Goal: Task Accomplishment & Management: Complete application form

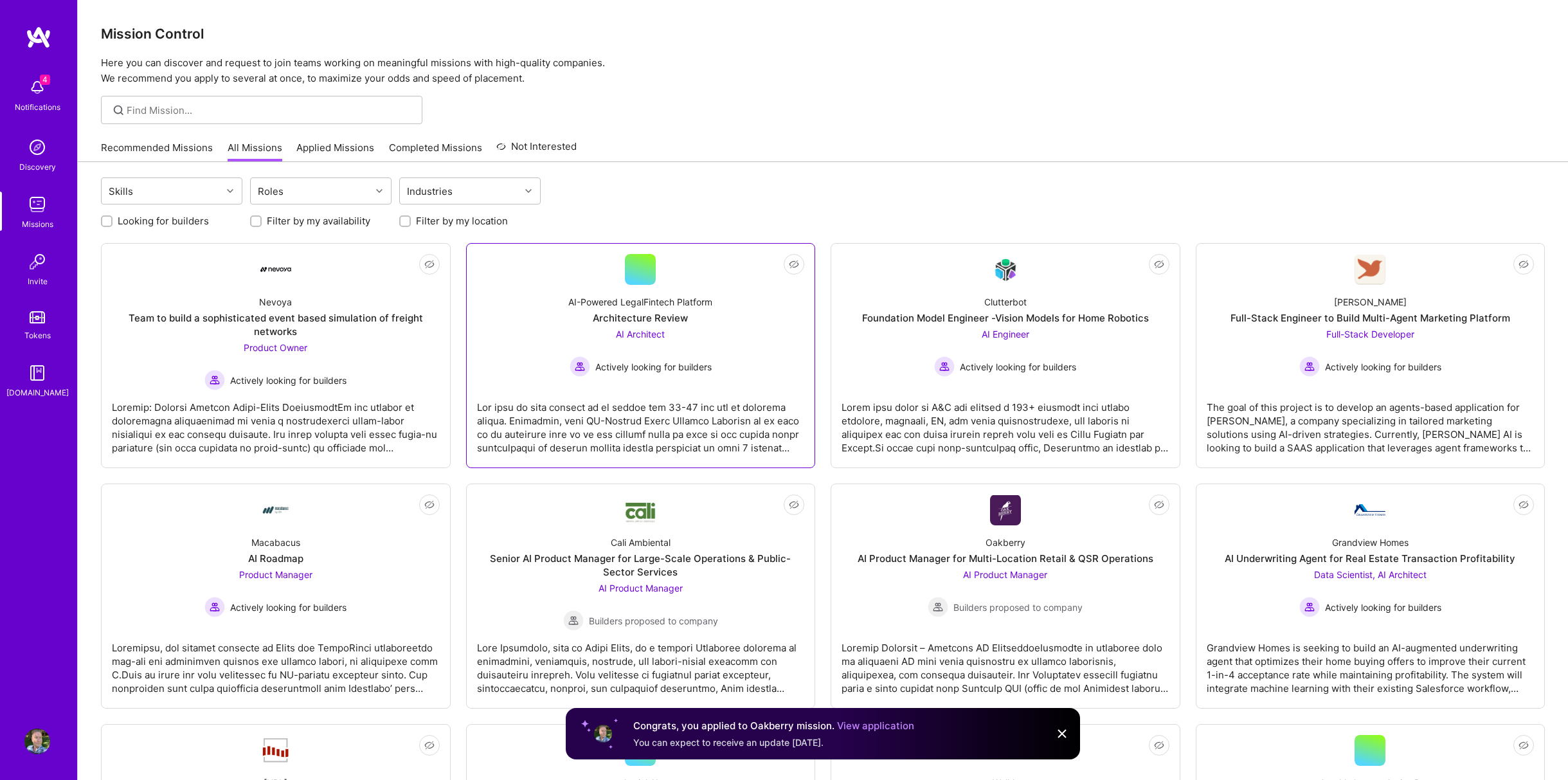
click at [576, 416] on div at bounding box center [641, 422] width 328 height 64
click at [1425, 411] on div "The goal of this project is to develop an agents-based application for [PERSON_…" at bounding box center [1370, 422] width 328 height 64
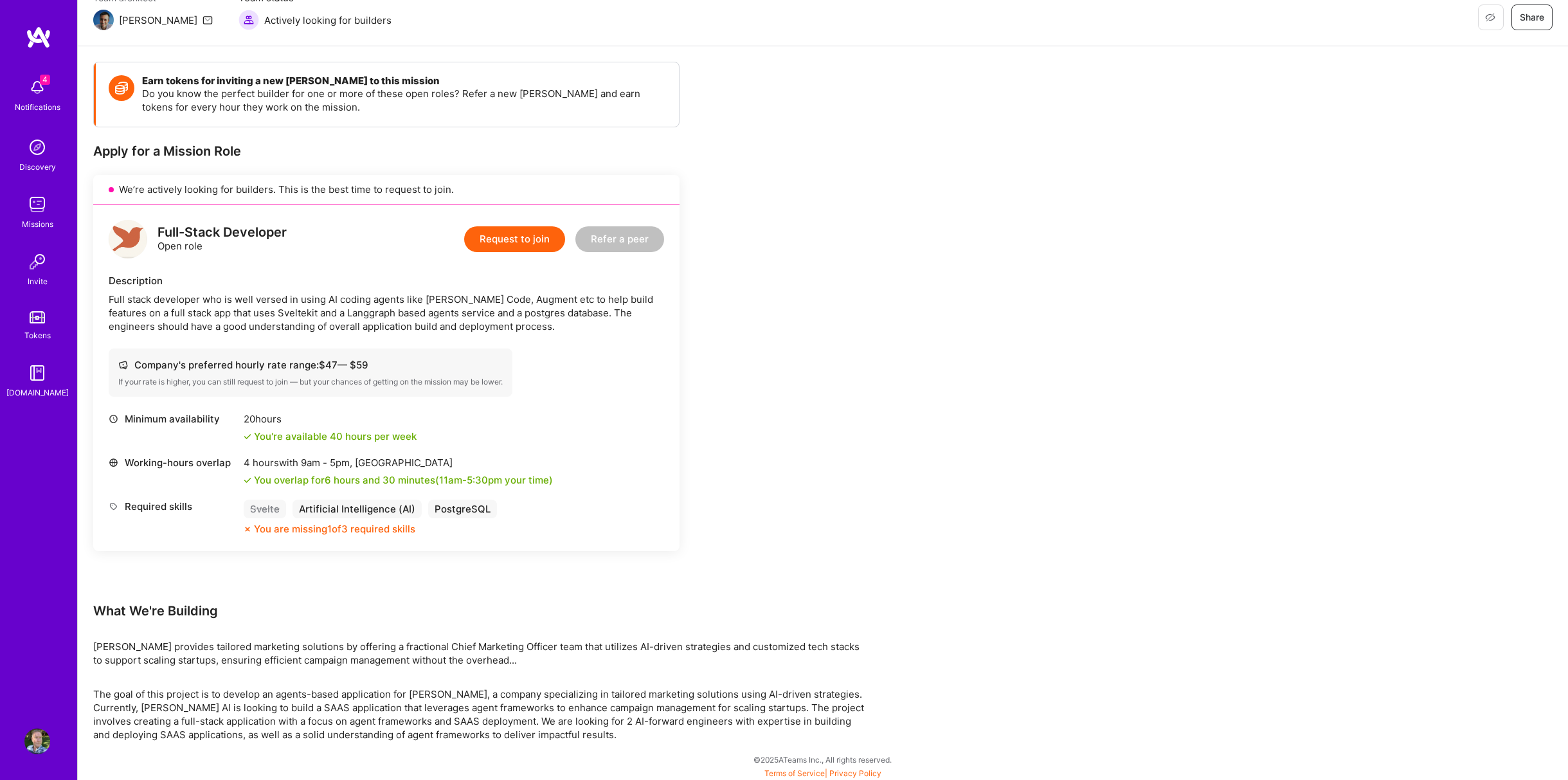
scroll to position [128, 0]
drag, startPoint x: 160, startPoint y: 230, endPoint x: 292, endPoint y: 232, distance: 132.0
click at [292, 232] on div "Full-Stack Developer Open role Request to join Refer a peer" at bounding box center [386, 237] width 556 height 39
copy div "Full-Stack Developer"
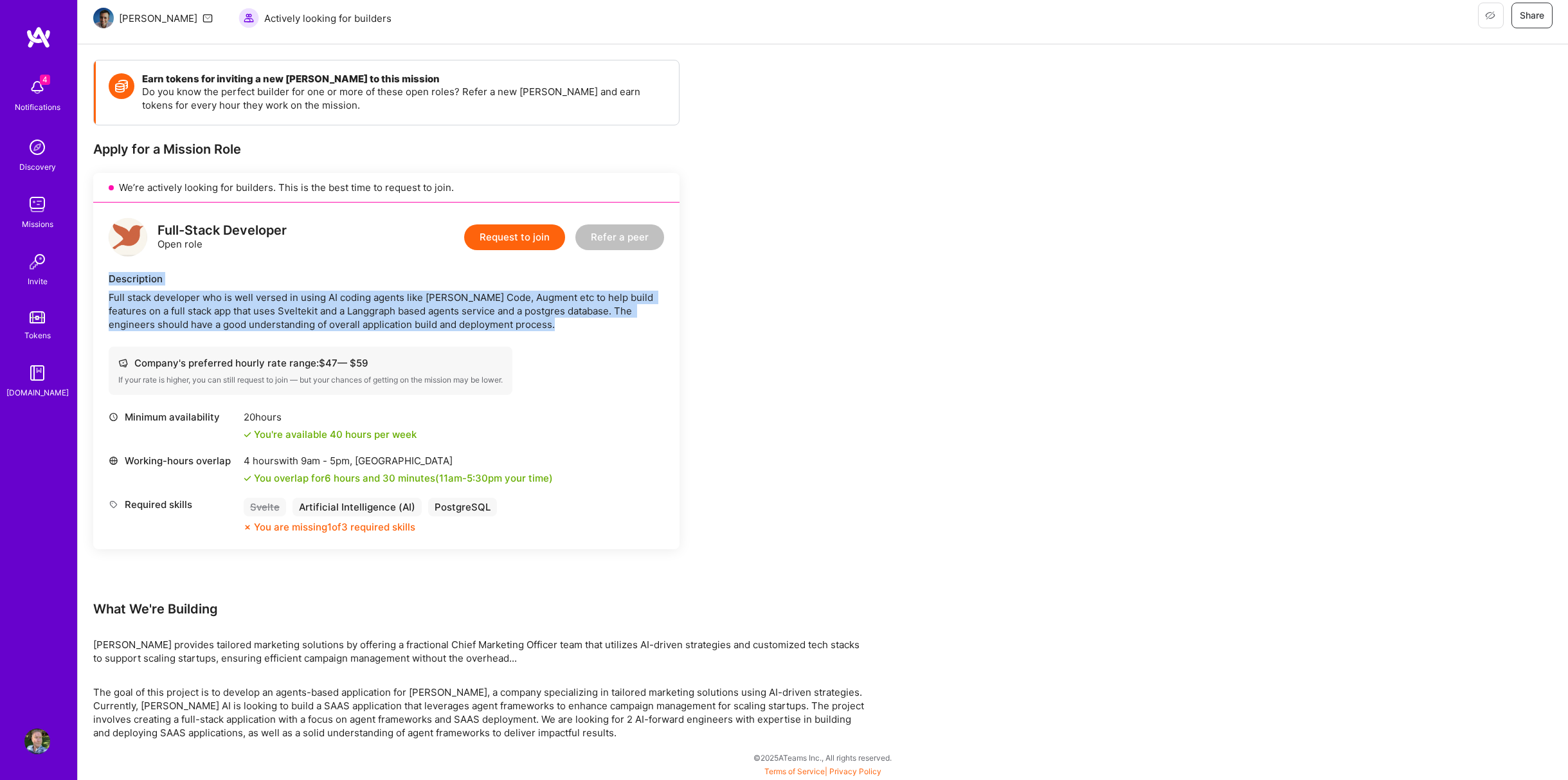
drag, startPoint x: 109, startPoint y: 277, endPoint x: 508, endPoint y: 338, distance: 403.6
click at [508, 338] on div "Full-Stack Developer Open role Request to join Refer a peer Description Full st…" at bounding box center [386, 376] width 586 height 347
copy div "Description Full stack developer who is well versed in using AI coding agents l…"
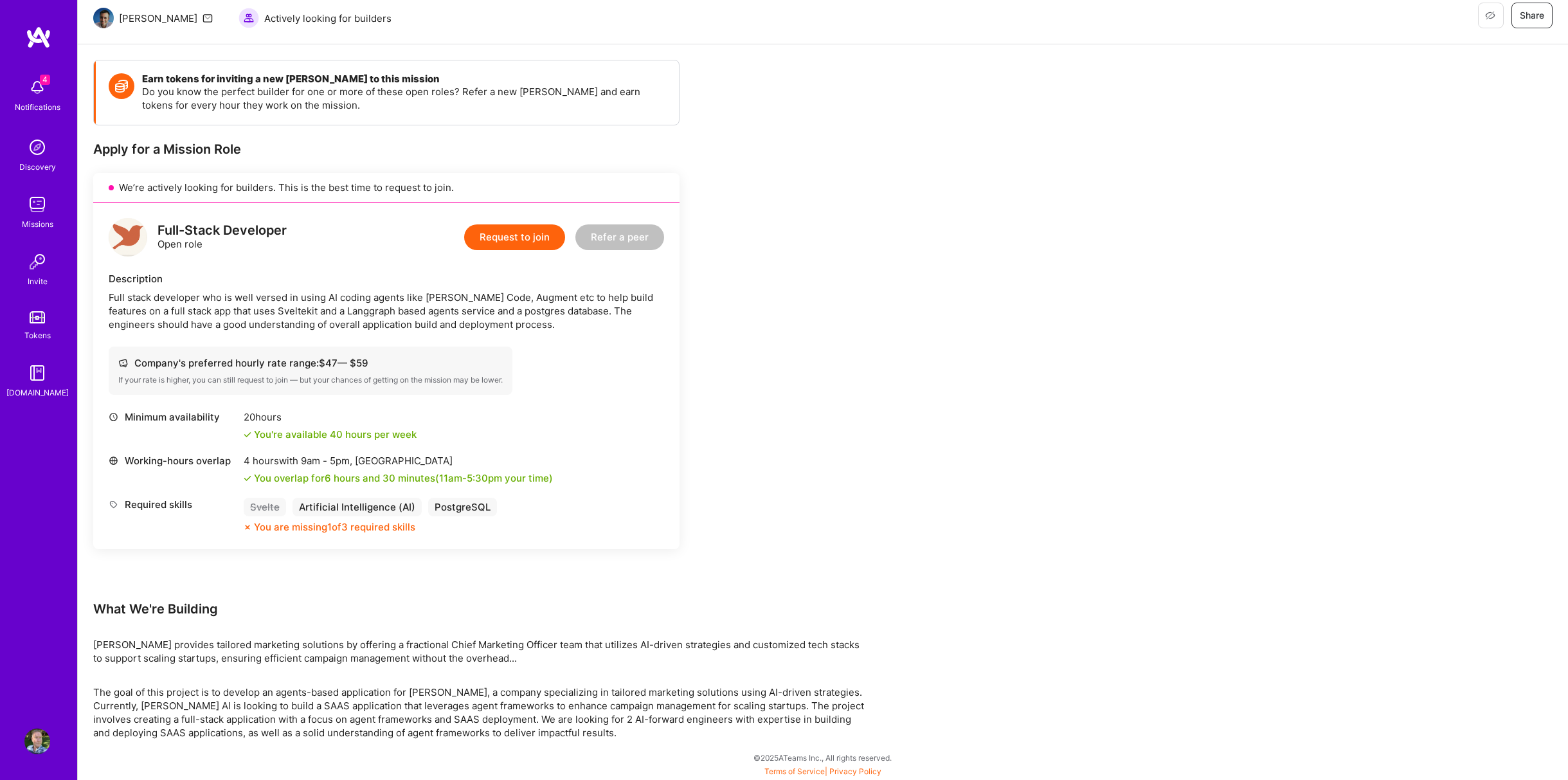
click at [192, 647] on div "Robynn AI provides tailored marketing solutions by offering a fractional Chief …" at bounding box center [479, 651] width 772 height 27
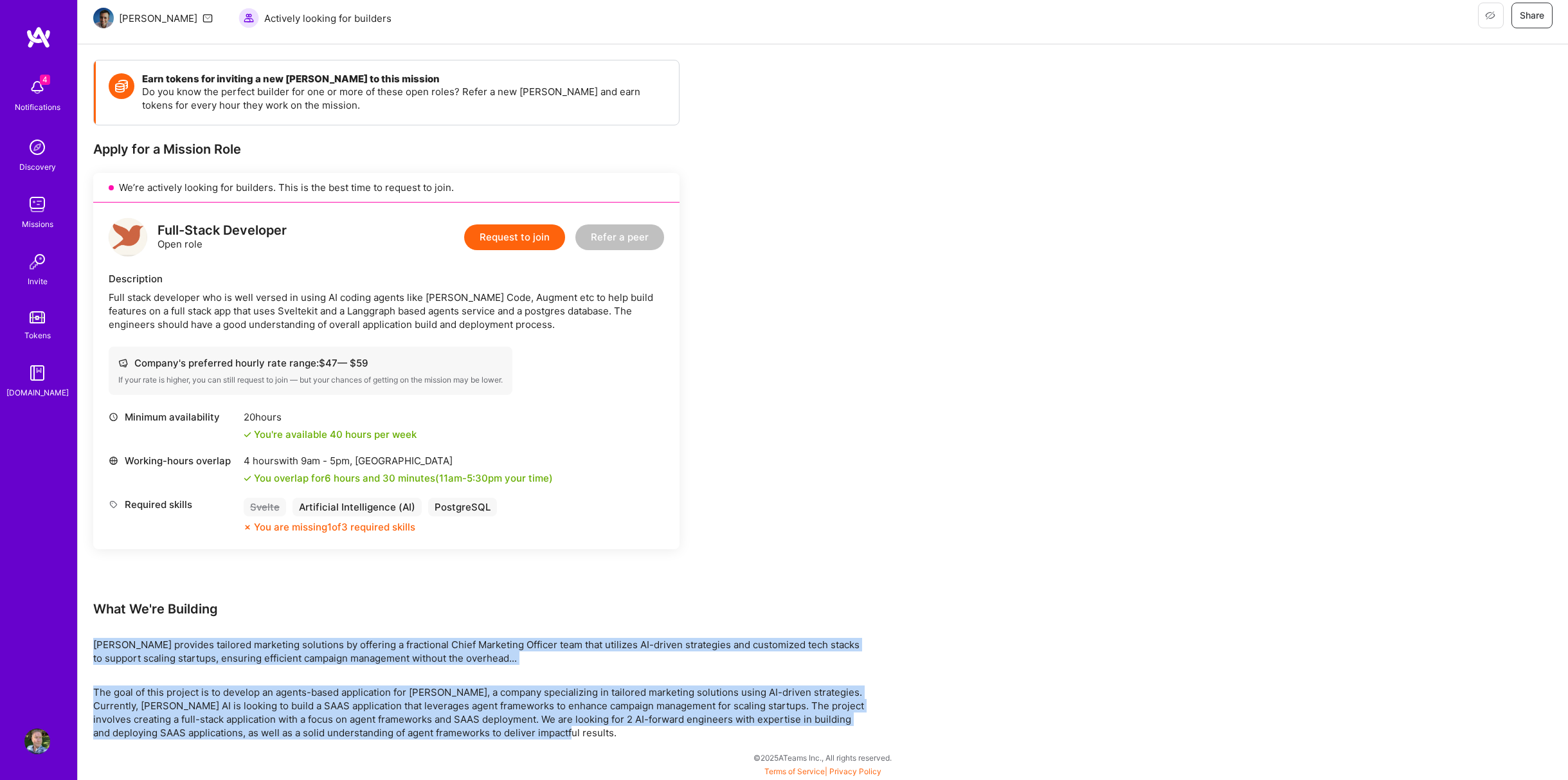
drag, startPoint x: 96, startPoint y: 645, endPoint x: 611, endPoint y: 732, distance: 522.3
click at [611, 732] on div "Earn tokens for inviting a new A.Teamer to this mission Do you know the perfect…" at bounding box center [479, 400] width 772 height 680
copy div "Robynn AI provides tailored marketing solutions by offering a fractional Chief …"
click at [495, 239] on button "Request to join" at bounding box center [514, 237] width 101 height 25
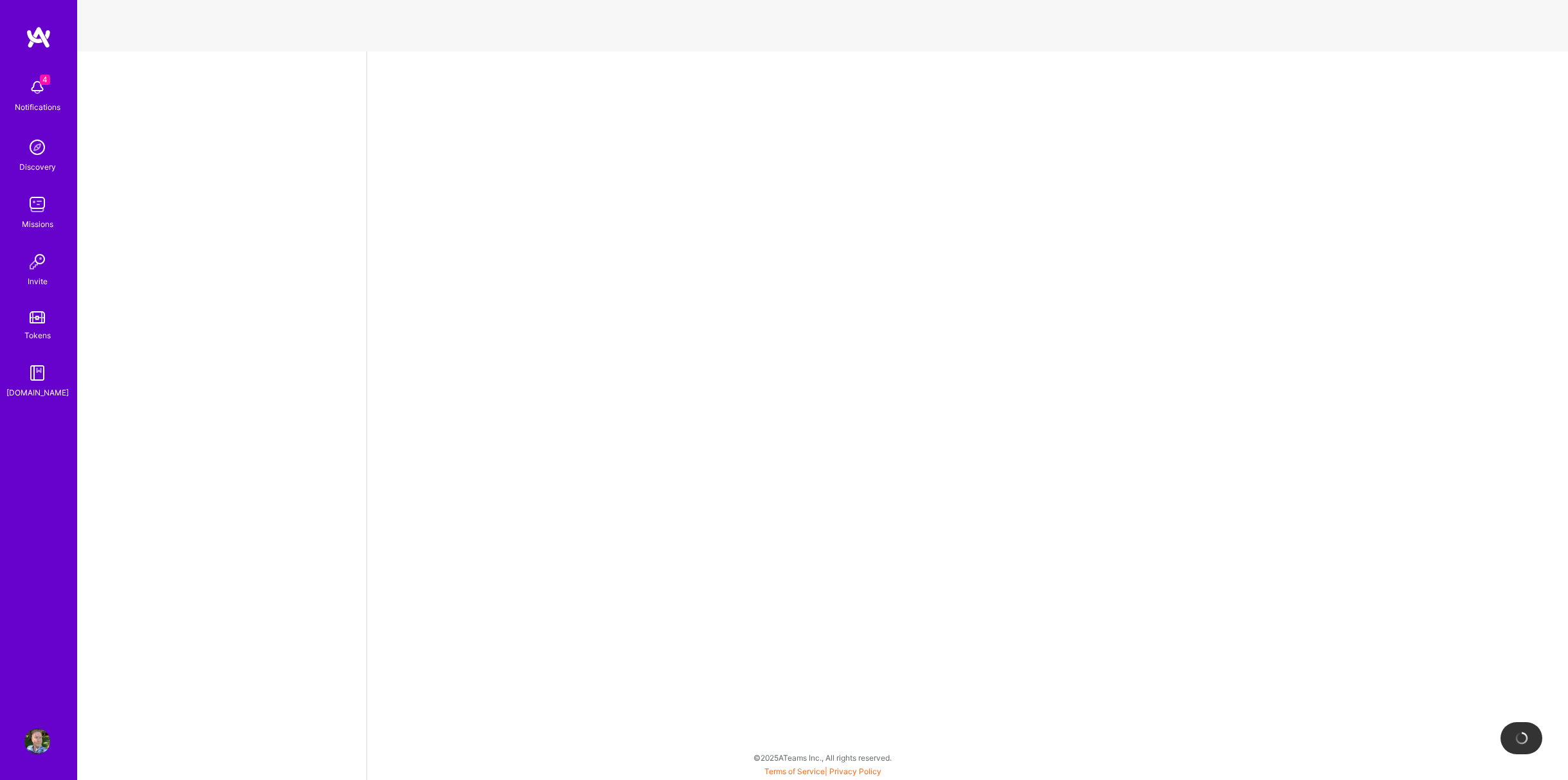
select select "US"
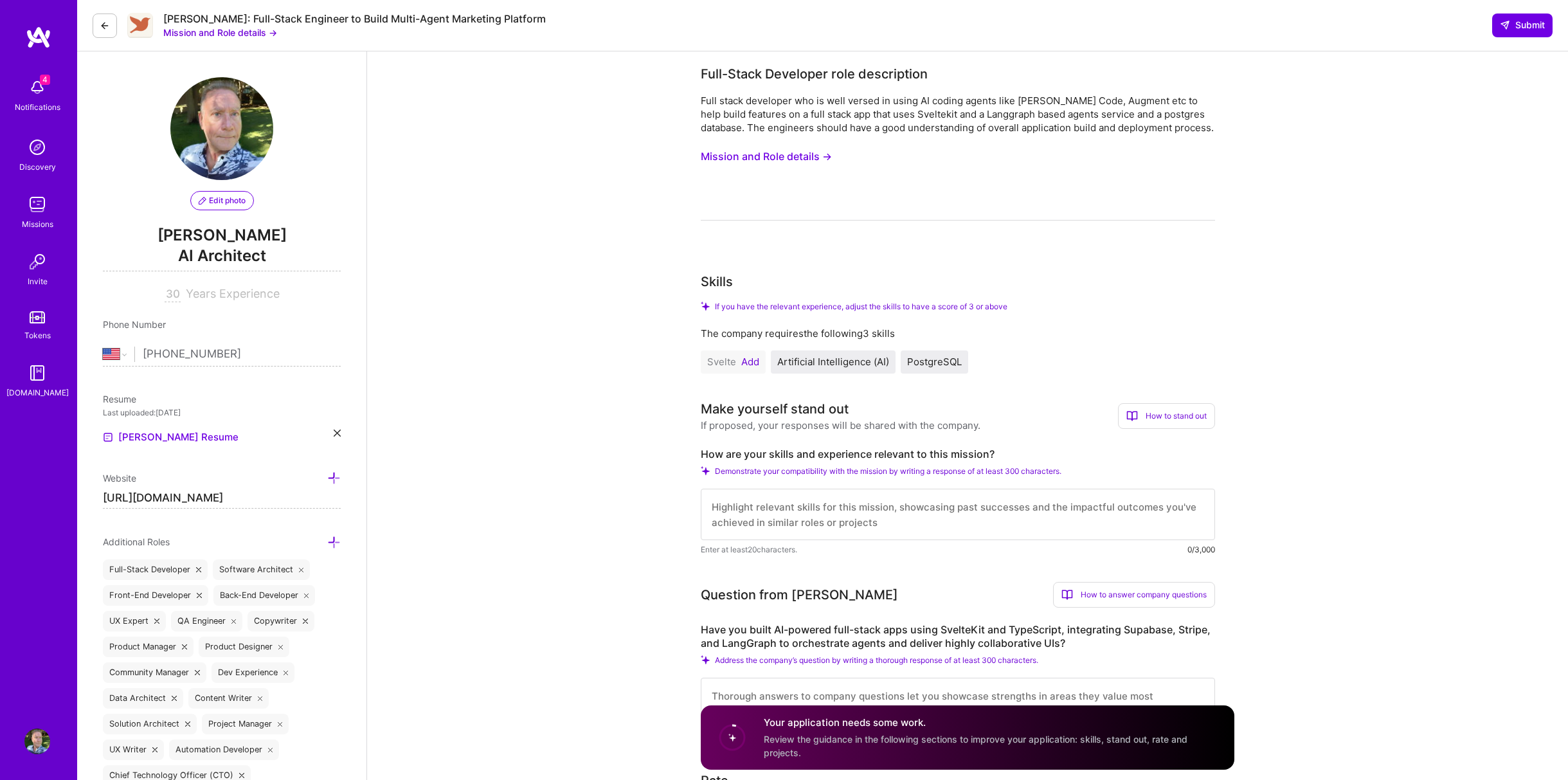
click at [753, 359] on button "Add" at bounding box center [750, 362] width 18 height 10
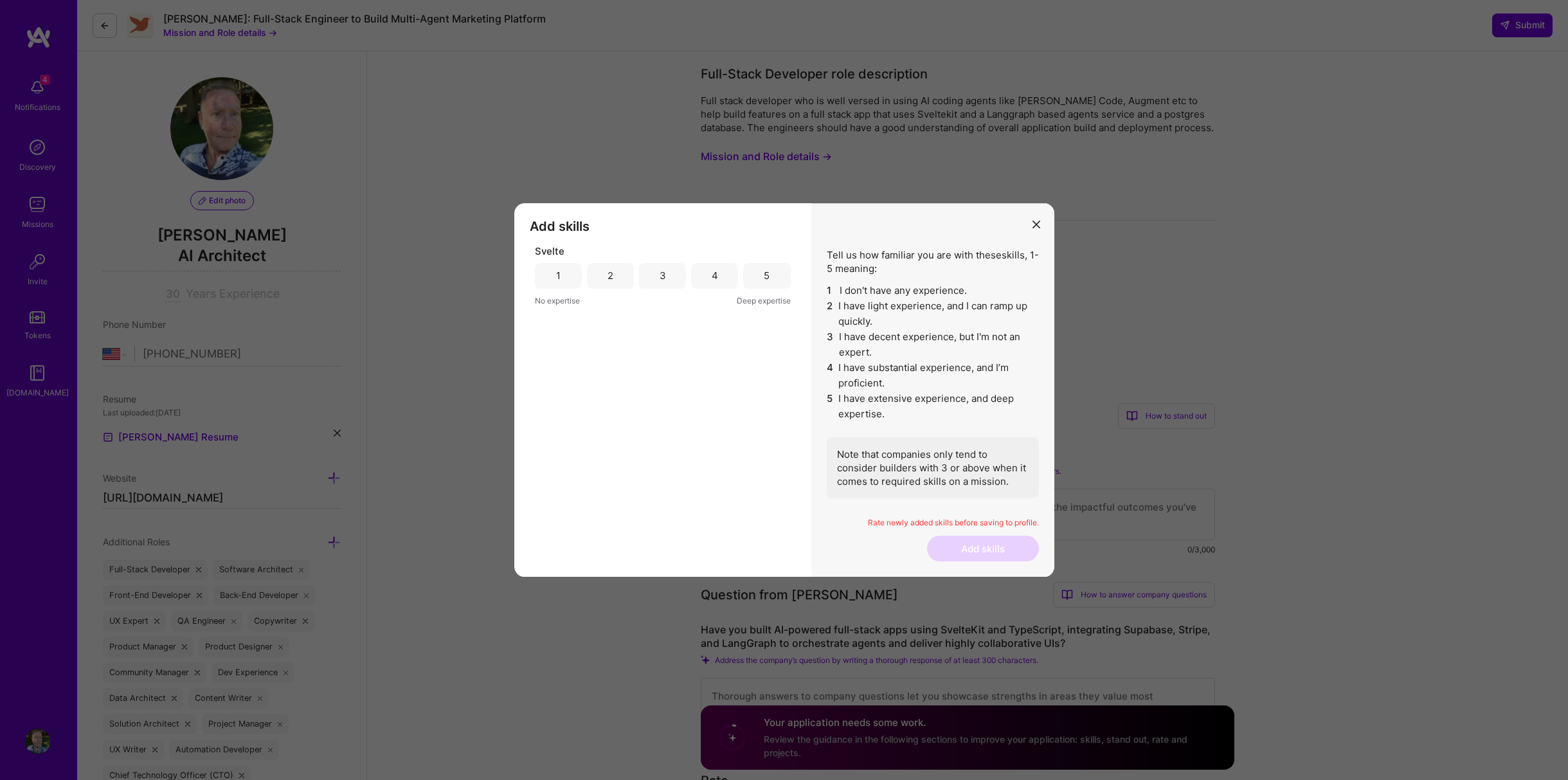
click at [664, 276] on div "3" at bounding box center [662, 276] width 6 height 14
click at [986, 549] on button "Add skills" at bounding box center [983, 548] width 112 height 25
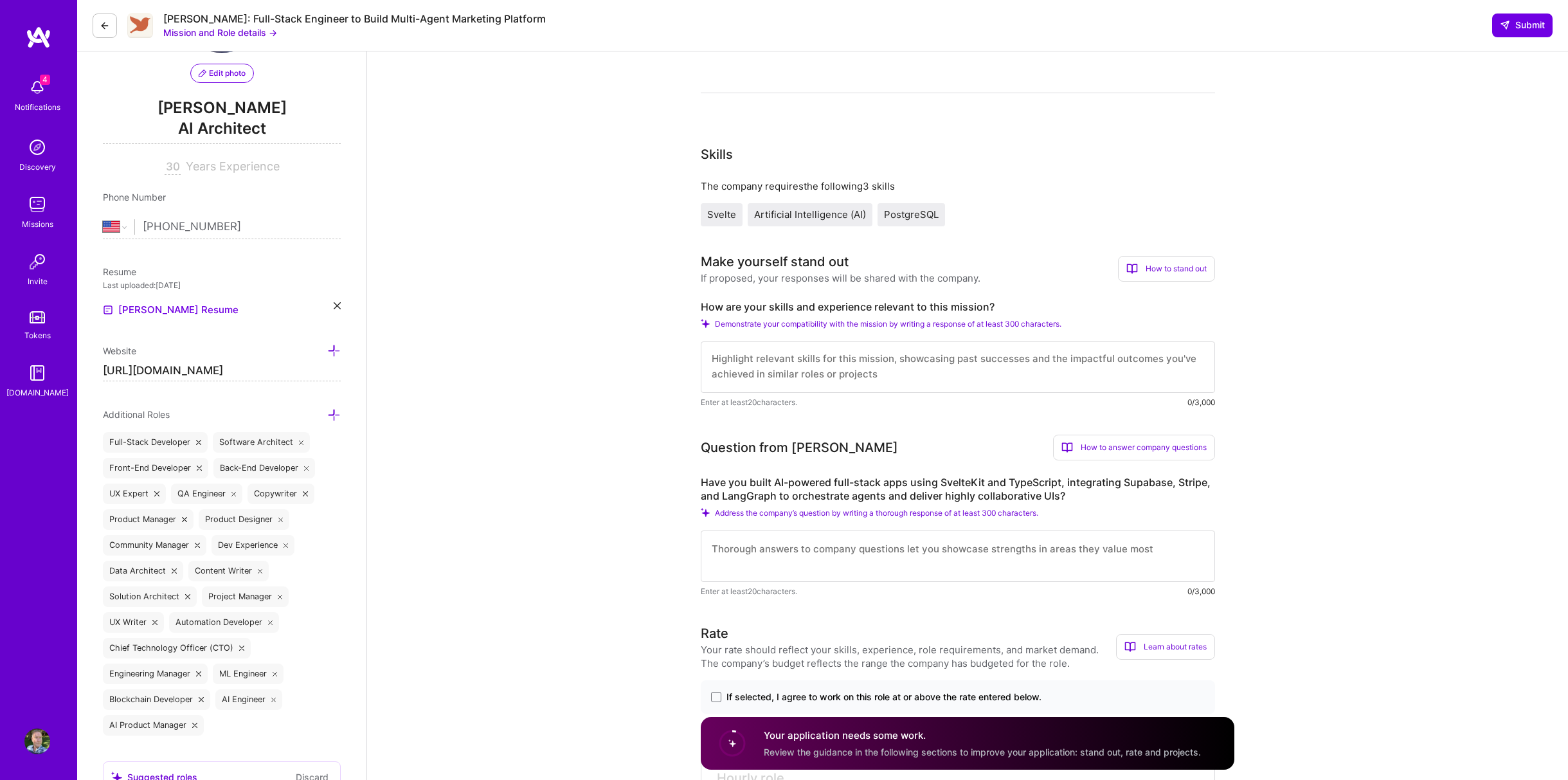
scroll to position [129, 0]
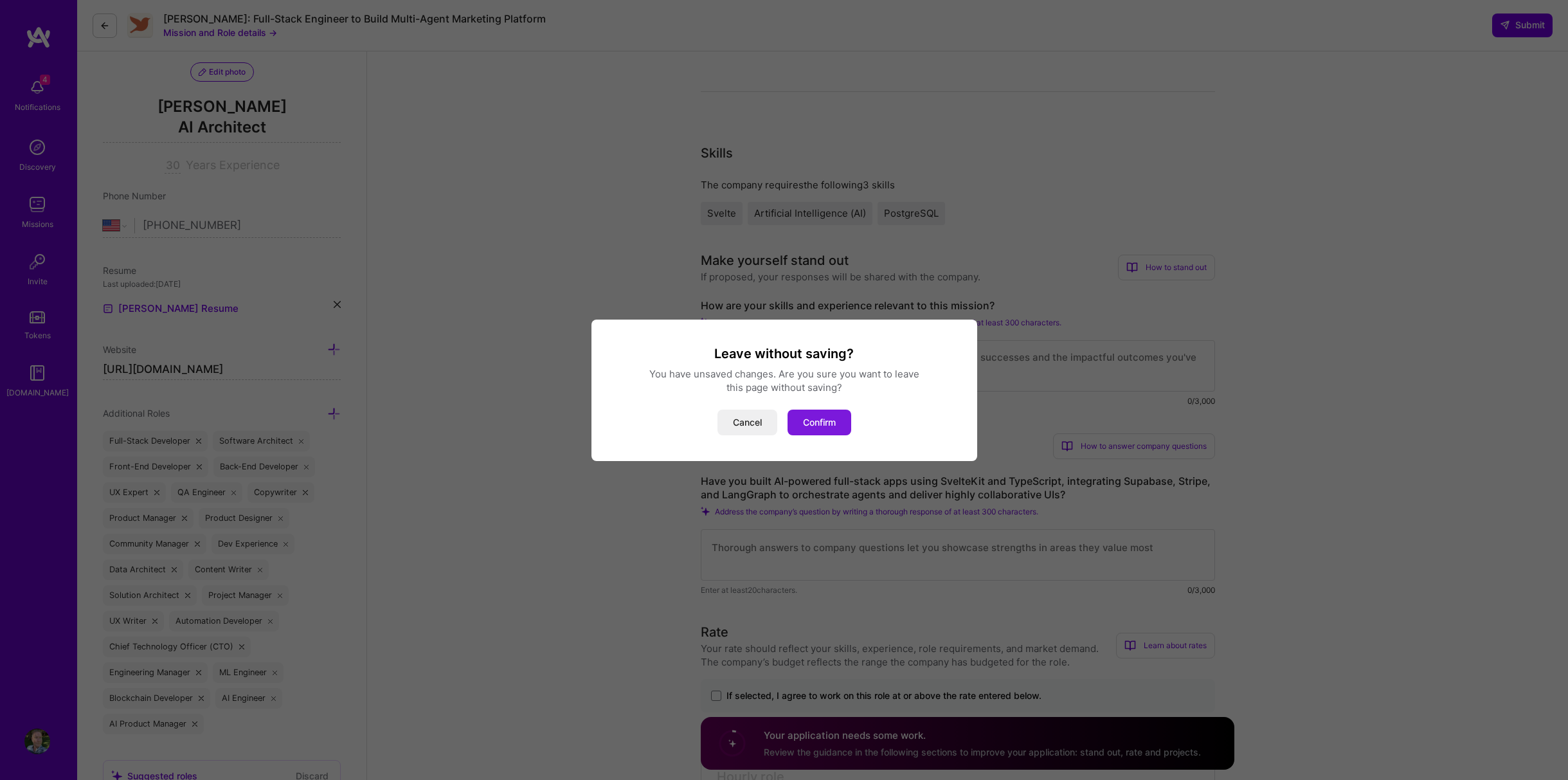
click at [825, 422] on button "Confirm" at bounding box center [819, 422] width 64 height 25
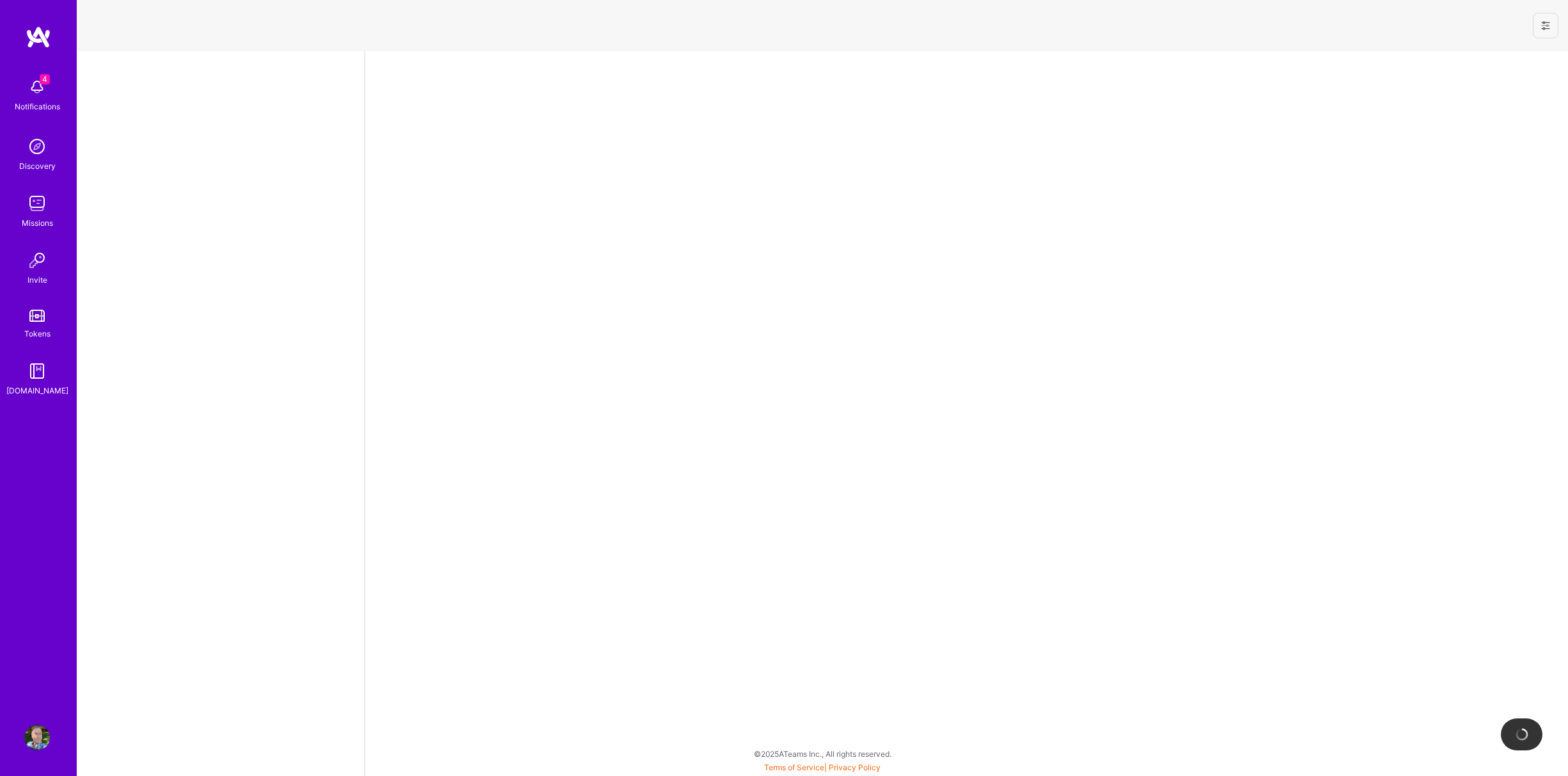
select select "US"
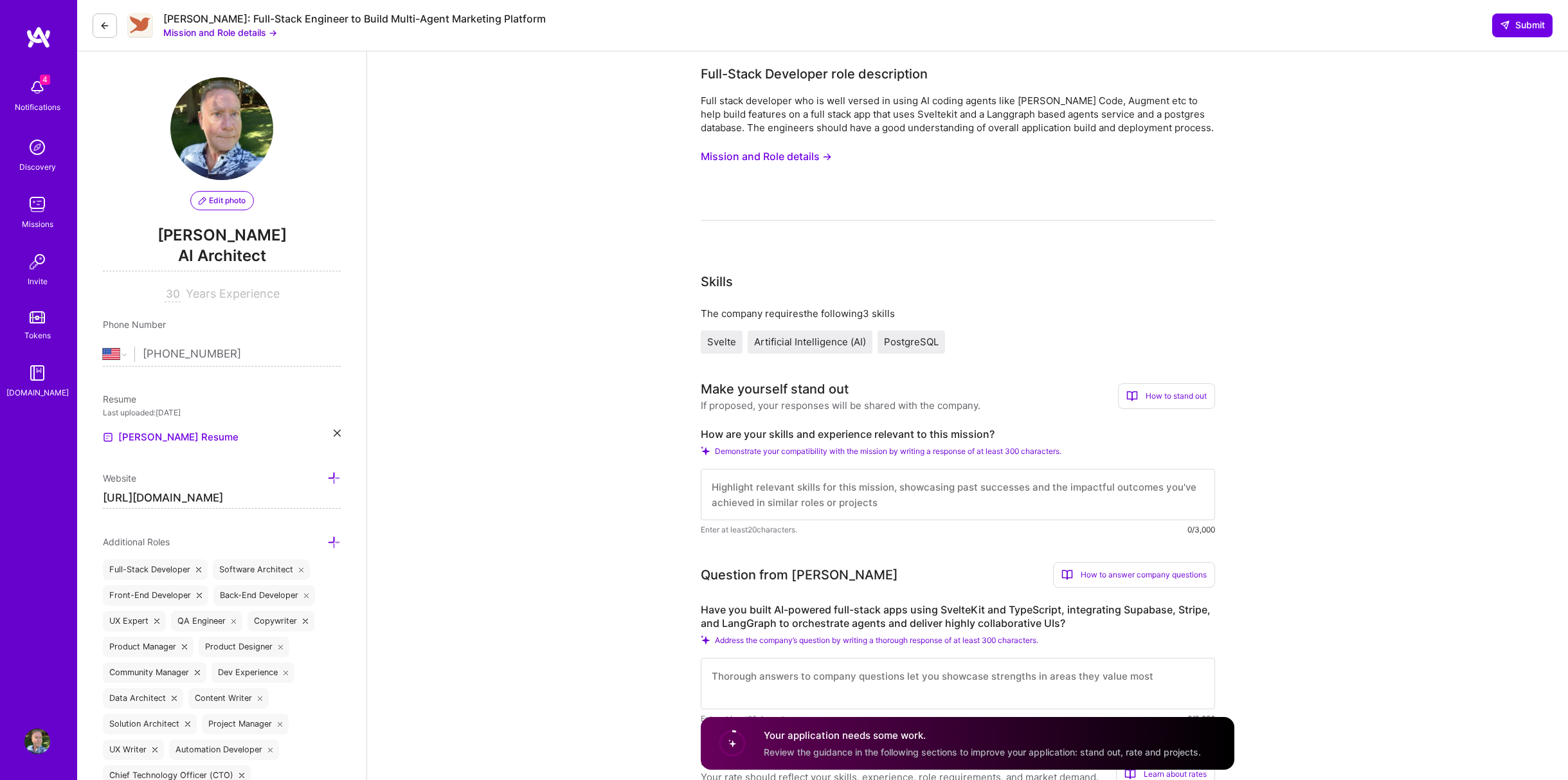
click at [34, 213] on img at bounding box center [37, 204] width 25 height 25
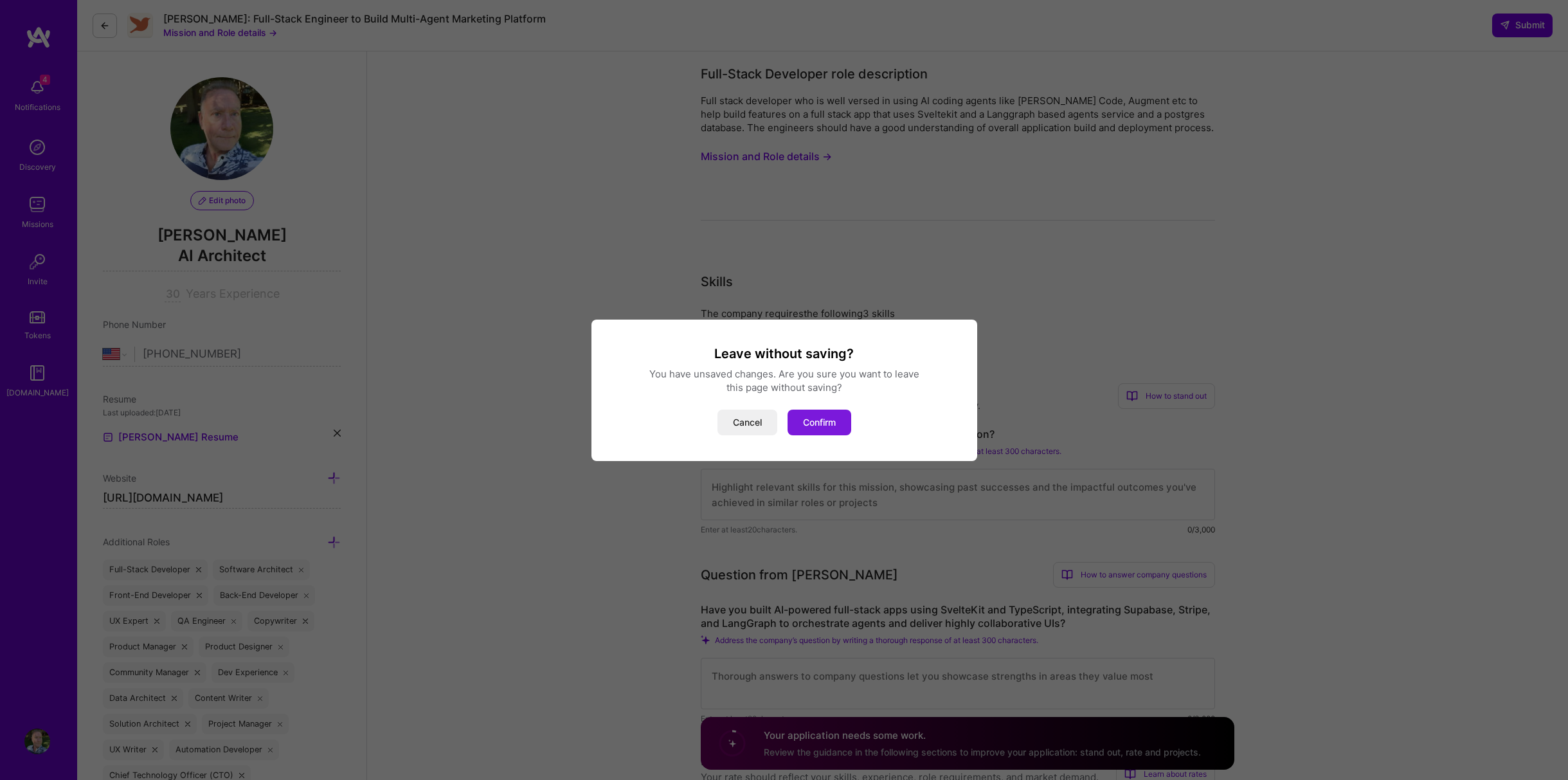
click at [807, 415] on button "Confirm" at bounding box center [819, 422] width 64 height 25
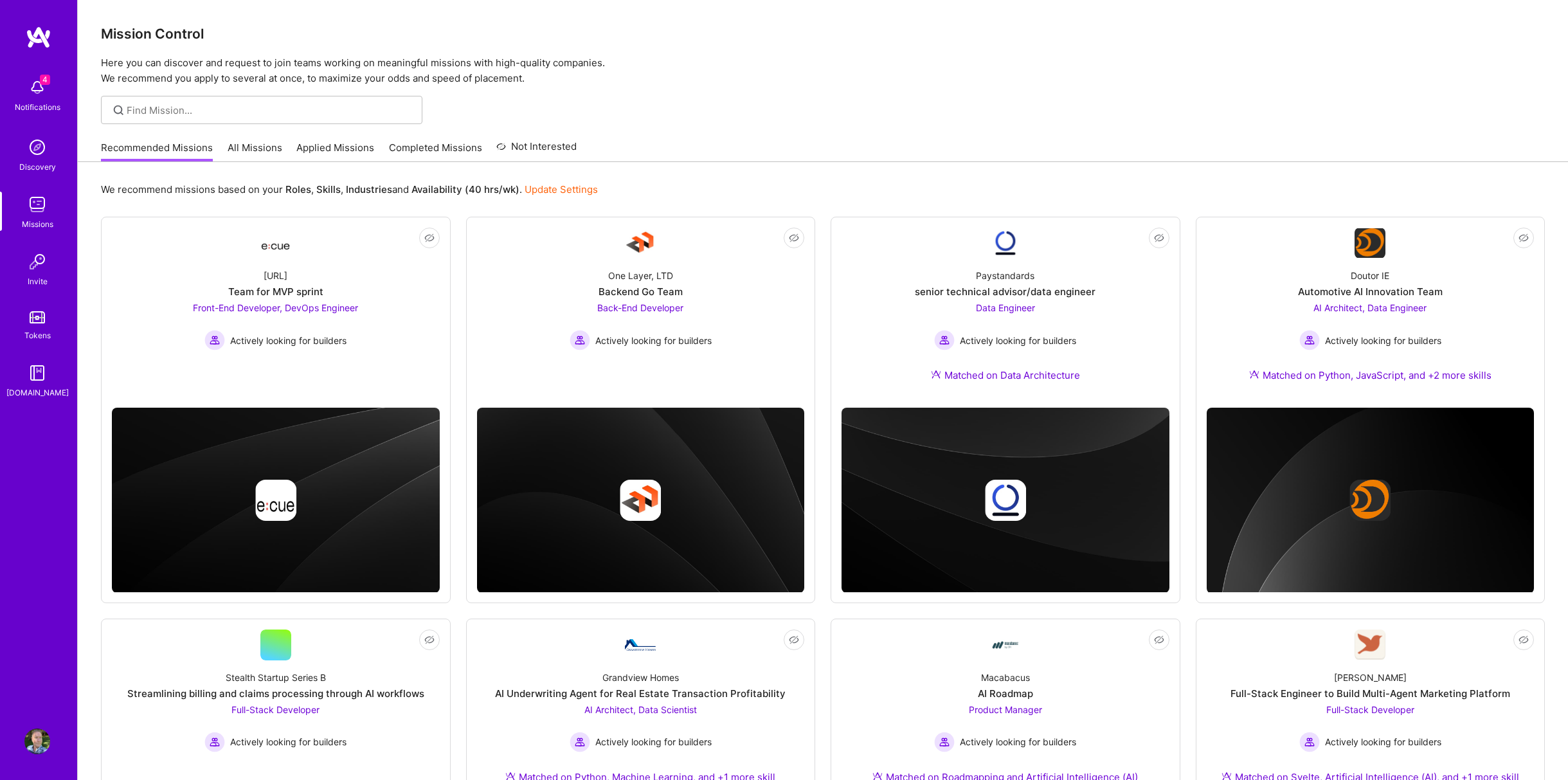
click at [91, 138] on div "Recommended Missions All Missions Applied Missions Completed Missions Not Inter…" at bounding box center [823, 147] width 1490 height 28
click at [241, 98] on div at bounding box center [261, 109] width 321 height 28
click at [237, 105] on input at bounding box center [270, 110] width 286 height 14
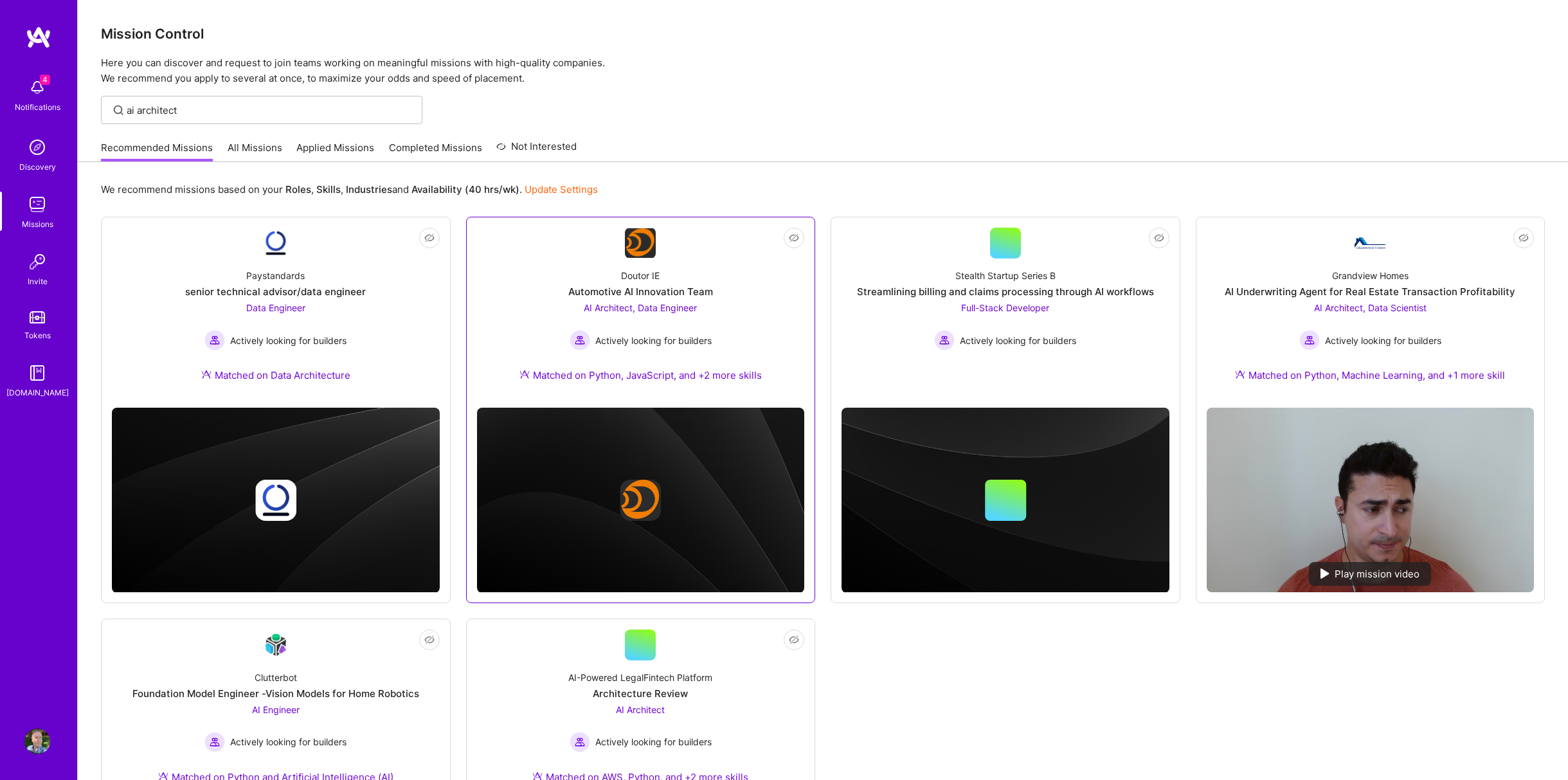
click at [629, 279] on div "Doutor IE" at bounding box center [640, 276] width 39 height 14
click at [1041, 330] on div "Actively looking for builders" at bounding box center [1005, 340] width 142 height 21
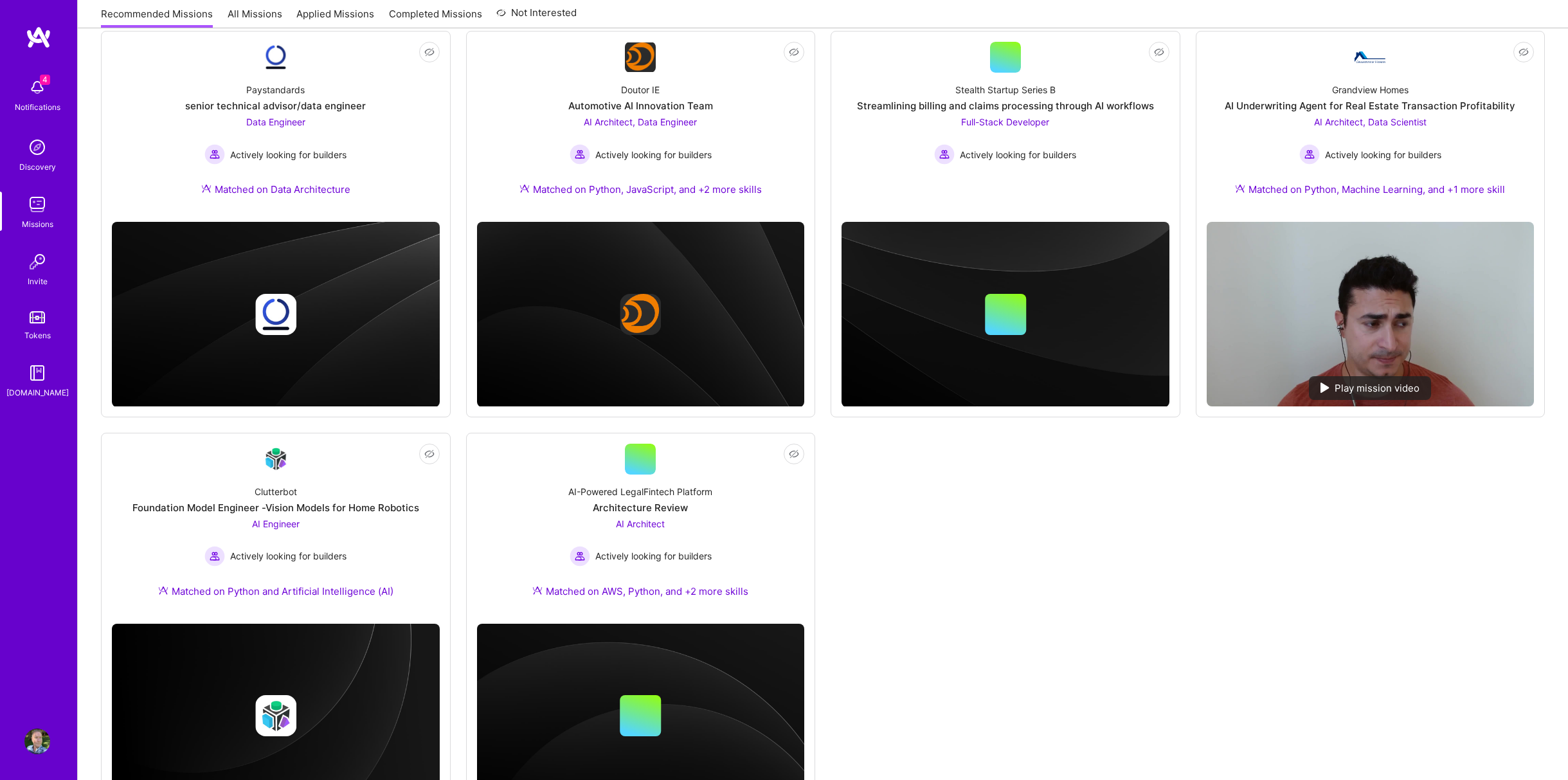
scroll to position [255, 0]
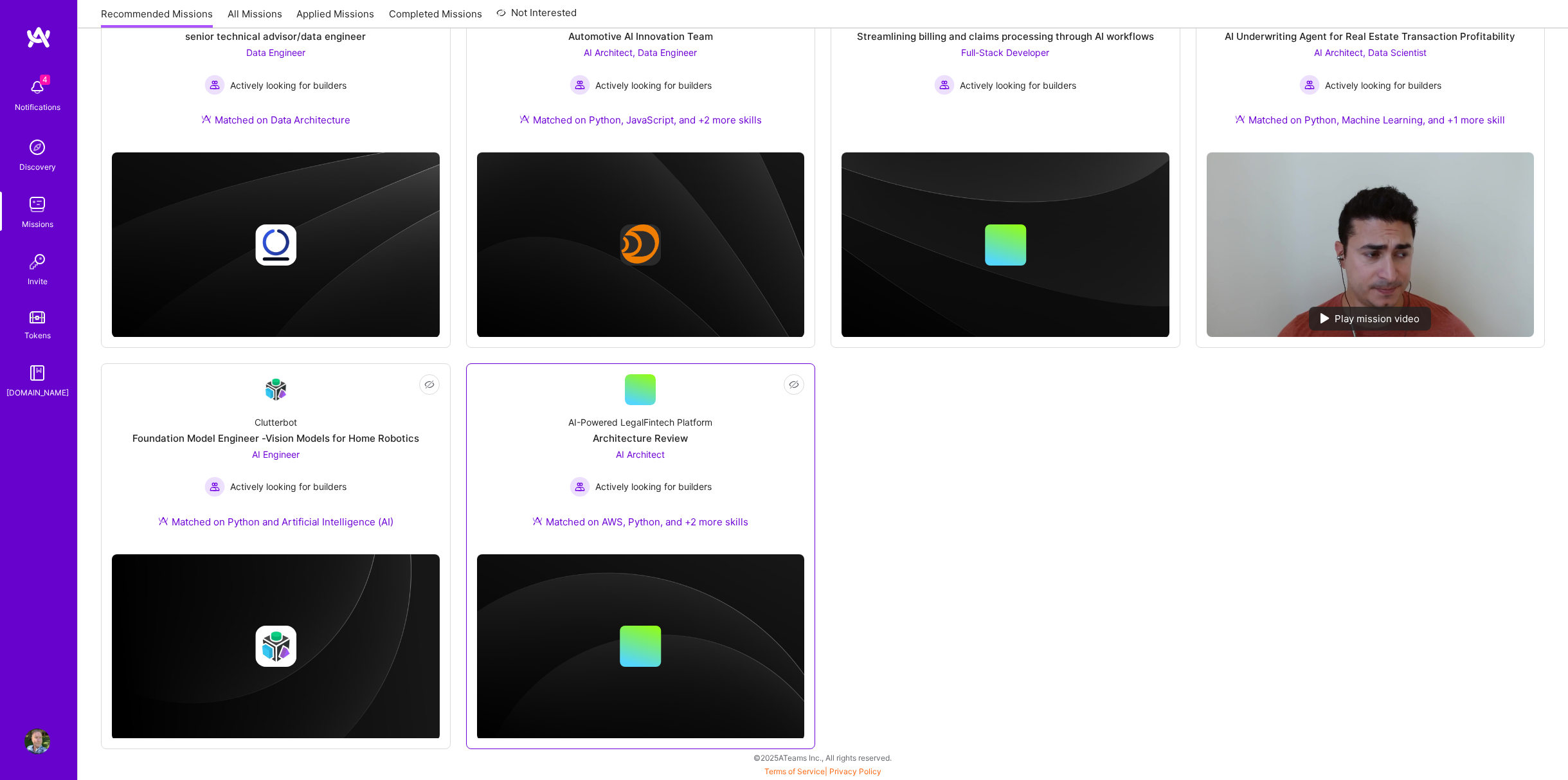
click at [634, 448] on span "AI Architect" at bounding box center [640, 454] width 49 height 11
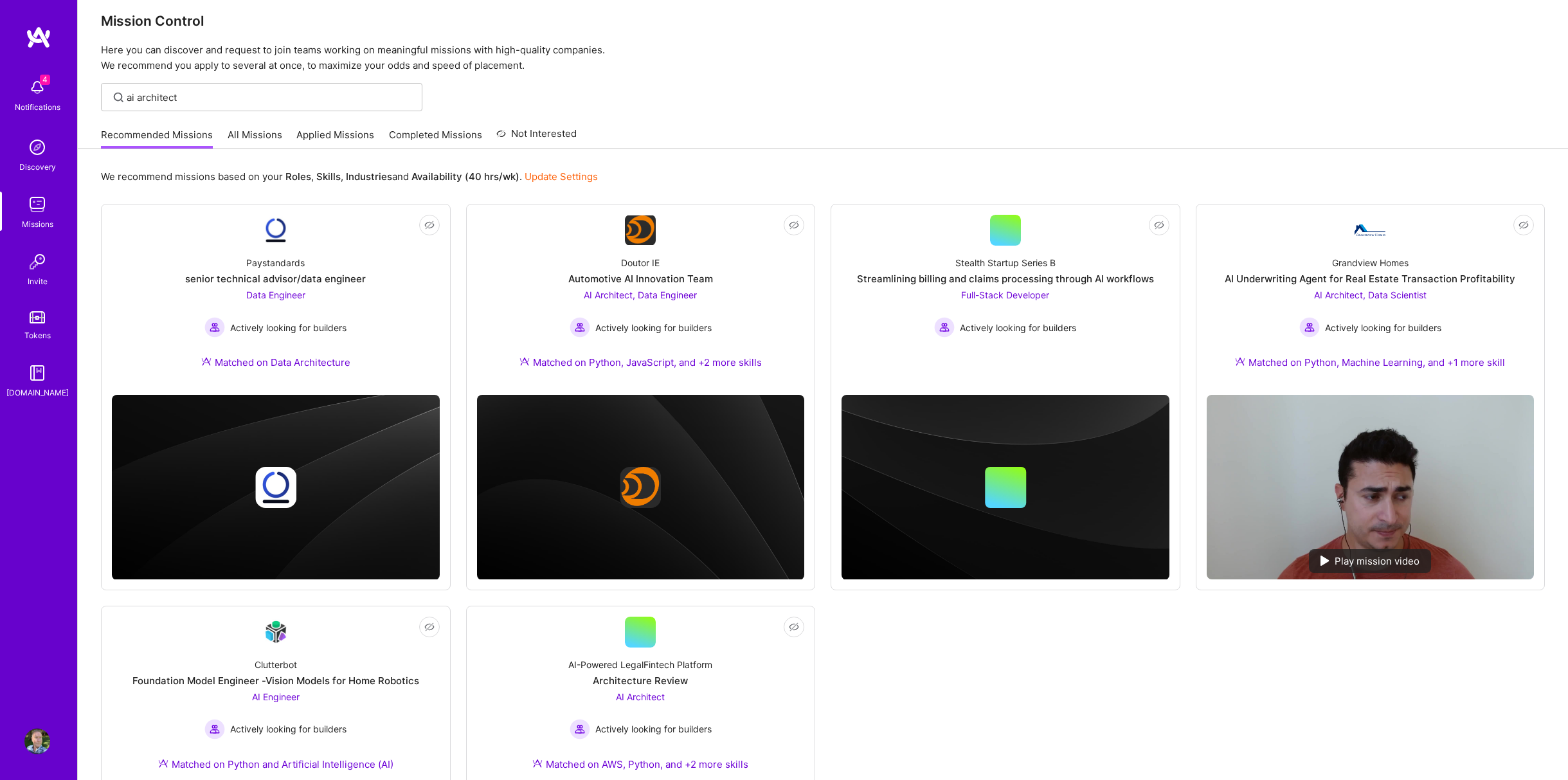
scroll to position [0, 0]
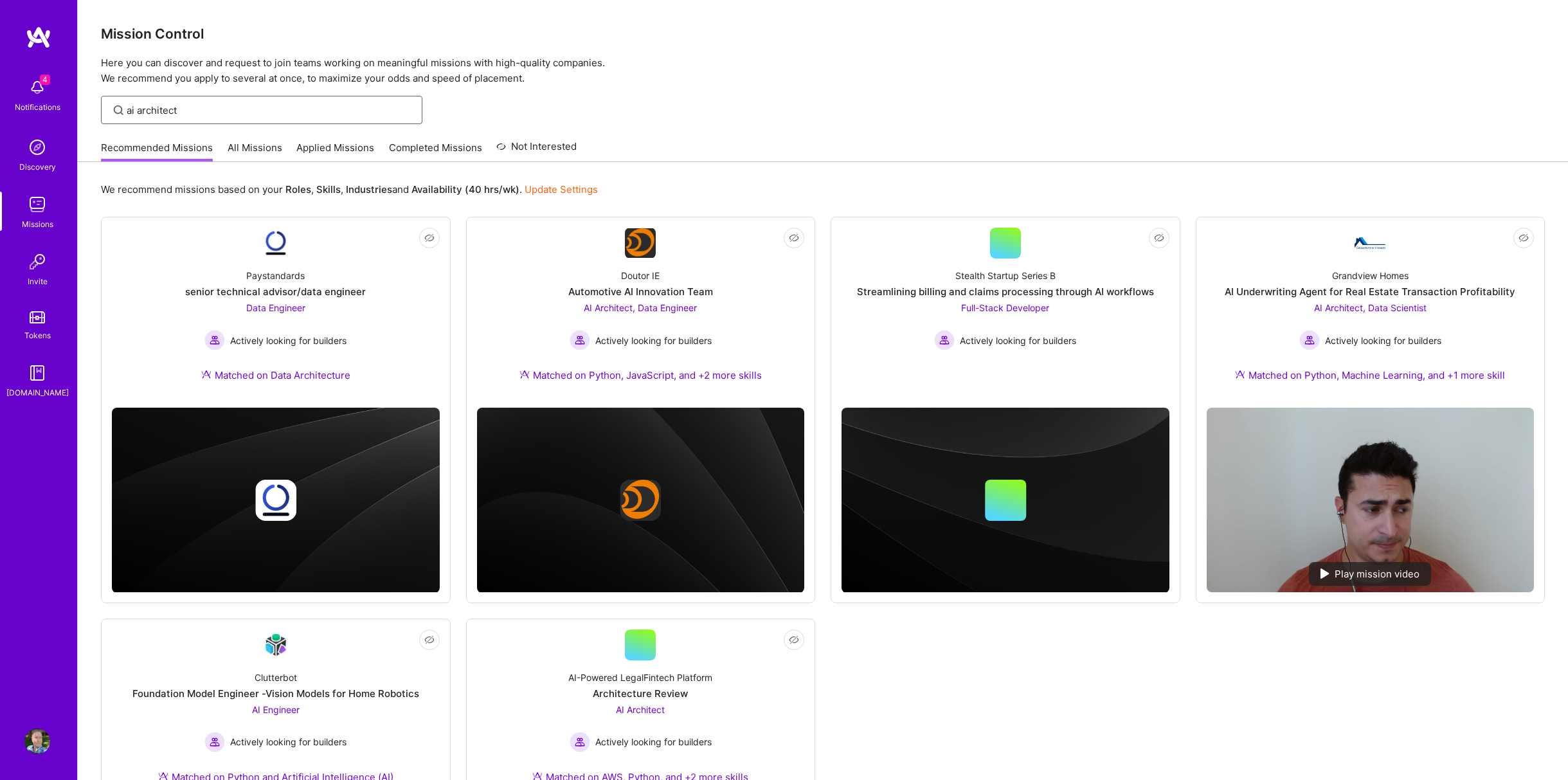
click at [203, 108] on input "ai architect" at bounding box center [270, 110] width 286 height 14
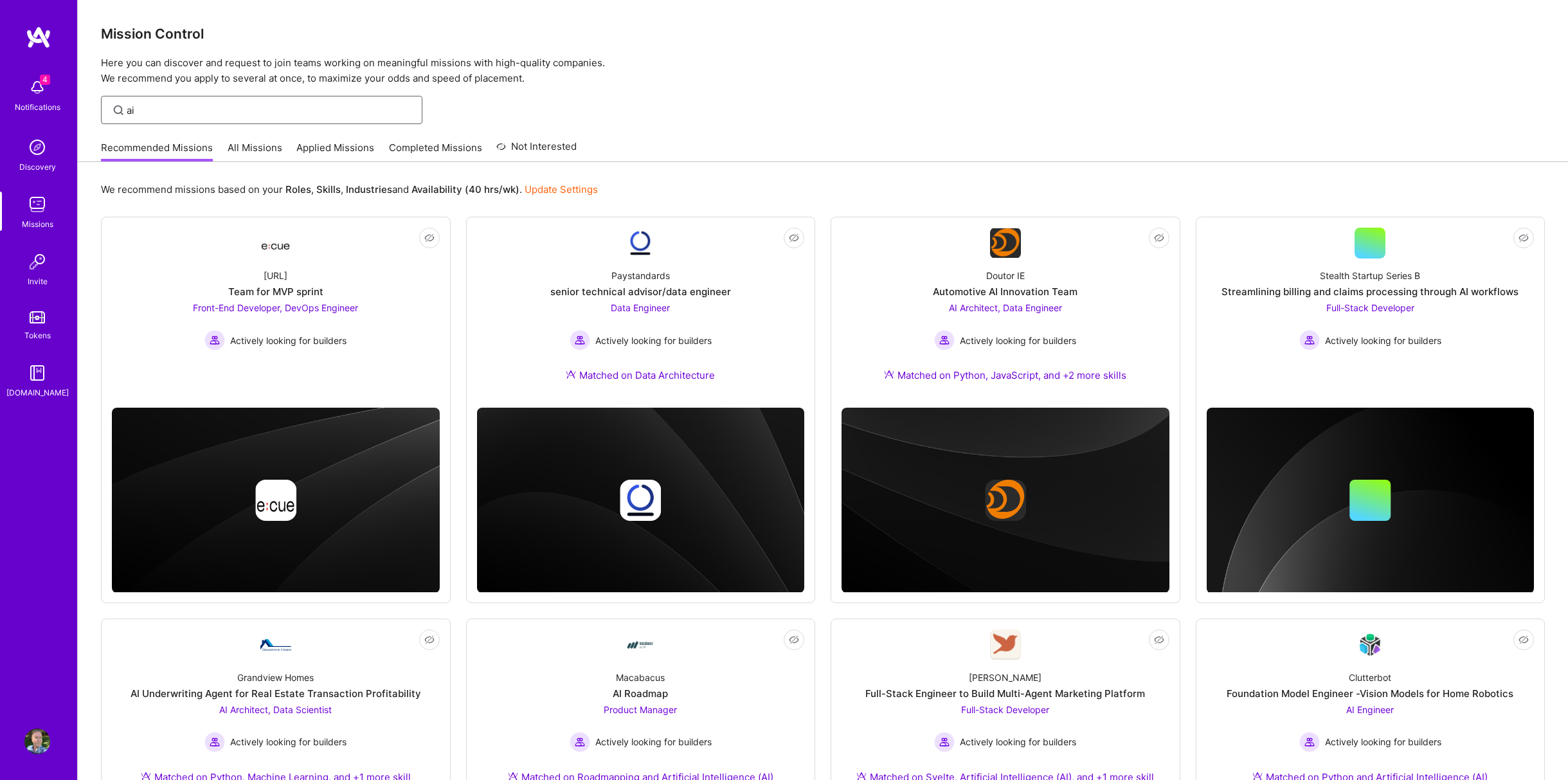
type input "a"
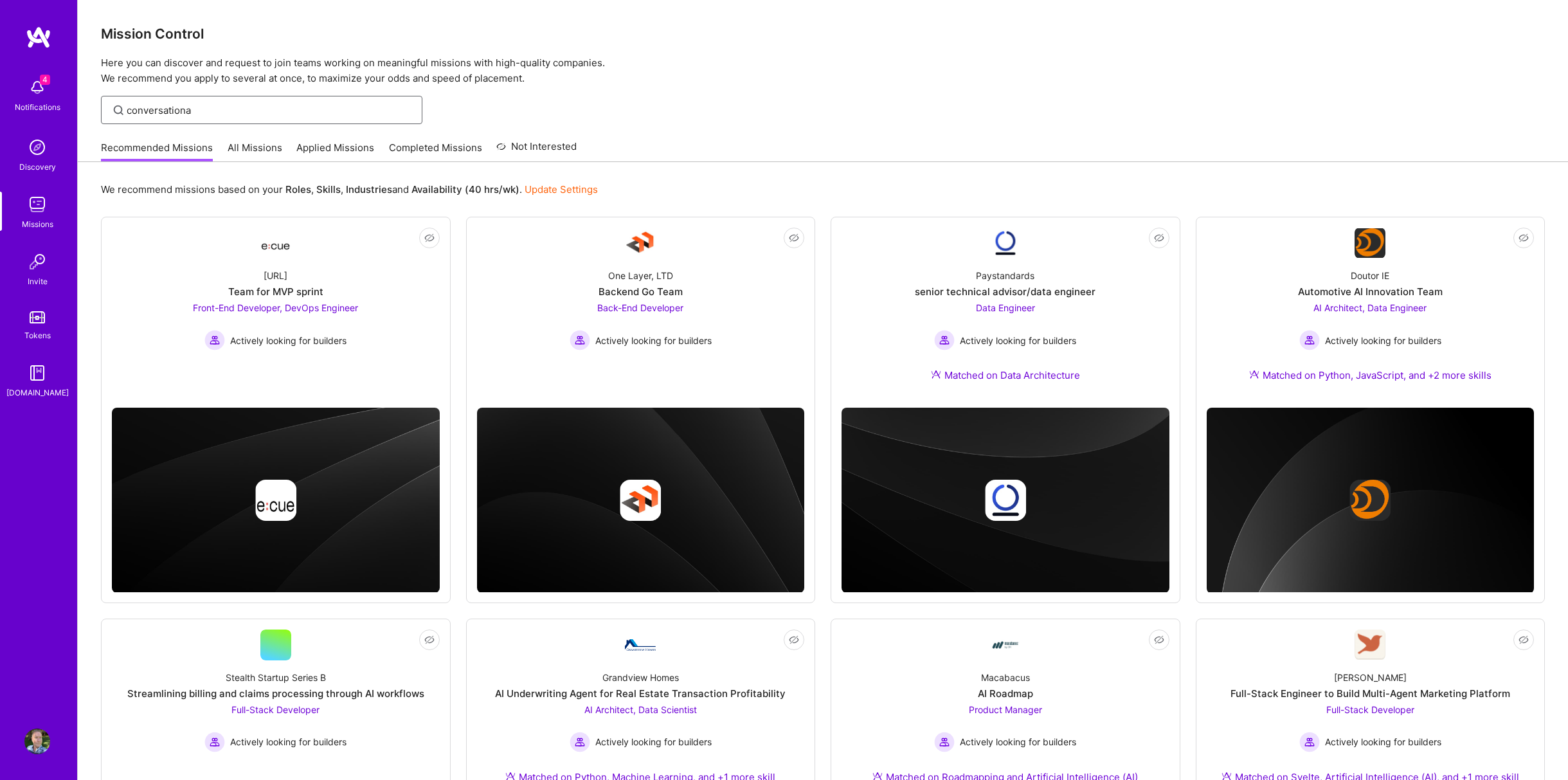
type input "conversational"
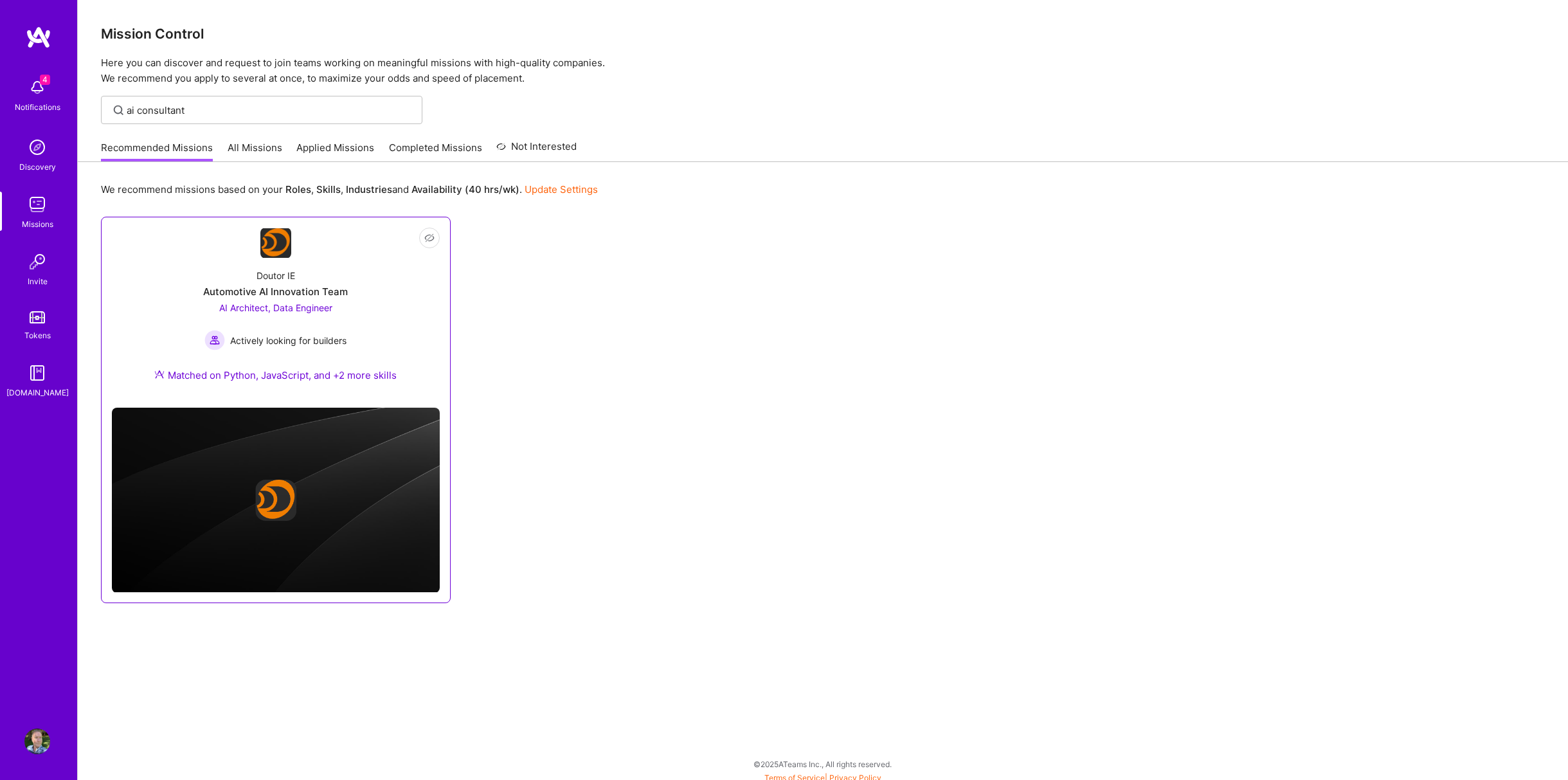
click at [309, 301] on div "Doutor IE Automotive AI Innovation Team AI Architect, Data Engineer Actively lo…" at bounding box center [276, 328] width 328 height 139
click at [212, 113] on input "ai consultant" at bounding box center [270, 110] width 286 height 14
click at [263, 105] on input "ai consultant" at bounding box center [270, 110] width 286 height 14
paste input "human-centered"
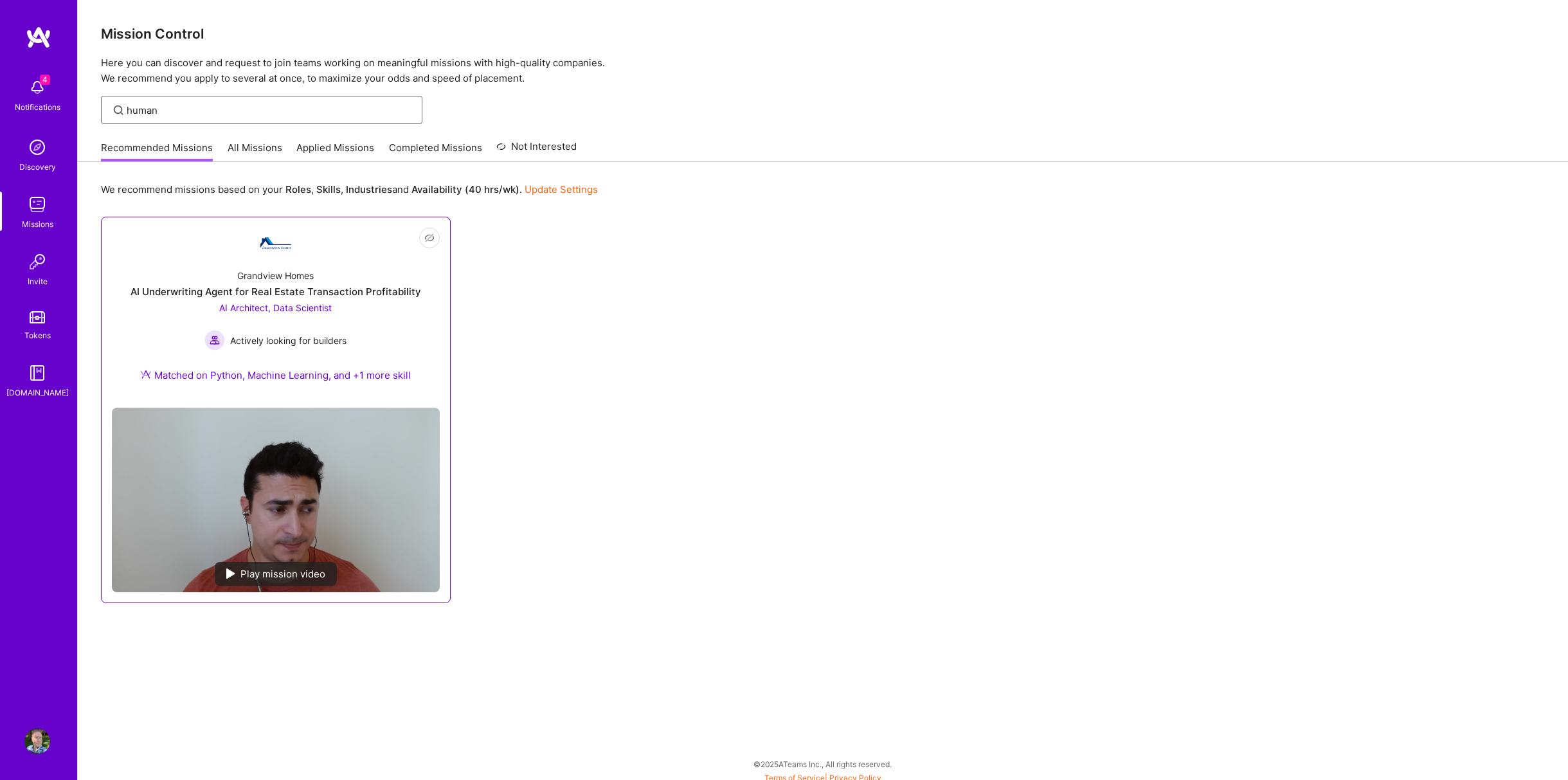
type input "human"
click at [299, 306] on span "AI Architect, Data Scientist" at bounding box center [276, 307] width 113 height 11
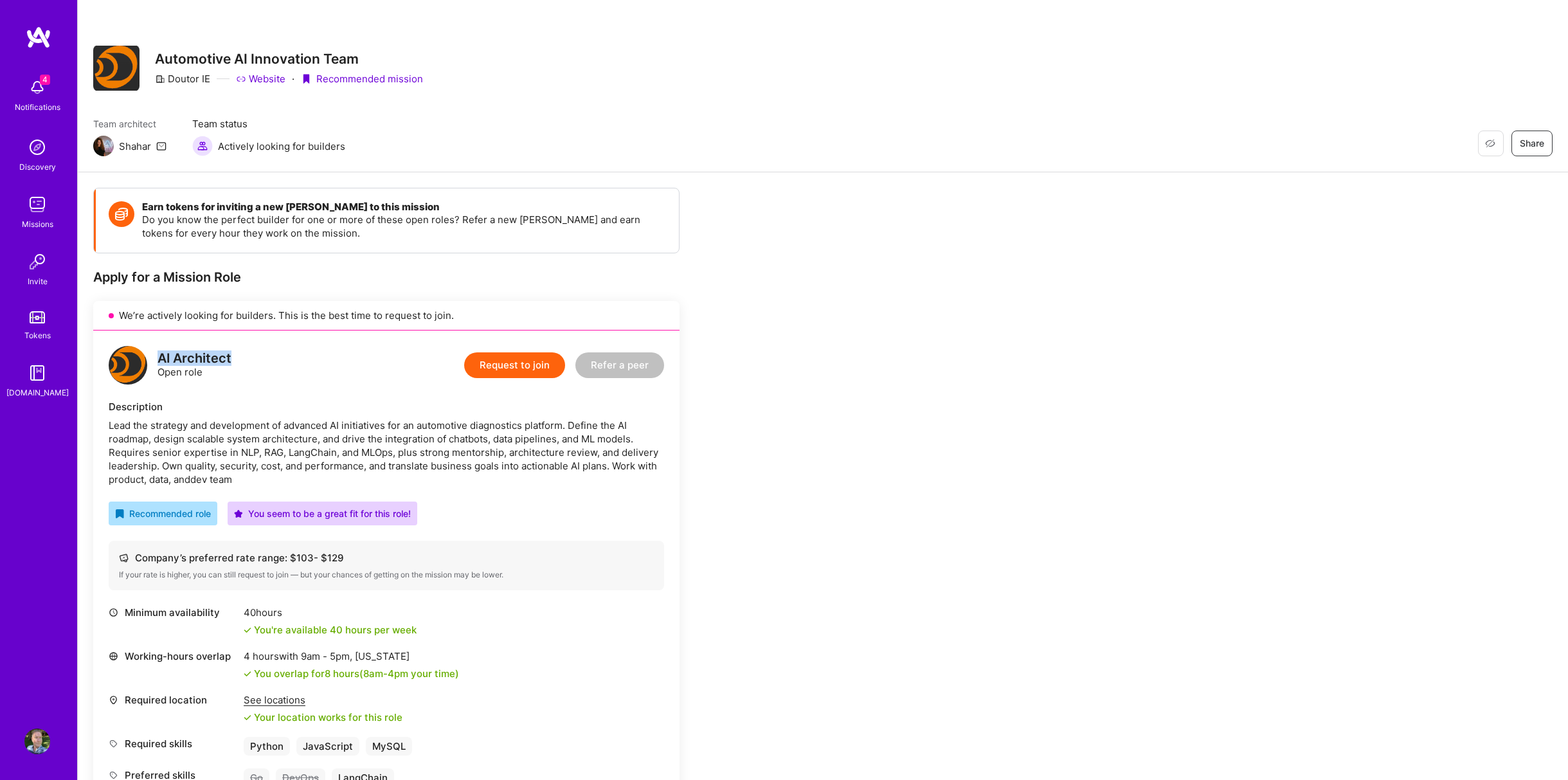
drag, startPoint x: 160, startPoint y: 351, endPoint x: 232, endPoint y: 357, distance: 72.2
click at [232, 357] on div "AI Architect Open role Request to join Refer a peer" at bounding box center [386, 365] width 556 height 39
copy div "AI Architect"
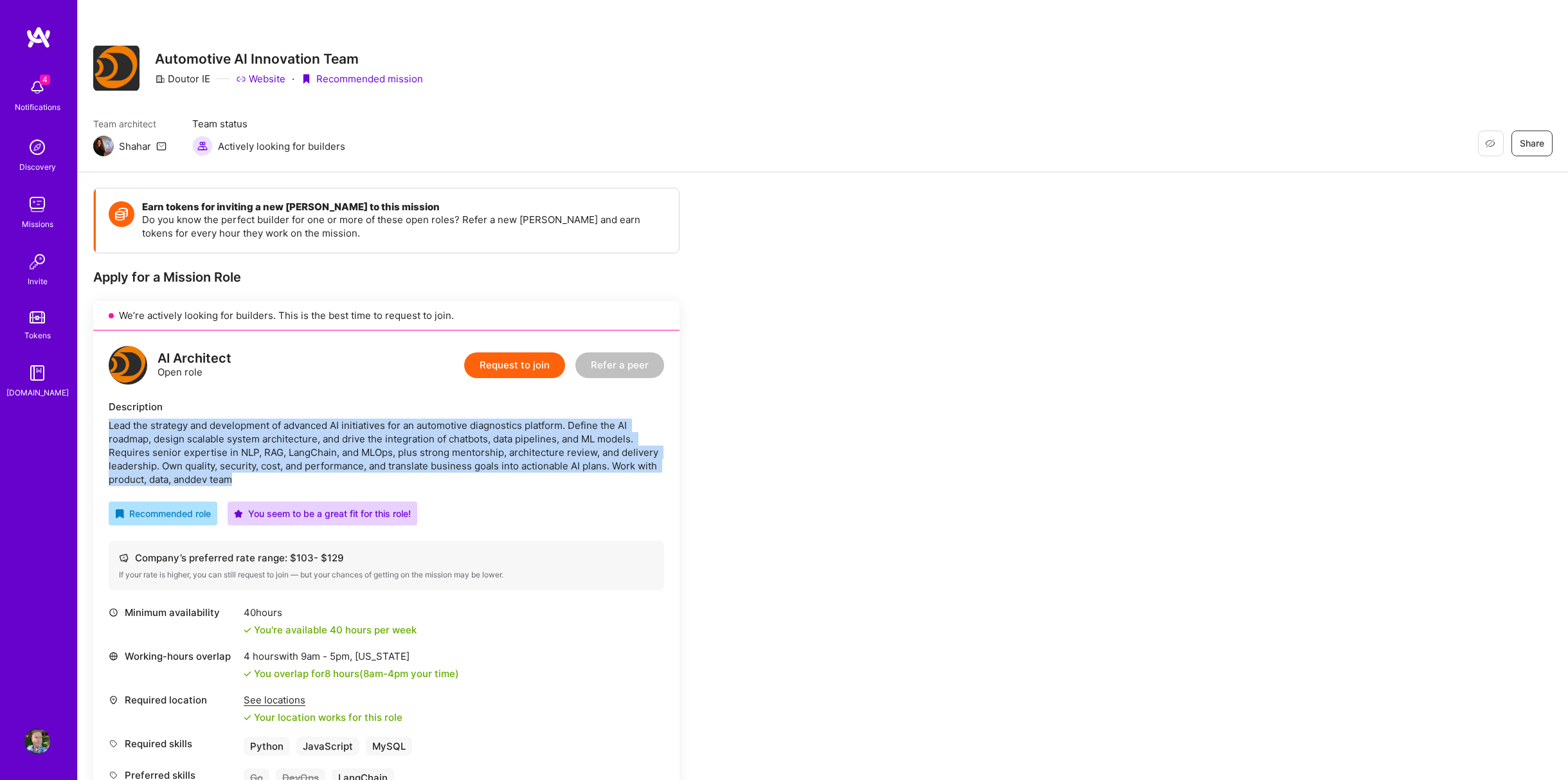
drag, startPoint x: 109, startPoint y: 422, endPoint x: 276, endPoint y: 482, distance: 177.5
click at [276, 482] on div "Lead the strategy and development of advanced AI initiatives for an automotive …" at bounding box center [386, 452] width 556 height 67
copy div "Lead the strategy and development of advanced AI initiatives for an automotive …"
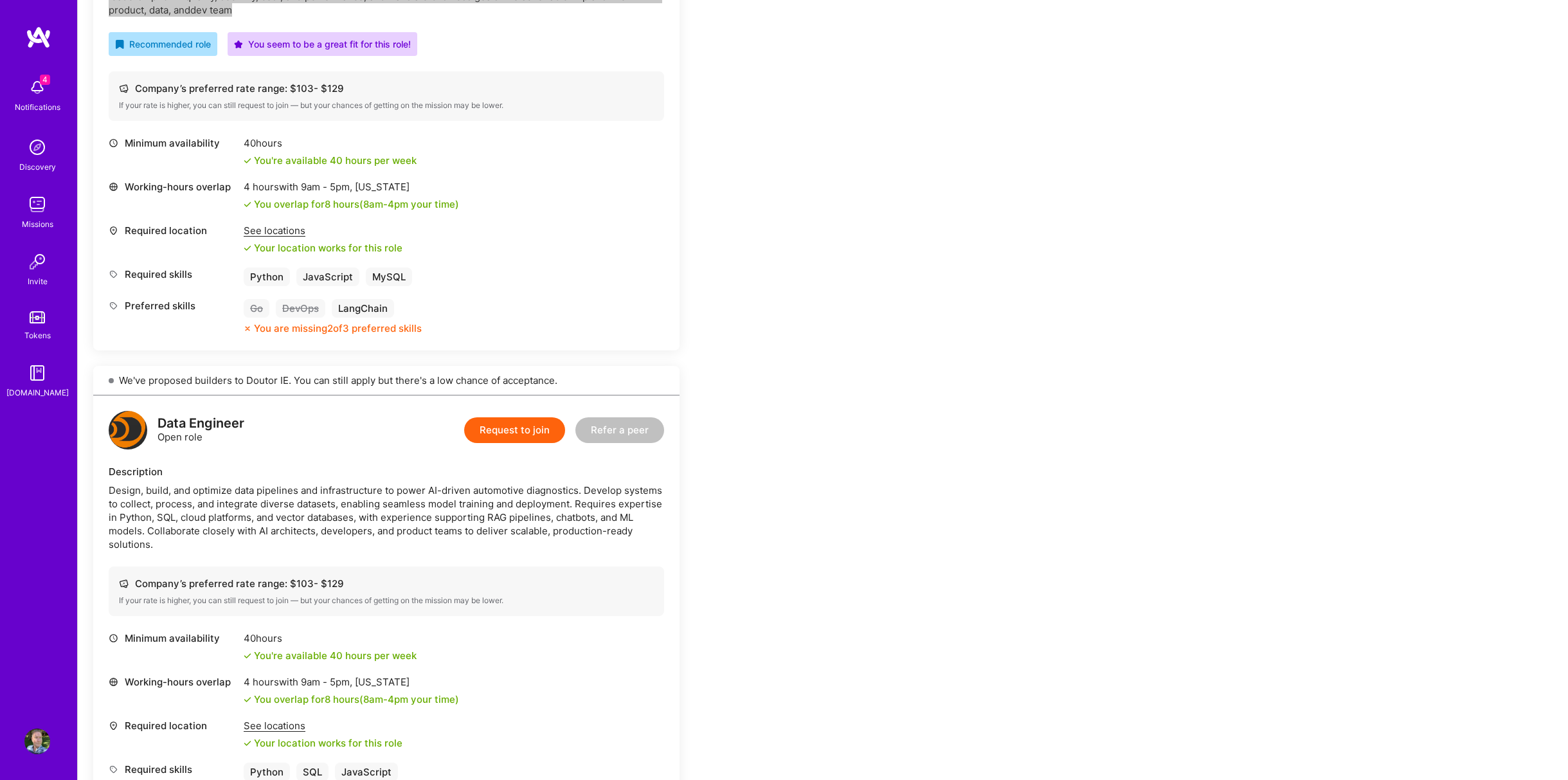
scroll to position [471, 0]
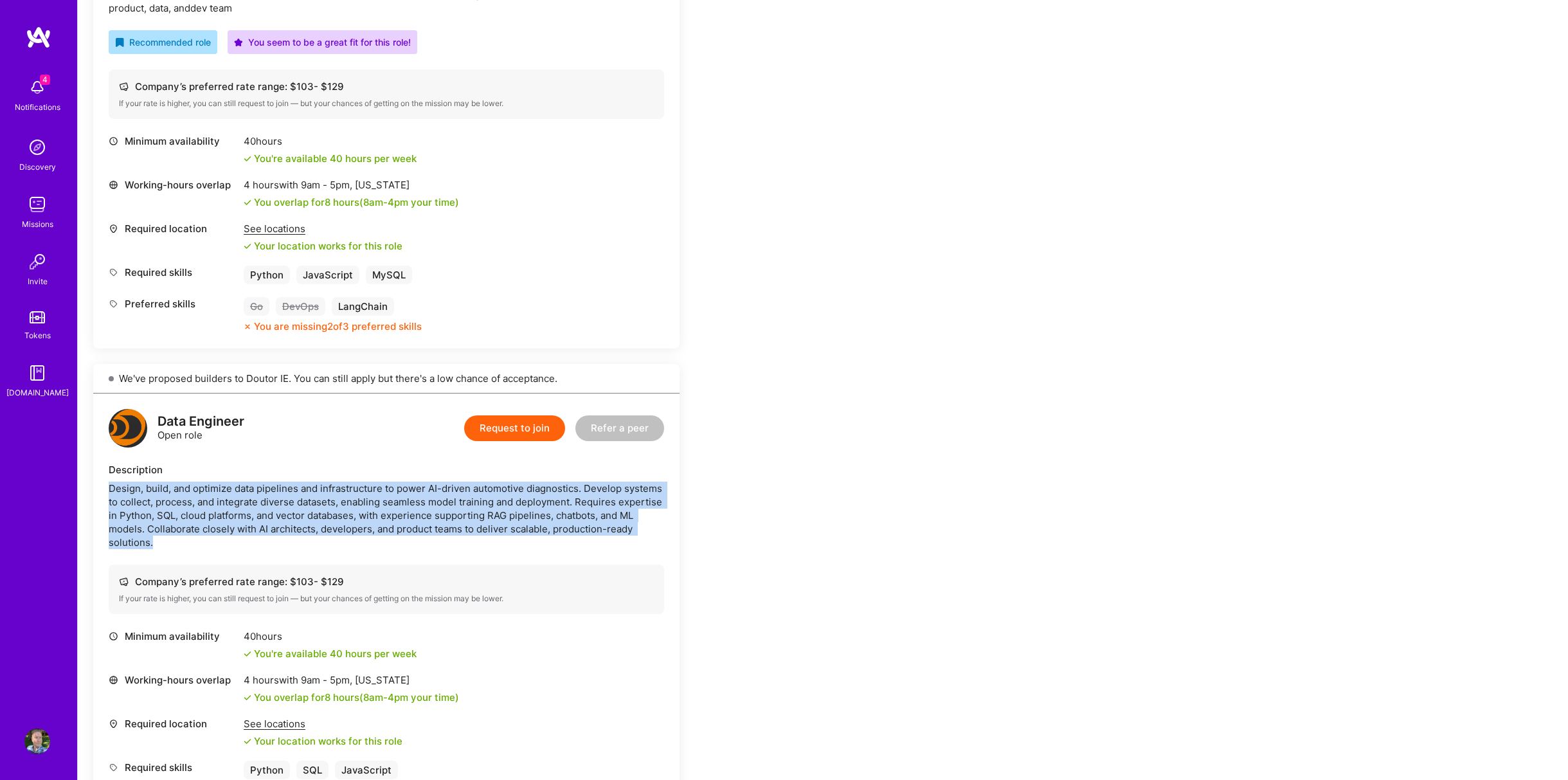
drag, startPoint x: 111, startPoint y: 487, endPoint x: 172, endPoint y: 541, distance: 81.5
click at [172, 541] on div "Design, build, and optimize data pipelines and infrastructure to power AI-drive…" at bounding box center [386, 515] width 556 height 67
copy div "Design, build, and optimize data pipelines and infrastructure to power AI-drive…"
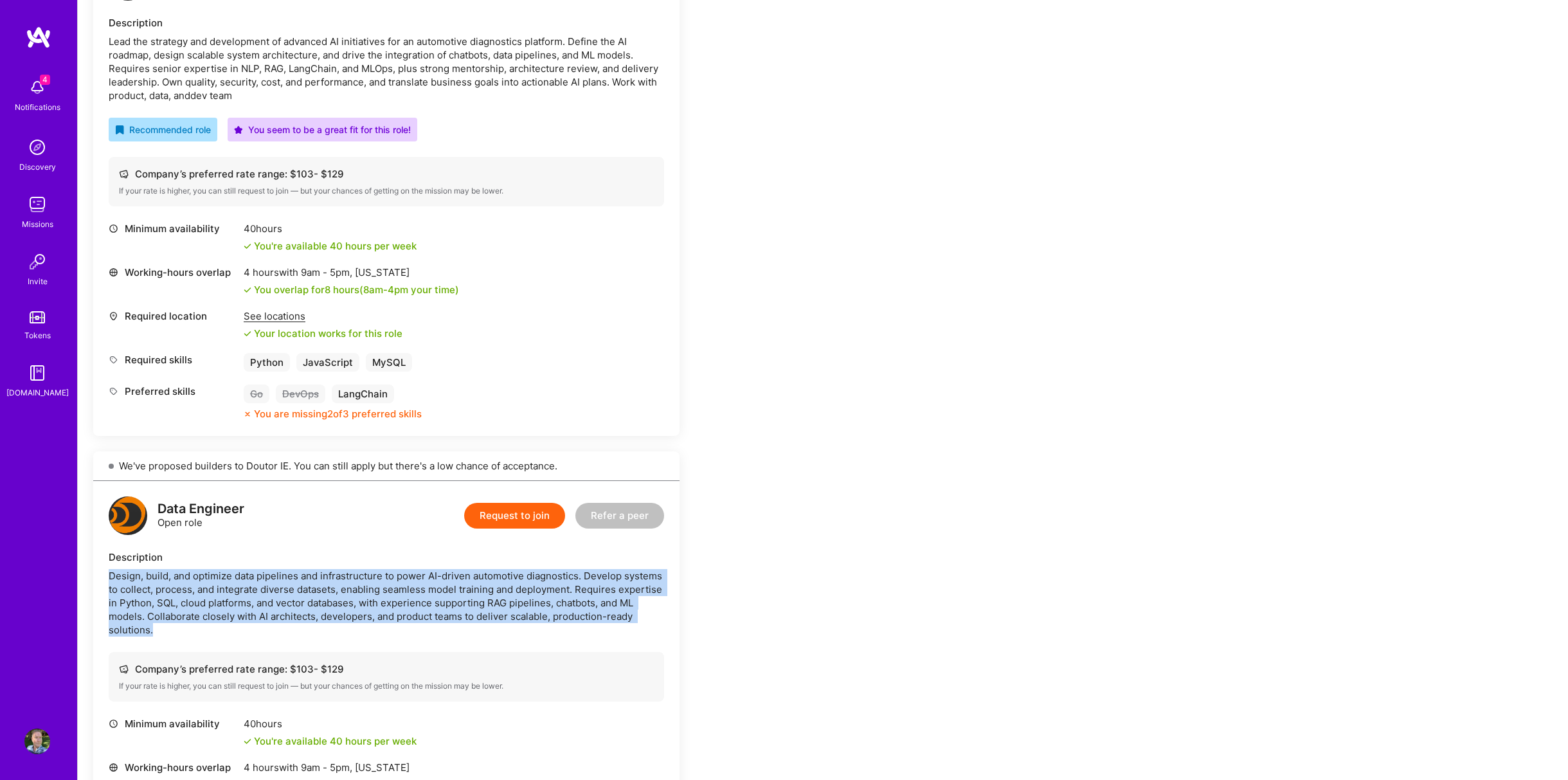
scroll to position [343, 0]
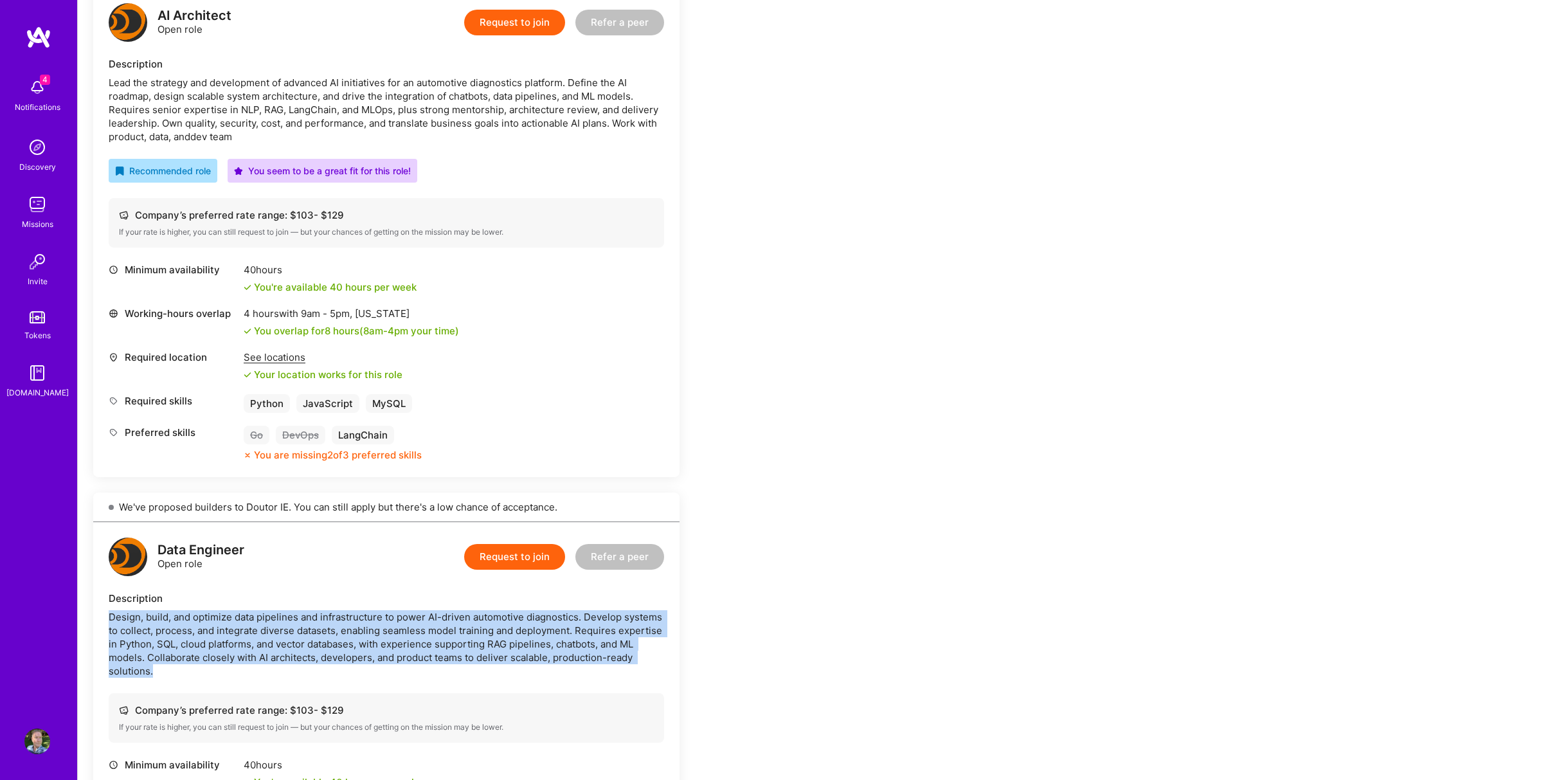
click at [512, 554] on button "Request to join" at bounding box center [514, 556] width 101 height 25
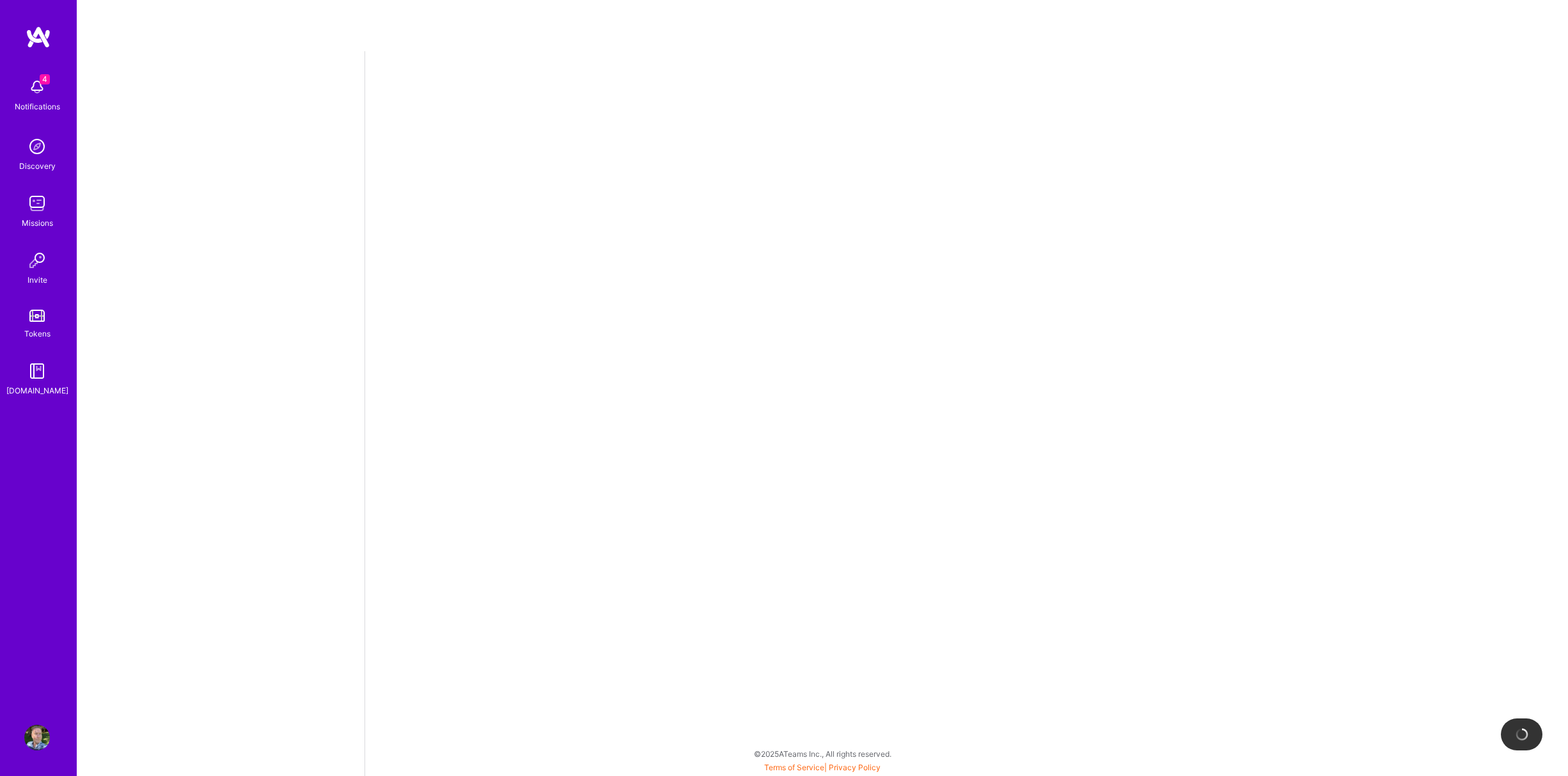
select select "US"
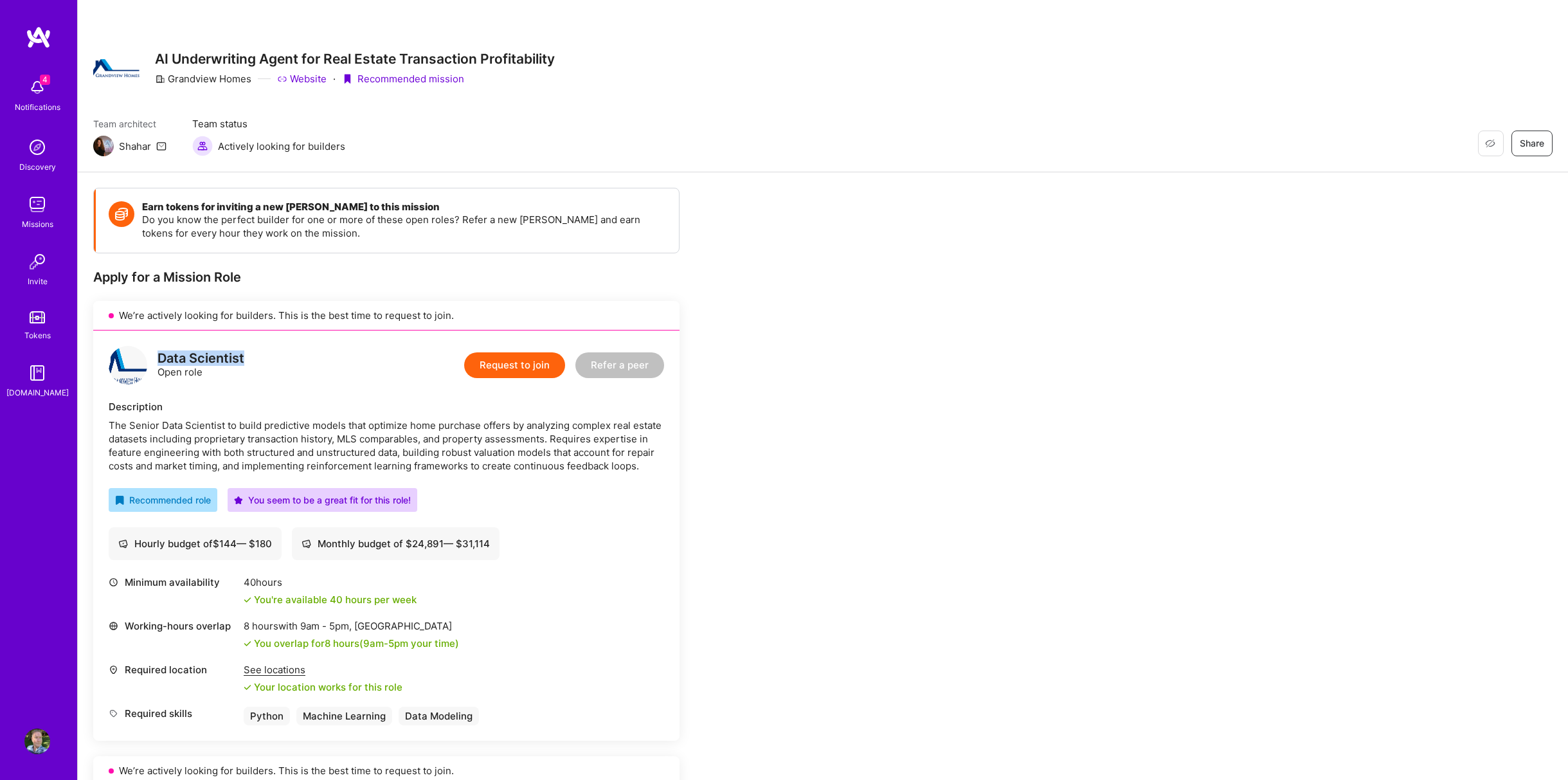
drag, startPoint x: 160, startPoint y: 356, endPoint x: 248, endPoint y: 355, distance: 88.0
click at [248, 355] on div "Data Scientist Open role Request to join Refer a peer" at bounding box center [386, 365] width 556 height 39
copy div "Data Scientist"
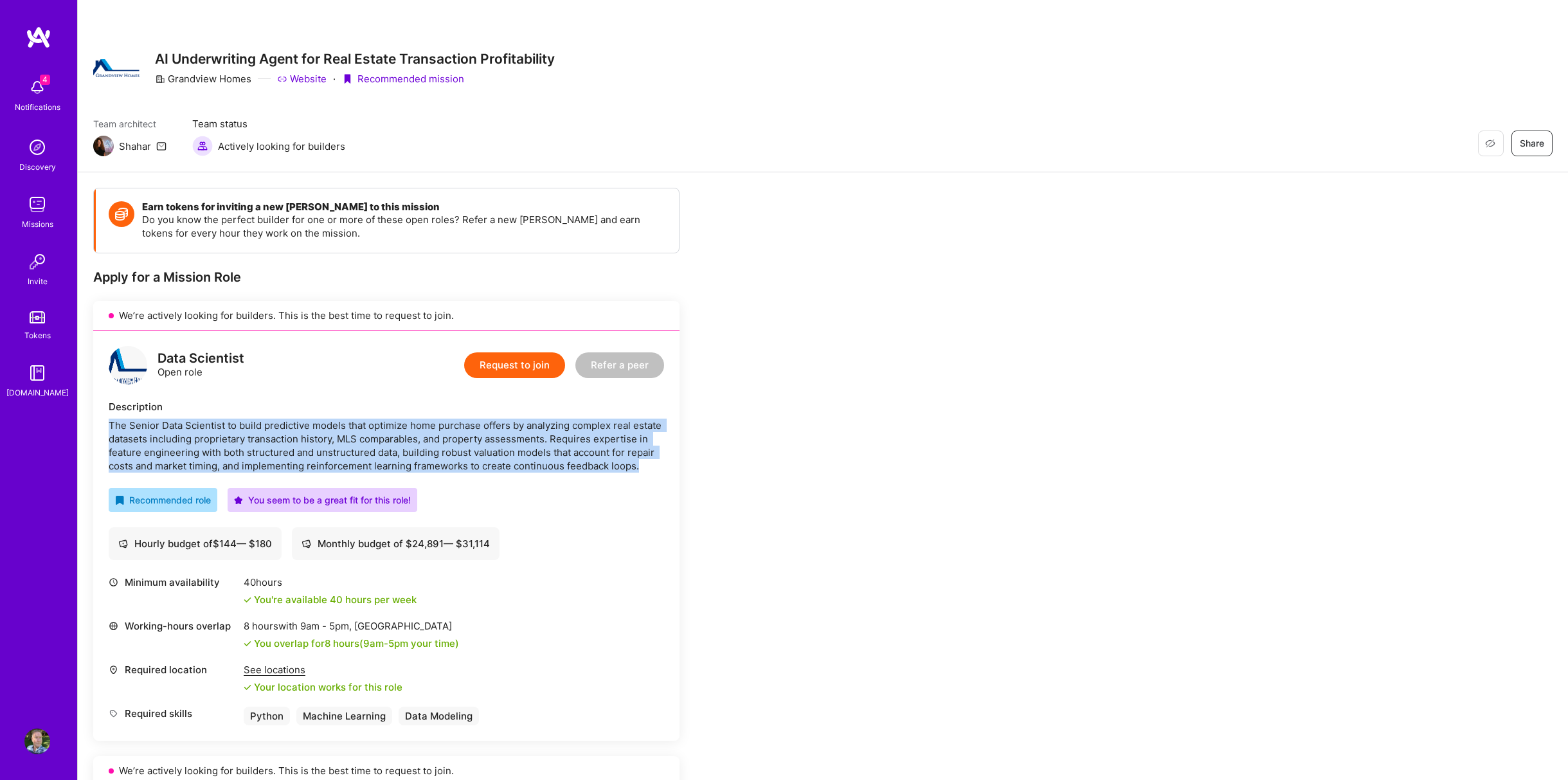
drag, startPoint x: 108, startPoint y: 421, endPoint x: 649, endPoint y: 468, distance: 543.0
click at [649, 468] on div "Data Scientist Open role Request to join Refer a peer Description The Senior Da…" at bounding box center [386, 535] width 586 height 410
copy div "The Senior Data Scientist to build predictive models that optimize home purchas…"
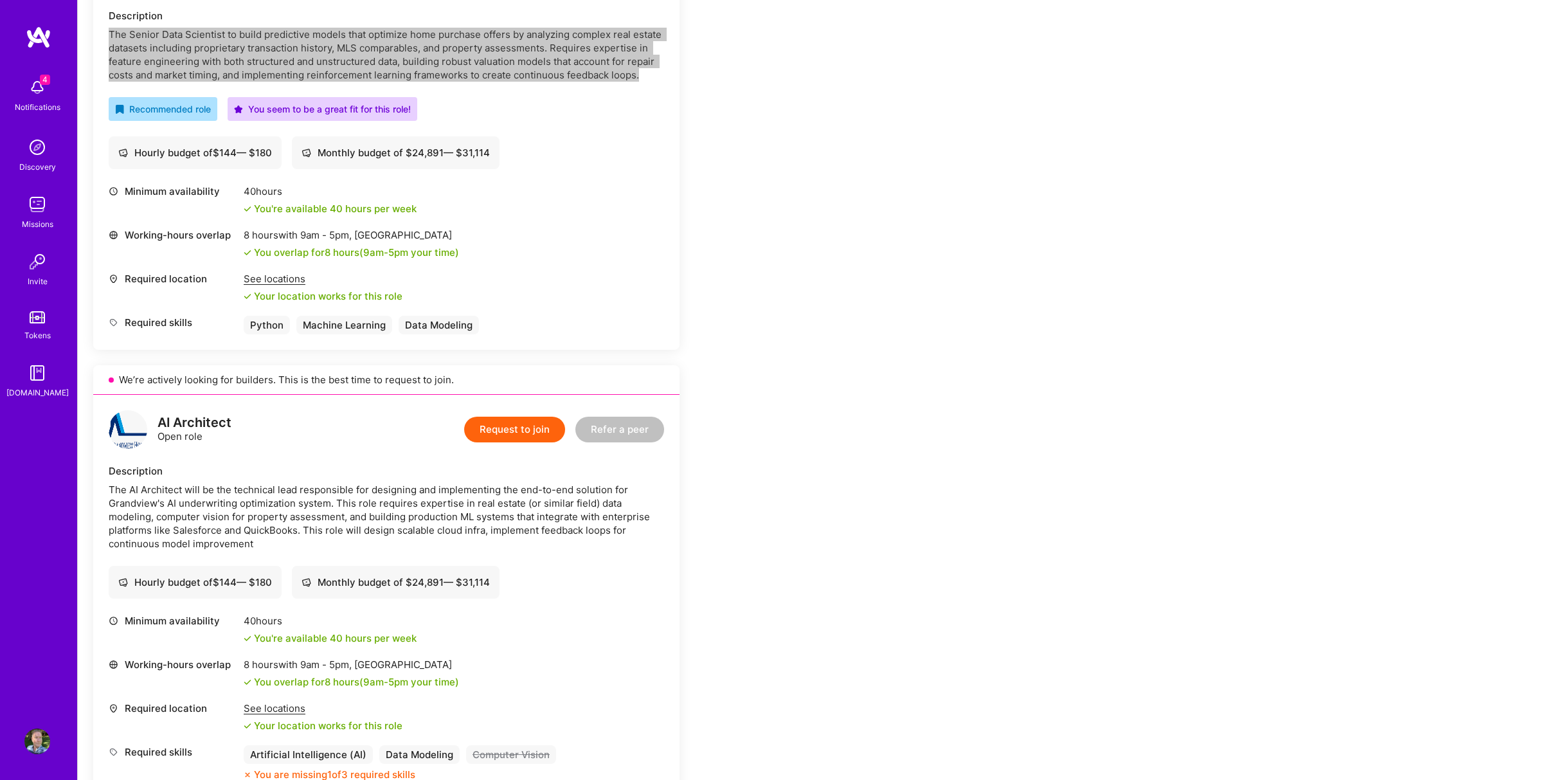
scroll to position [429, 0]
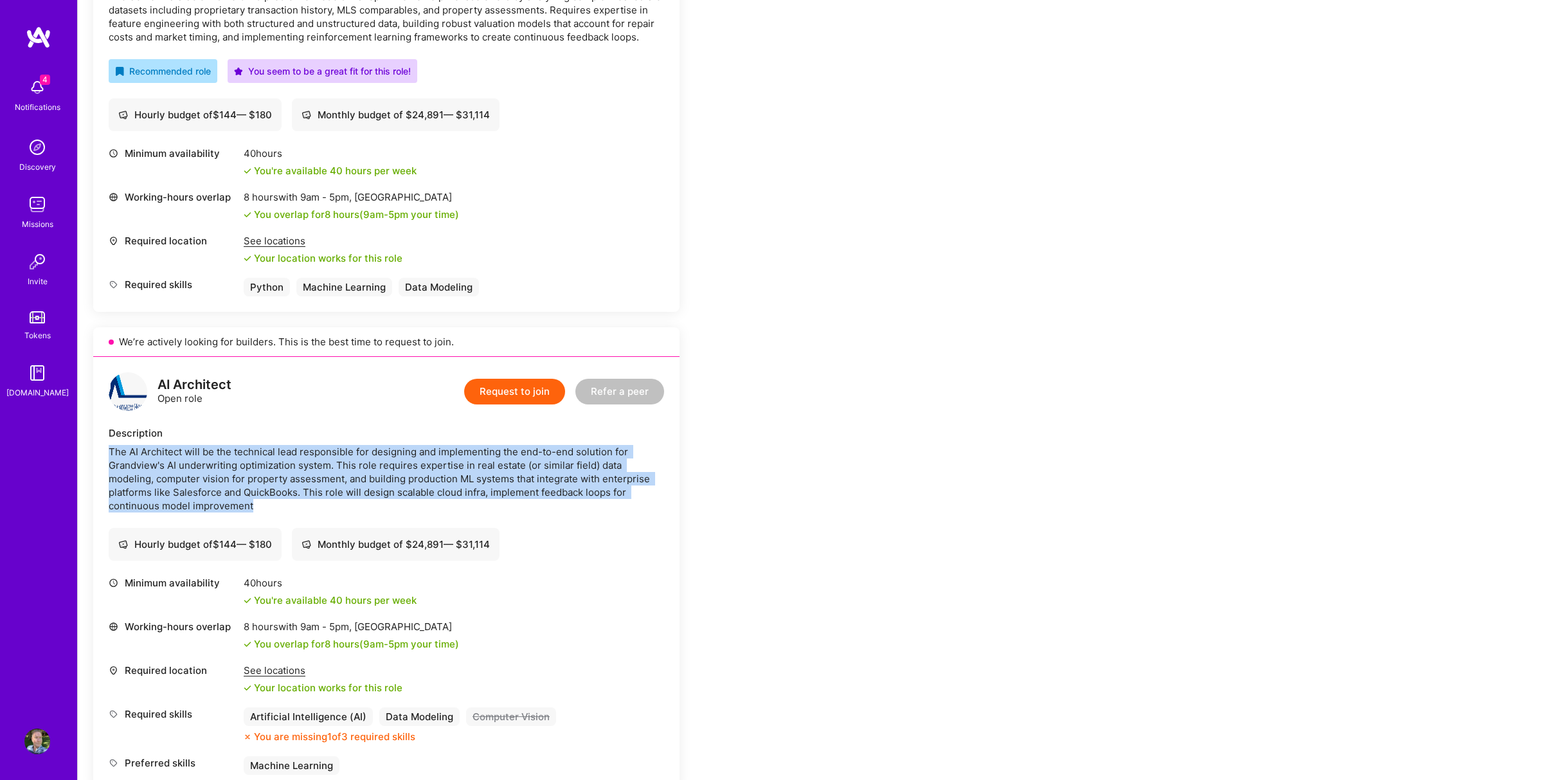
drag, startPoint x: 111, startPoint y: 452, endPoint x: 404, endPoint y: 506, distance: 297.9
click at [404, 506] on div "The AI Architect will be the technical lead responsible for designing and imple…" at bounding box center [386, 479] width 556 height 67
copy div "The AI Architect will be the technical lead responsible for designing and imple…"
click at [516, 384] on button "Request to join" at bounding box center [514, 391] width 101 height 25
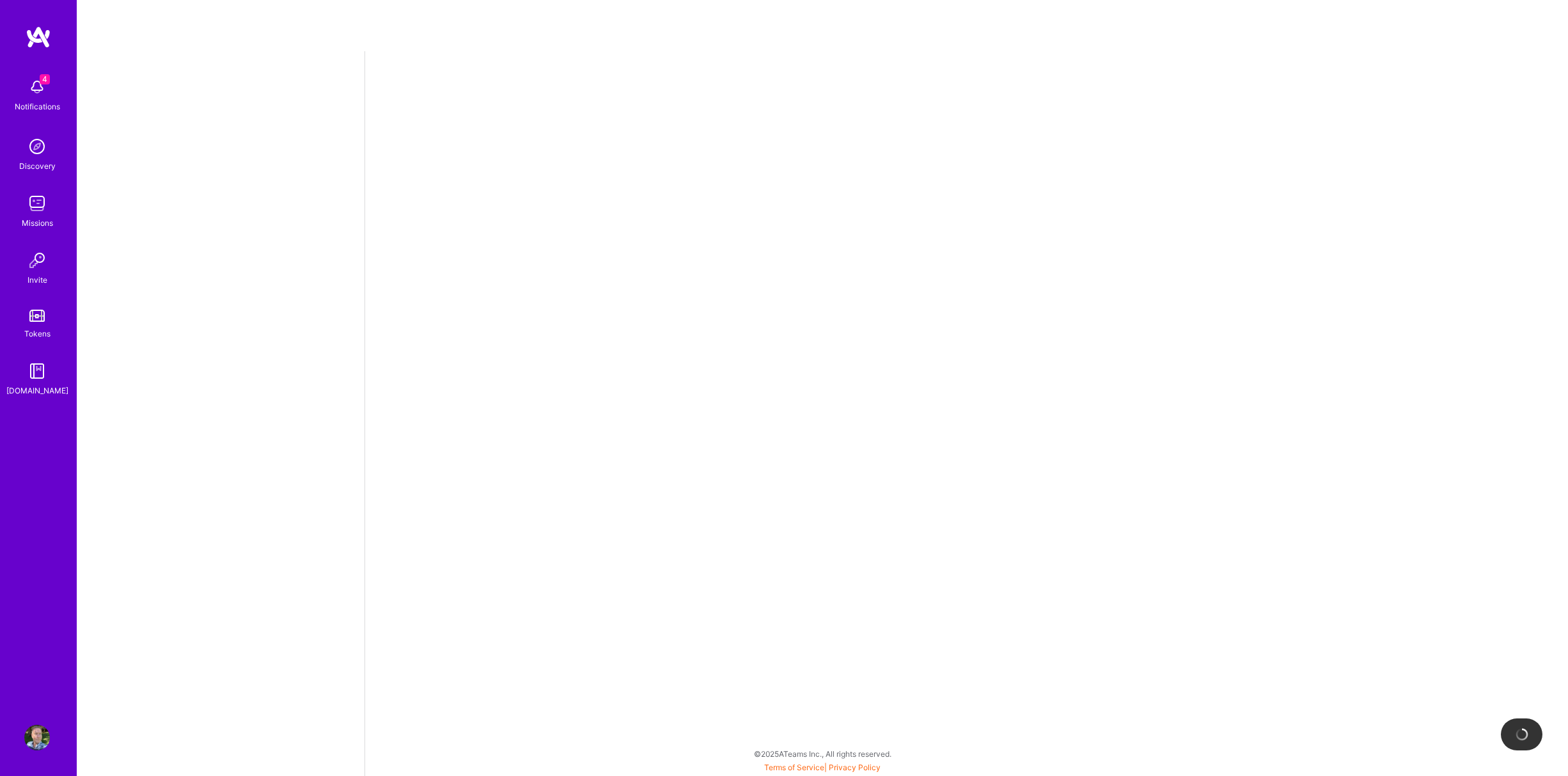
select select "US"
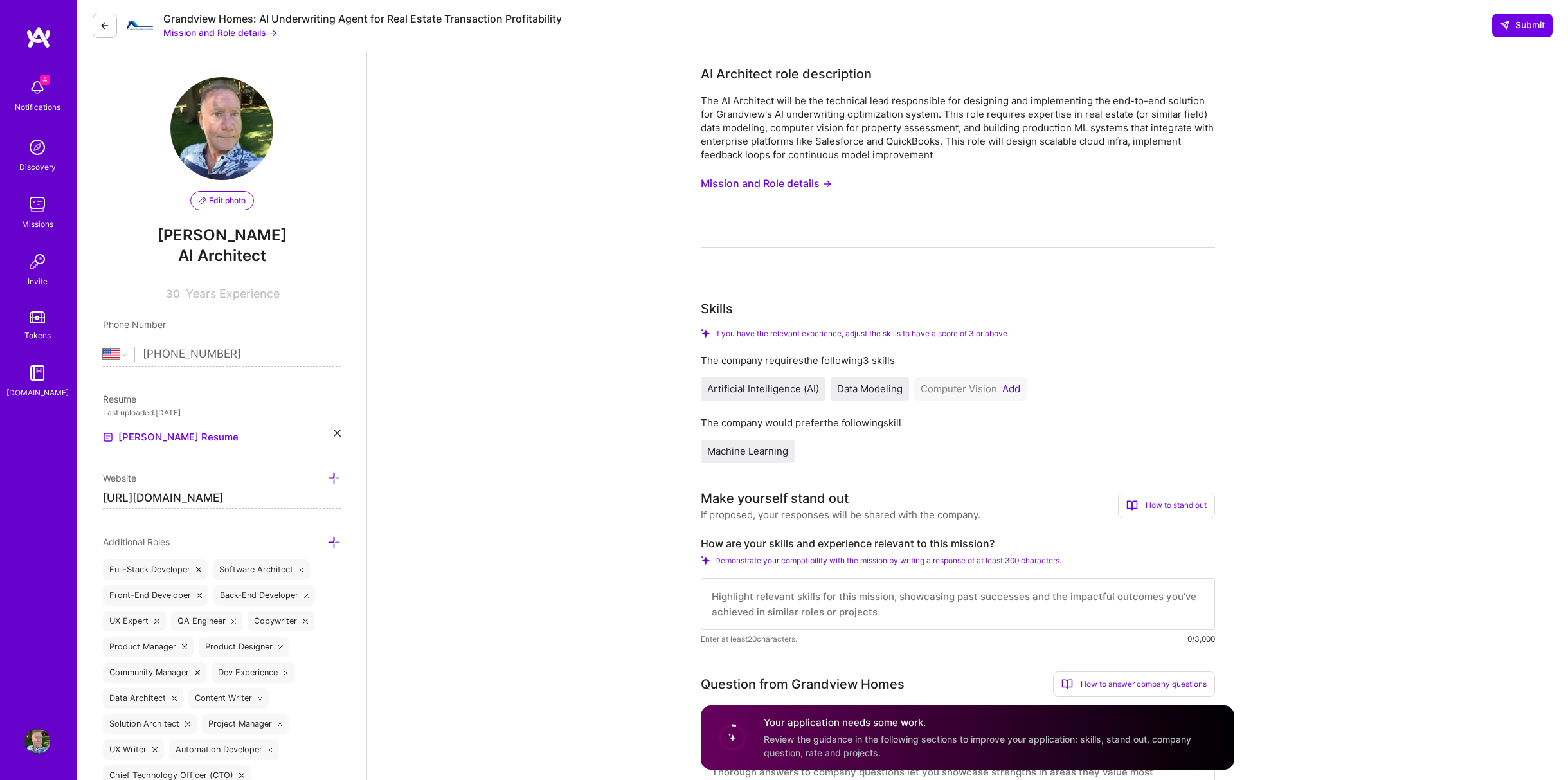
click at [1008, 388] on button "Add" at bounding box center [1011, 389] width 18 height 10
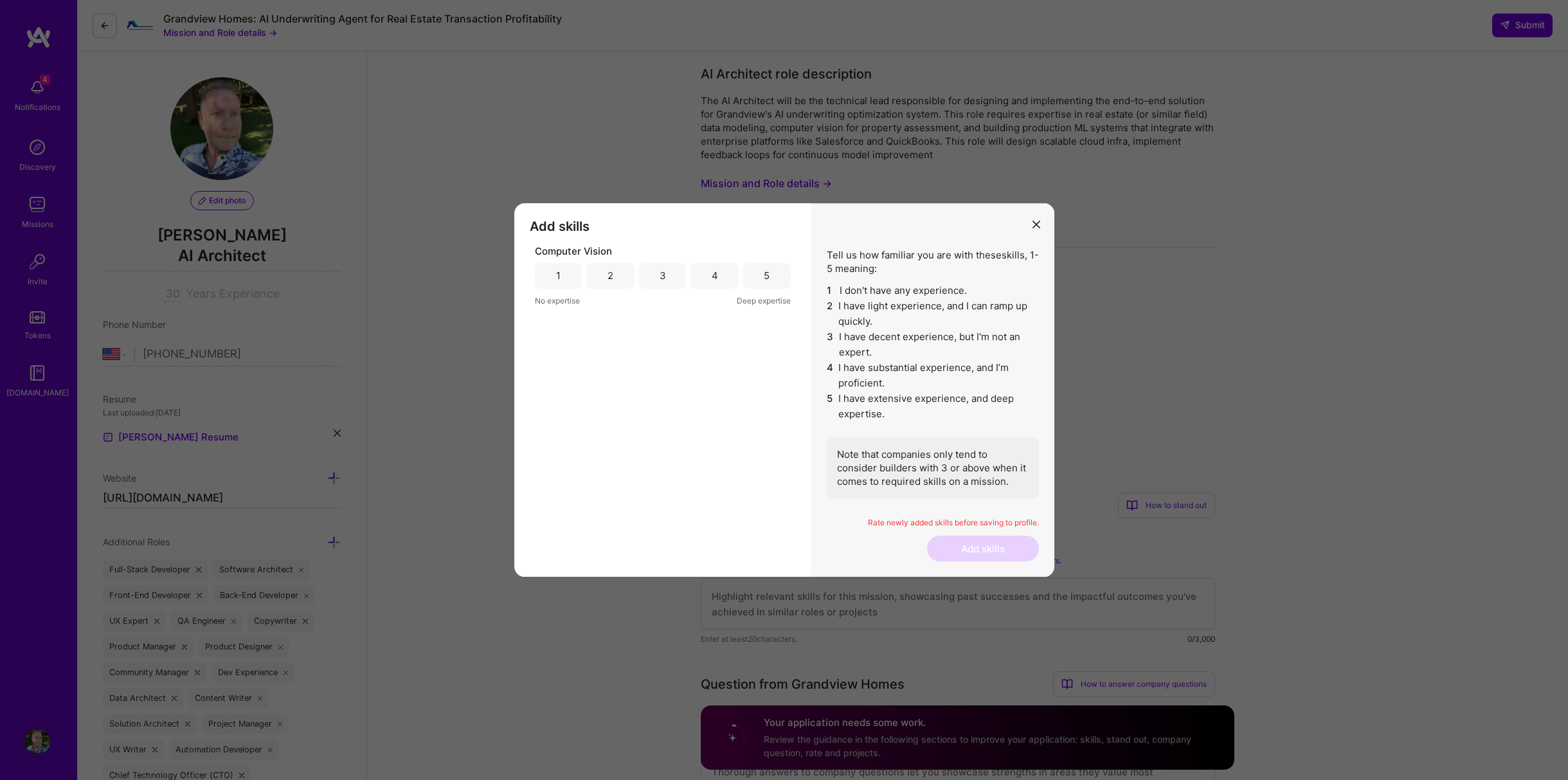
click at [664, 267] on div "3" at bounding box center [662, 275] width 47 height 25
click at [971, 541] on button "Add skills" at bounding box center [983, 548] width 112 height 25
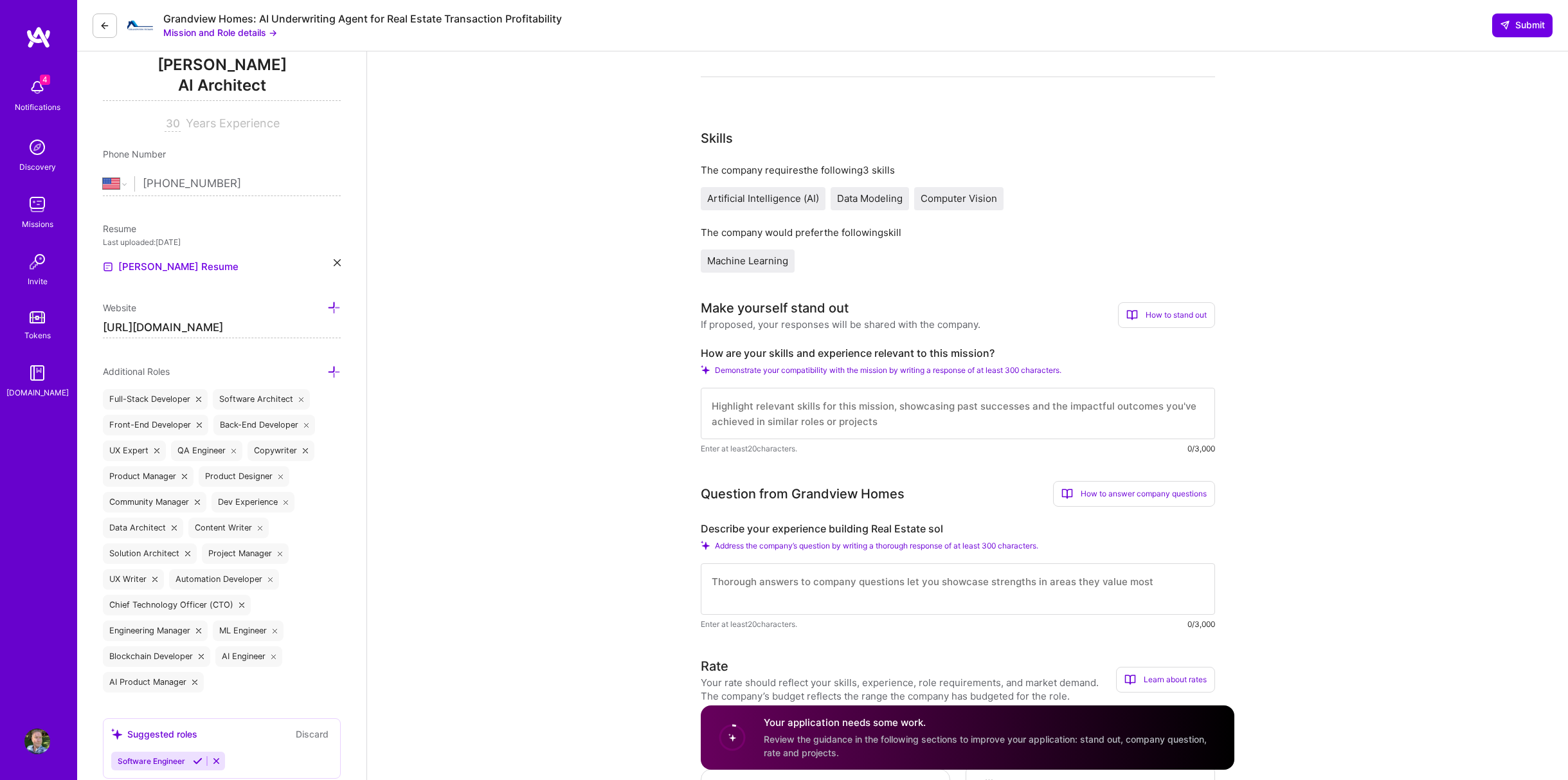
scroll to position [172, 0]
drag, startPoint x: 704, startPoint y: 526, endPoint x: 951, endPoint y: 518, distance: 247.1
click at [951, 518] on div "Question from Grandview Homes How to answer company questions Mastering company…" at bounding box center [958, 554] width 514 height 150
click at [705, 526] on label "Describe your experience building Real Estate sol" at bounding box center [958, 528] width 514 height 14
drag, startPoint x: 701, startPoint y: 526, endPoint x: 948, endPoint y: 521, distance: 247.1
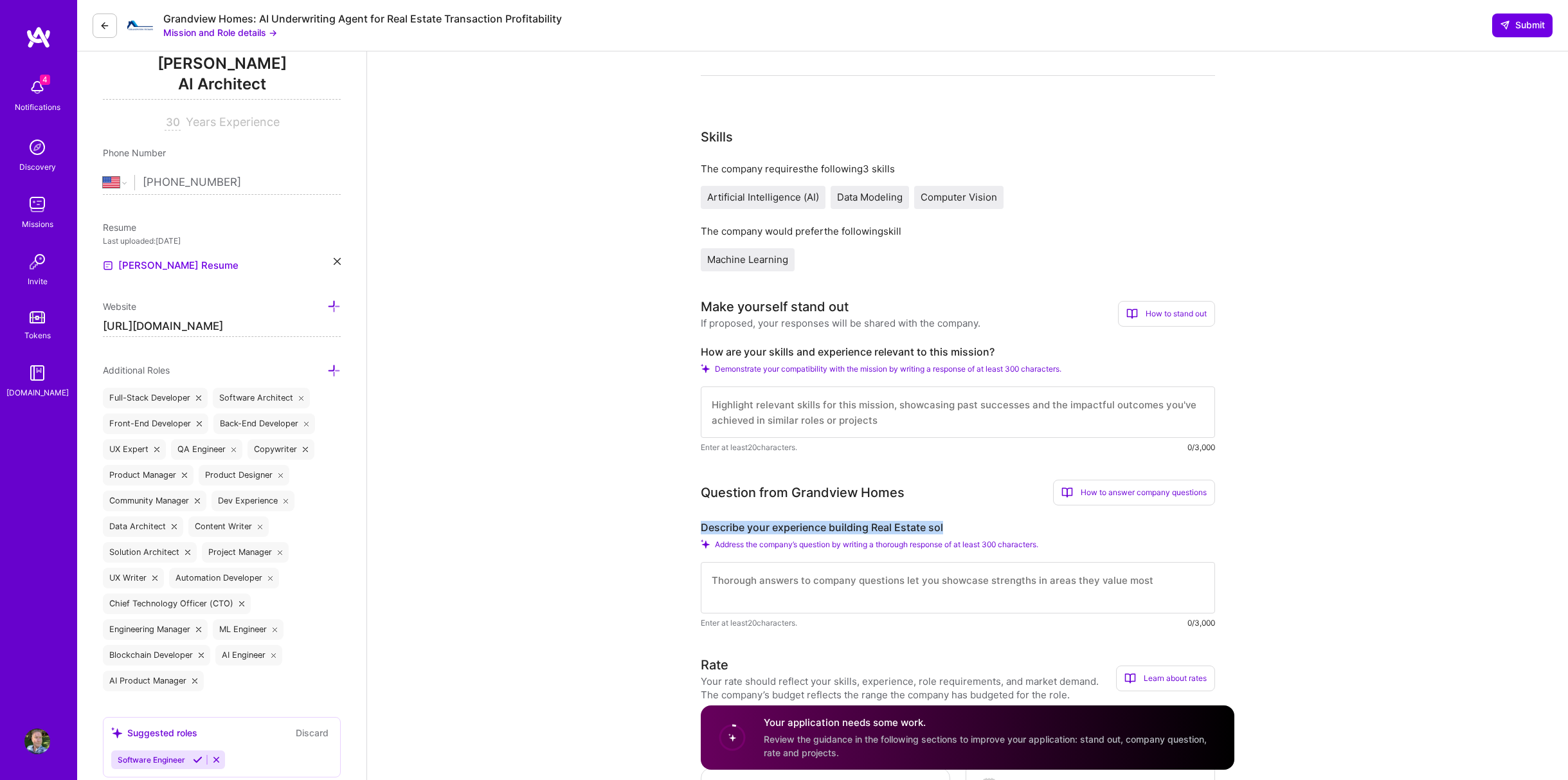
click at [948, 521] on label "Describe your experience building Real Estate sol" at bounding box center [958, 528] width 514 height 14
copy label "Describe your experience building Real Estate sol"
click at [790, 405] on textarea at bounding box center [958, 412] width 514 height 52
paste textarea "Looking at your resume and this AI Architect role, here are two responses: 1. H…"
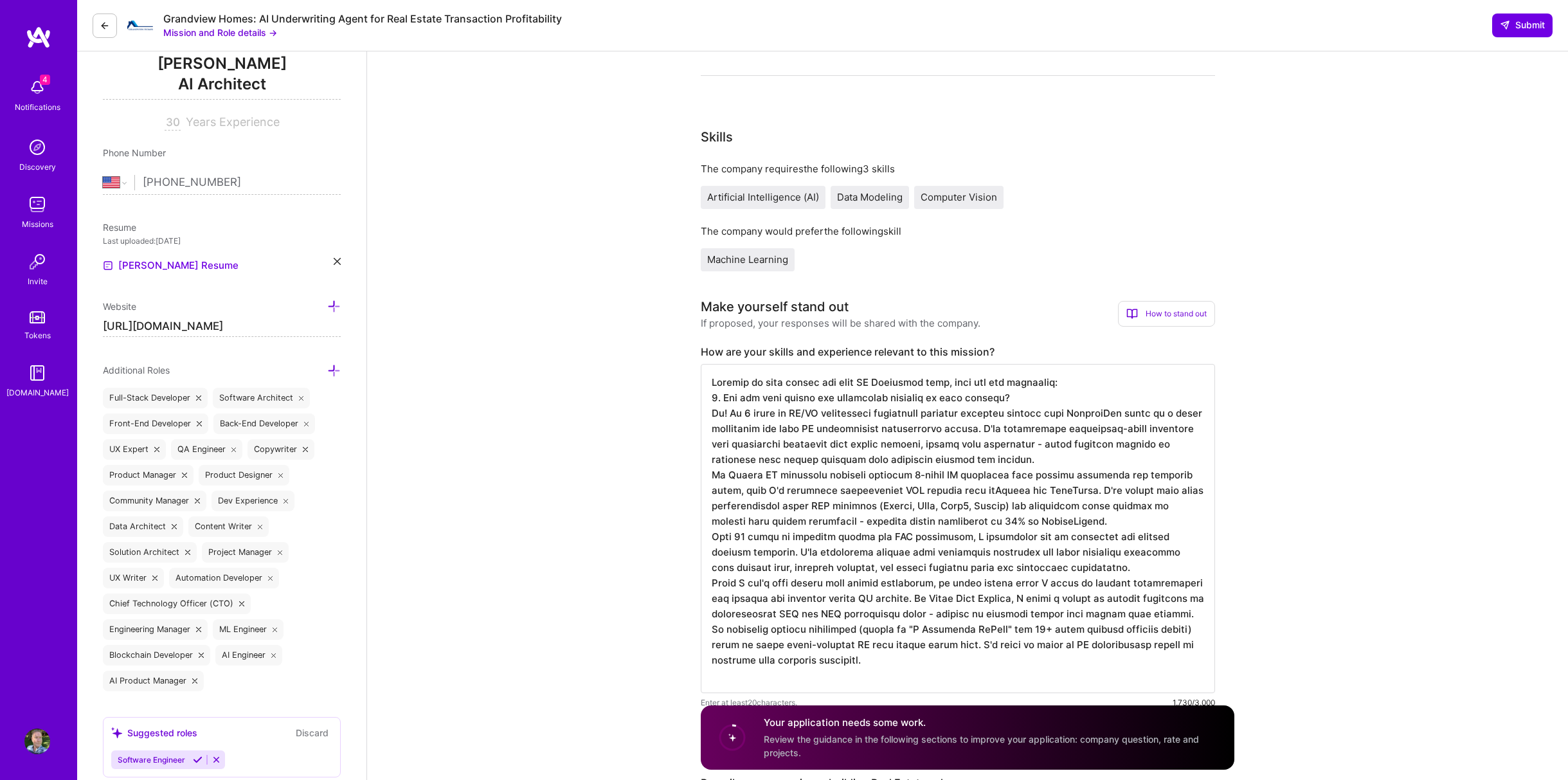
click at [1013, 399] on textarea at bounding box center [958, 528] width 514 height 329
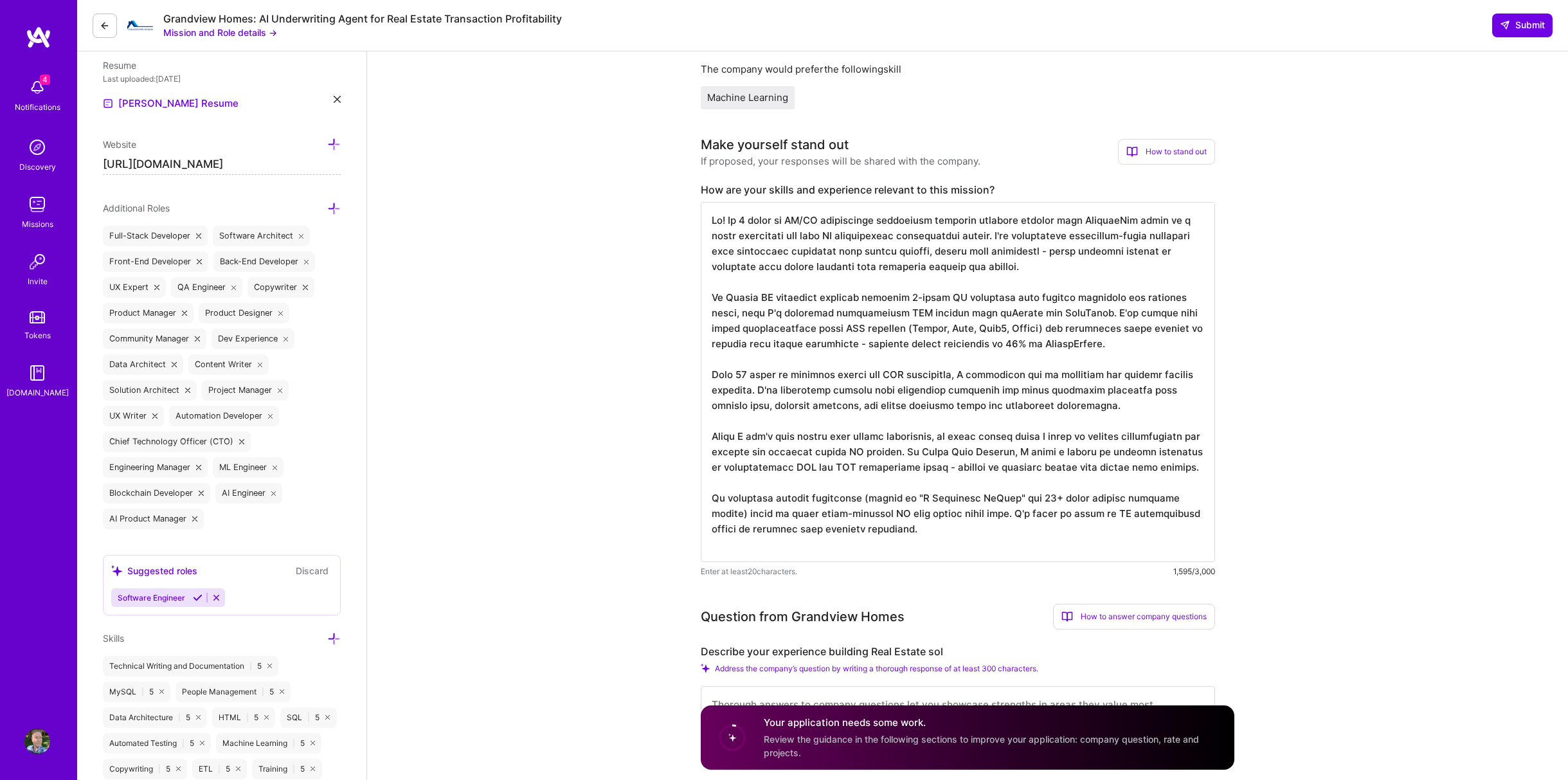
scroll to position [343, 0]
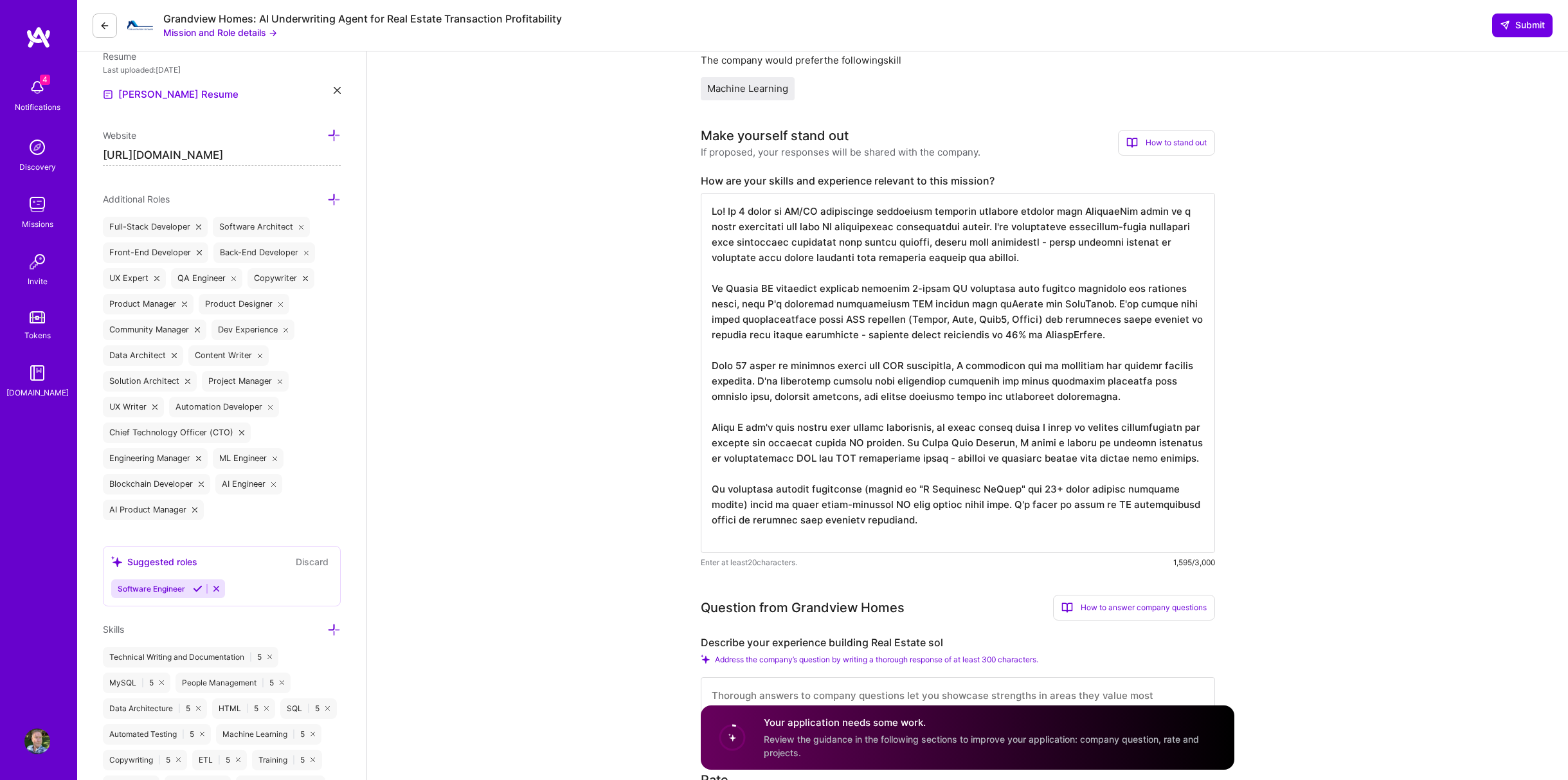
click at [803, 290] on textarea at bounding box center [958, 372] width 514 height 360
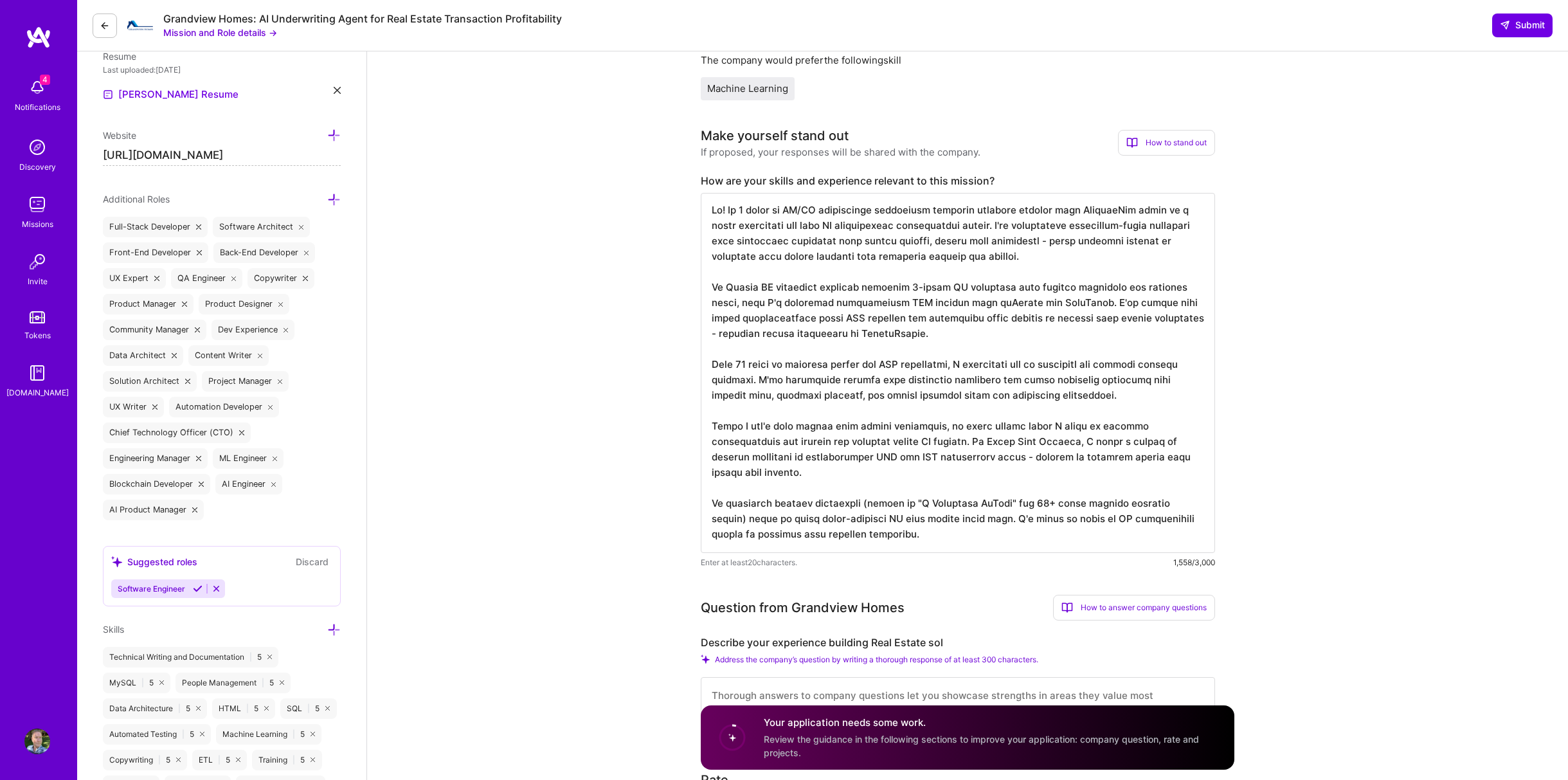
click at [1081, 210] on textarea at bounding box center [958, 372] width 514 height 360
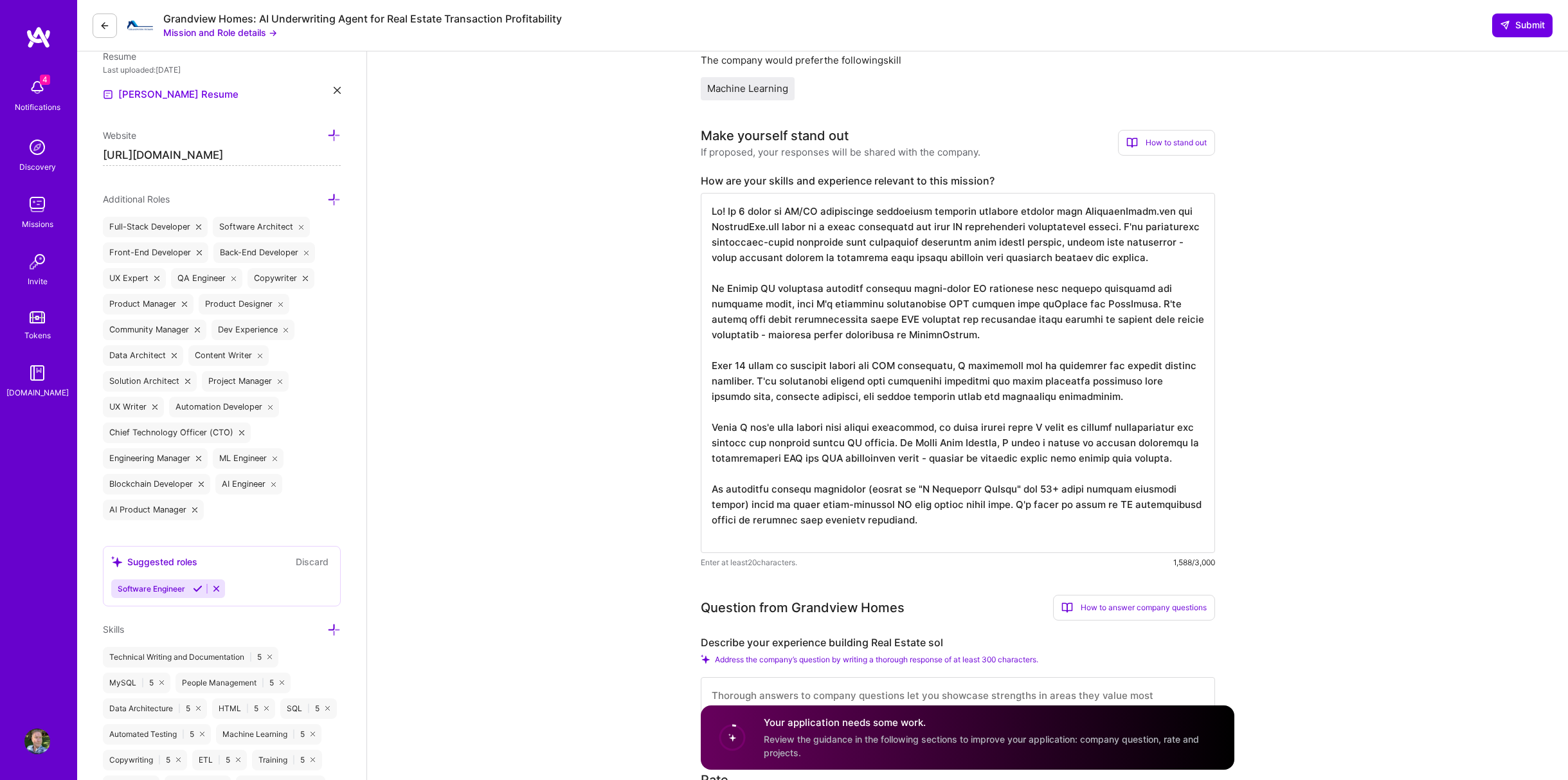
type textarea "Hi! My 8 years of ML/AI development experience building complete systems like C…"
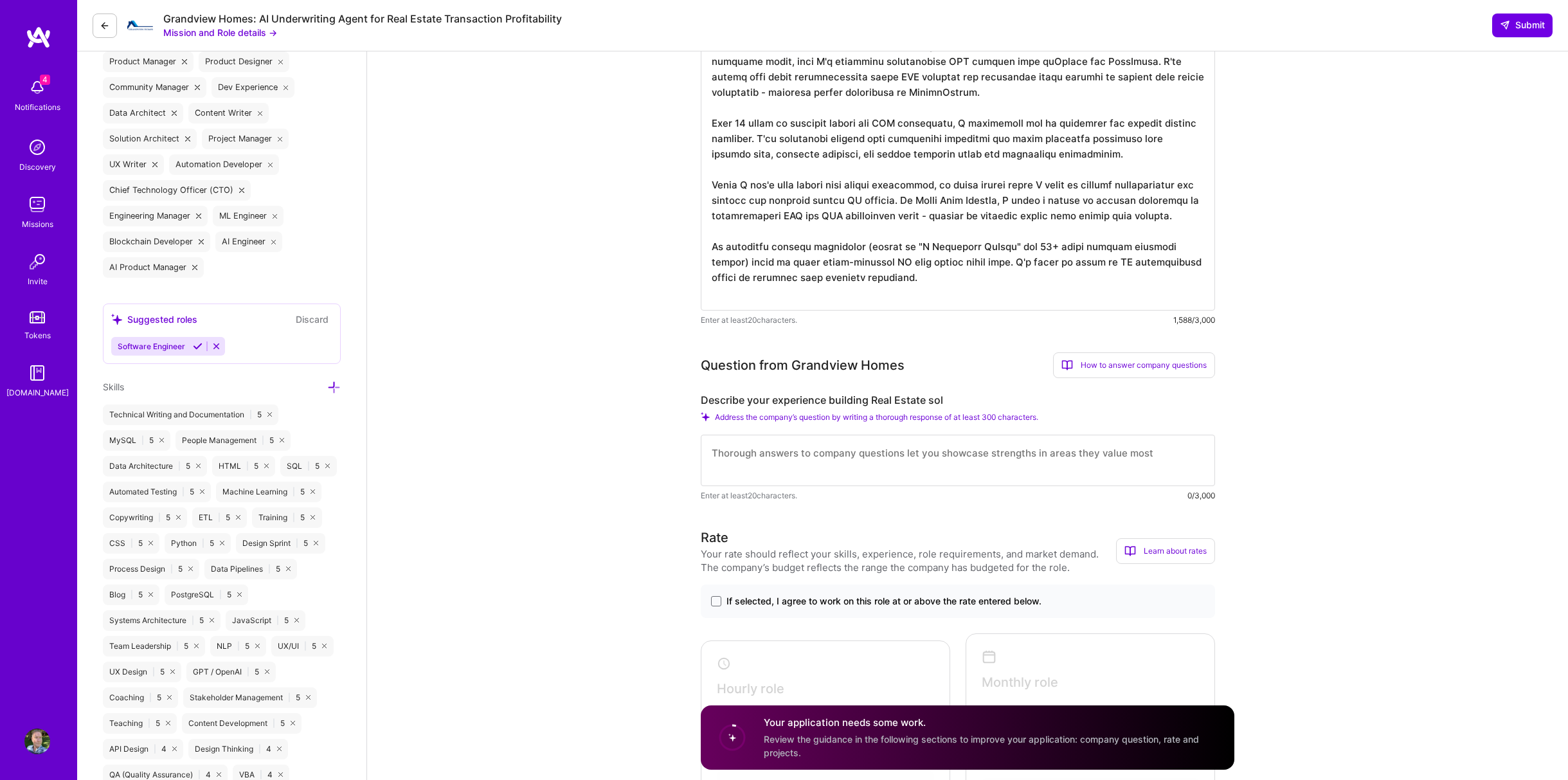
scroll to position [643, 0]
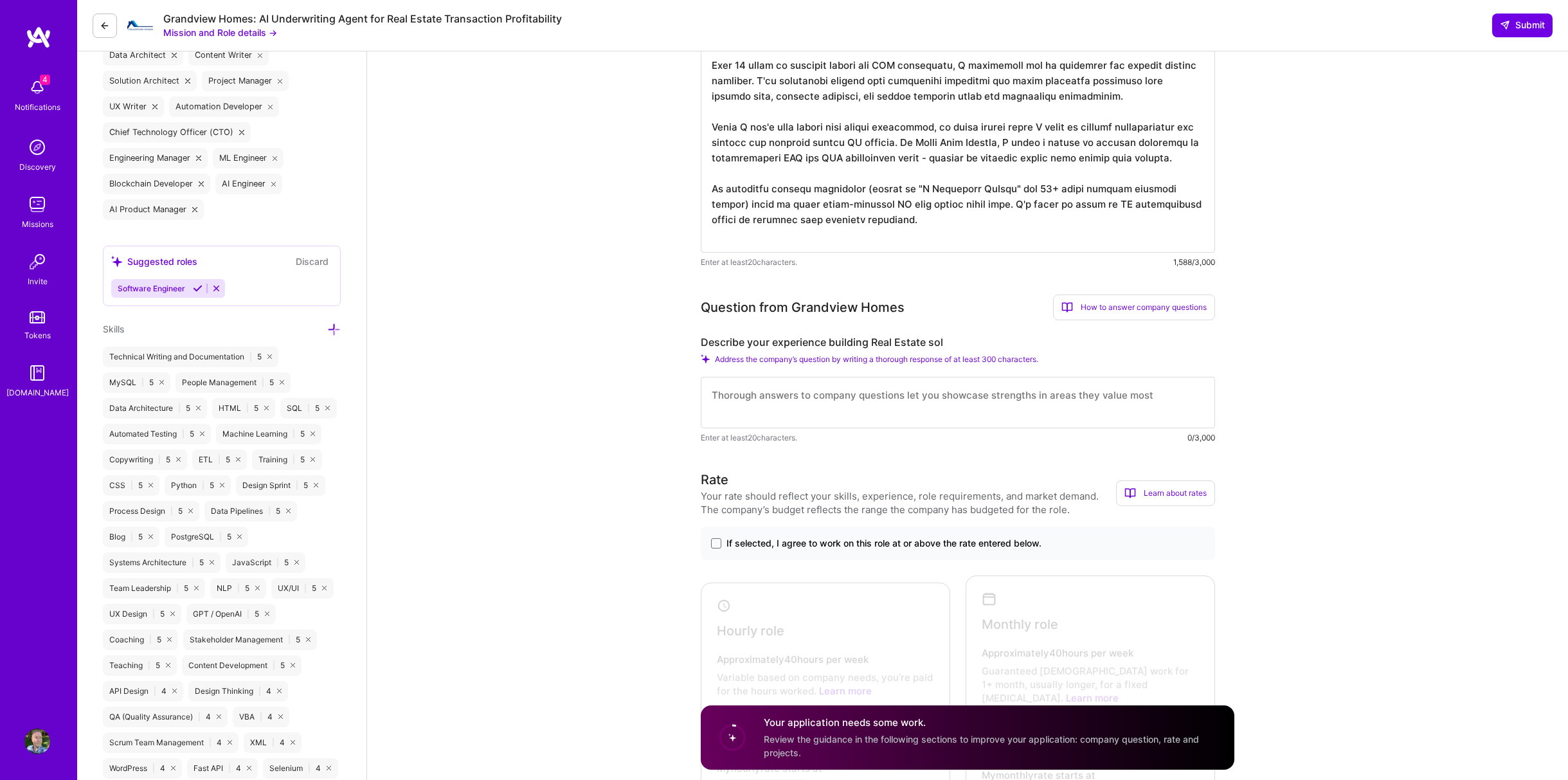
click at [767, 402] on textarea at bounding box center [958, 402] width 514 height 52
paste textarea "I don't have direct real estate development experience. However, my ML/AI backg…"
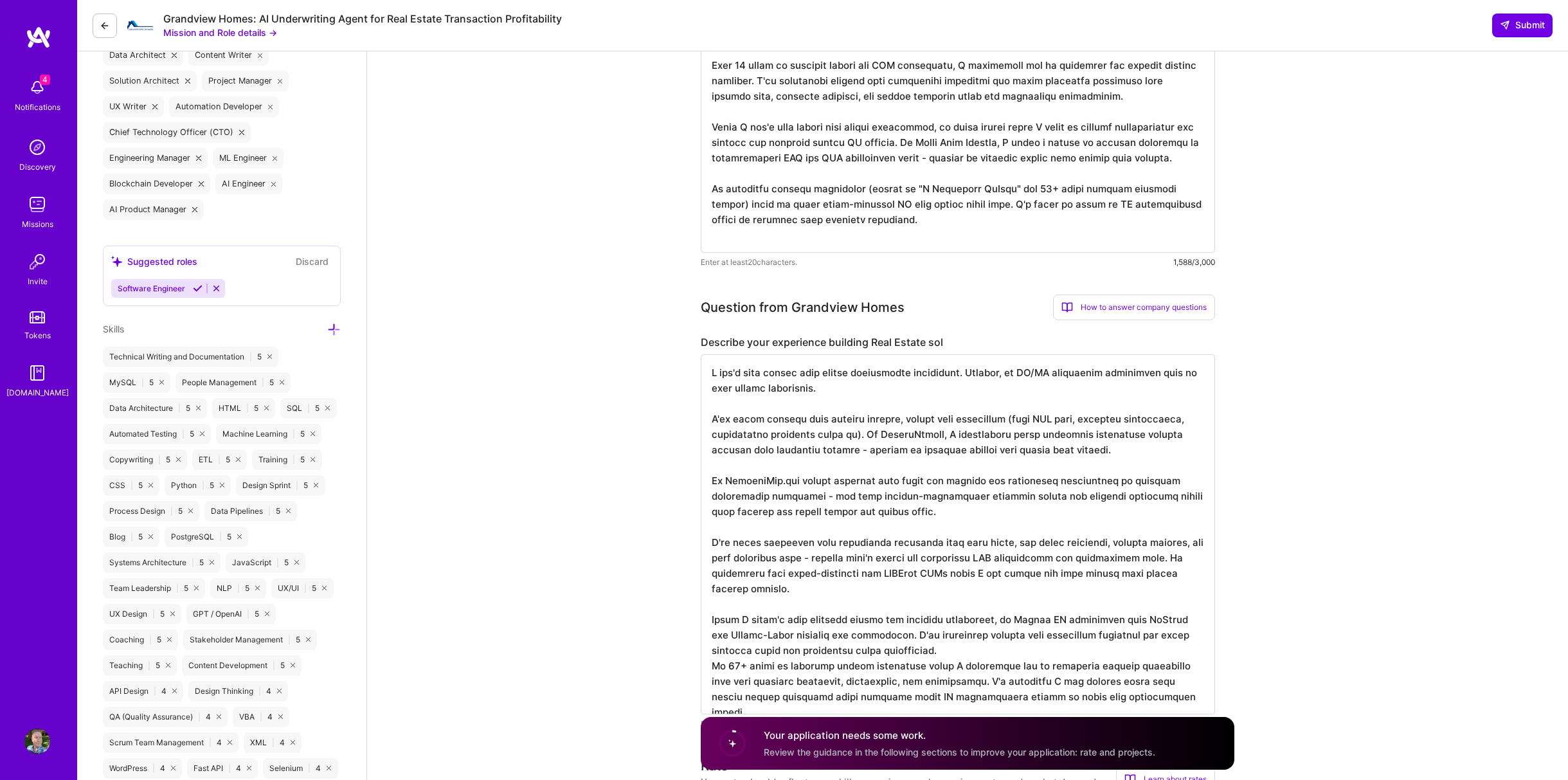
scroll to position [1, 0]
click at [973, 641] on textarea at bounding box center [958, 534] width 514 height 360
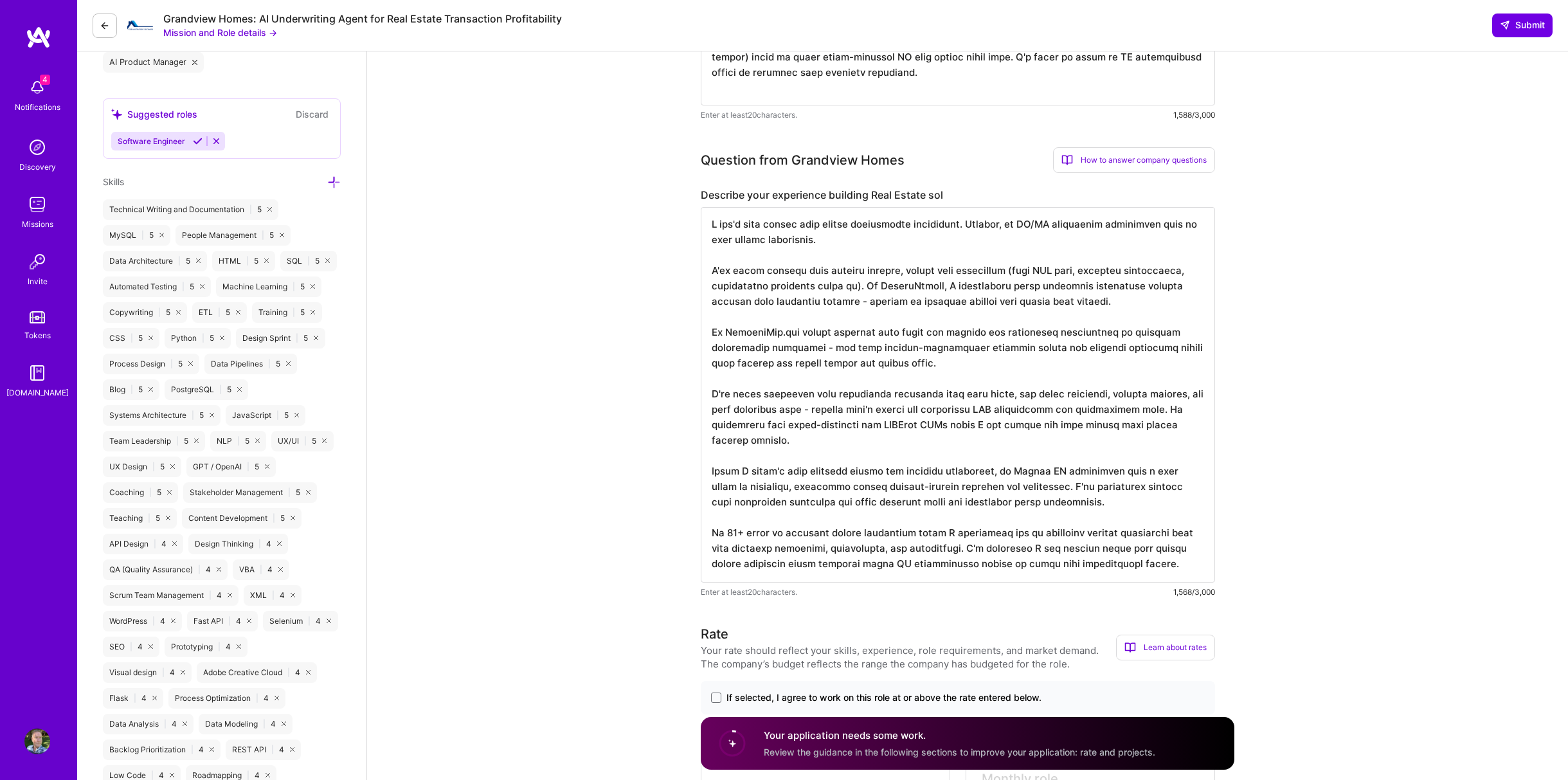
scroll to position [814, 0]
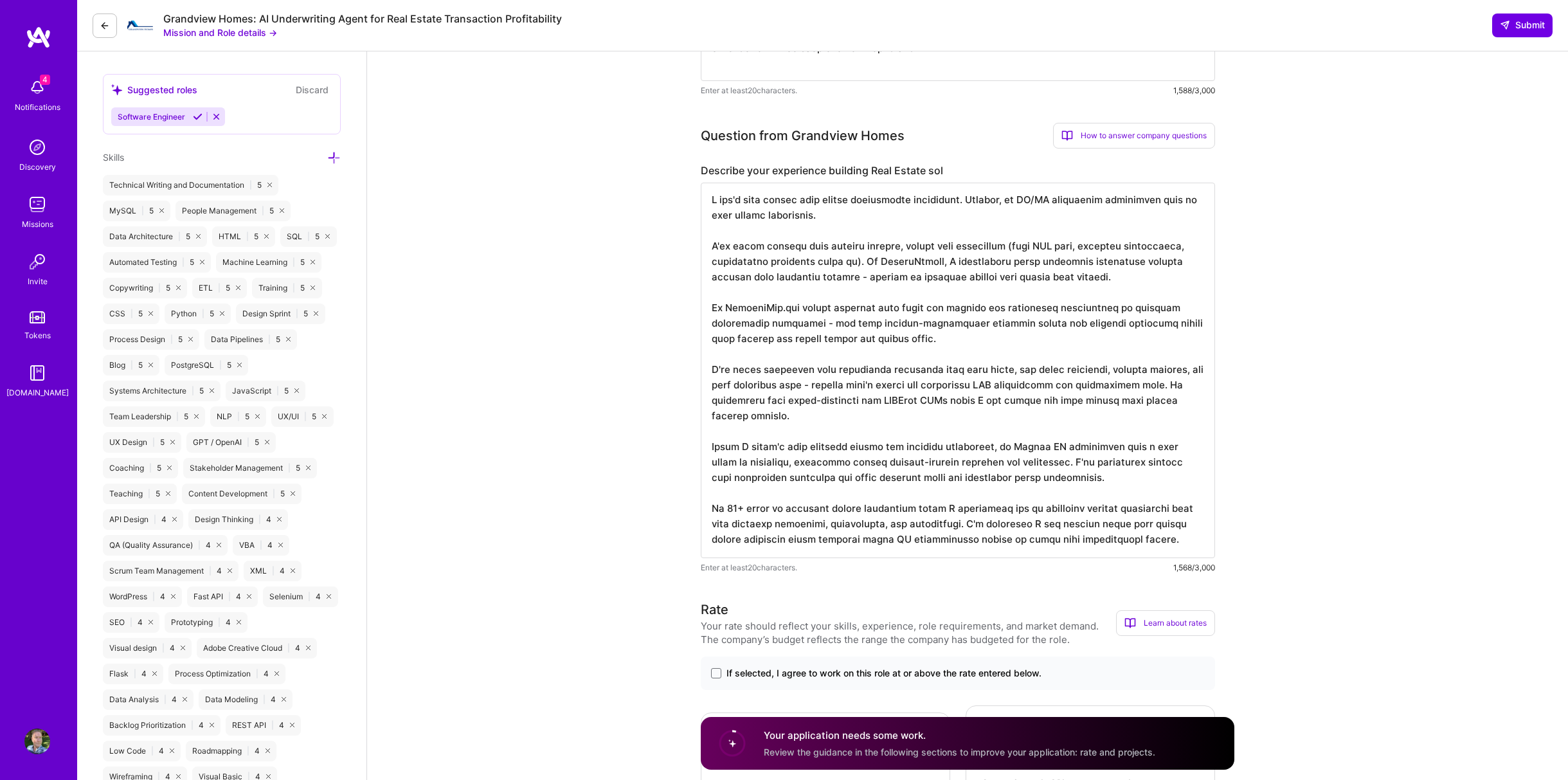
click at [737, 507] on textarea at bounding box center [958, 370] width 514 height 376
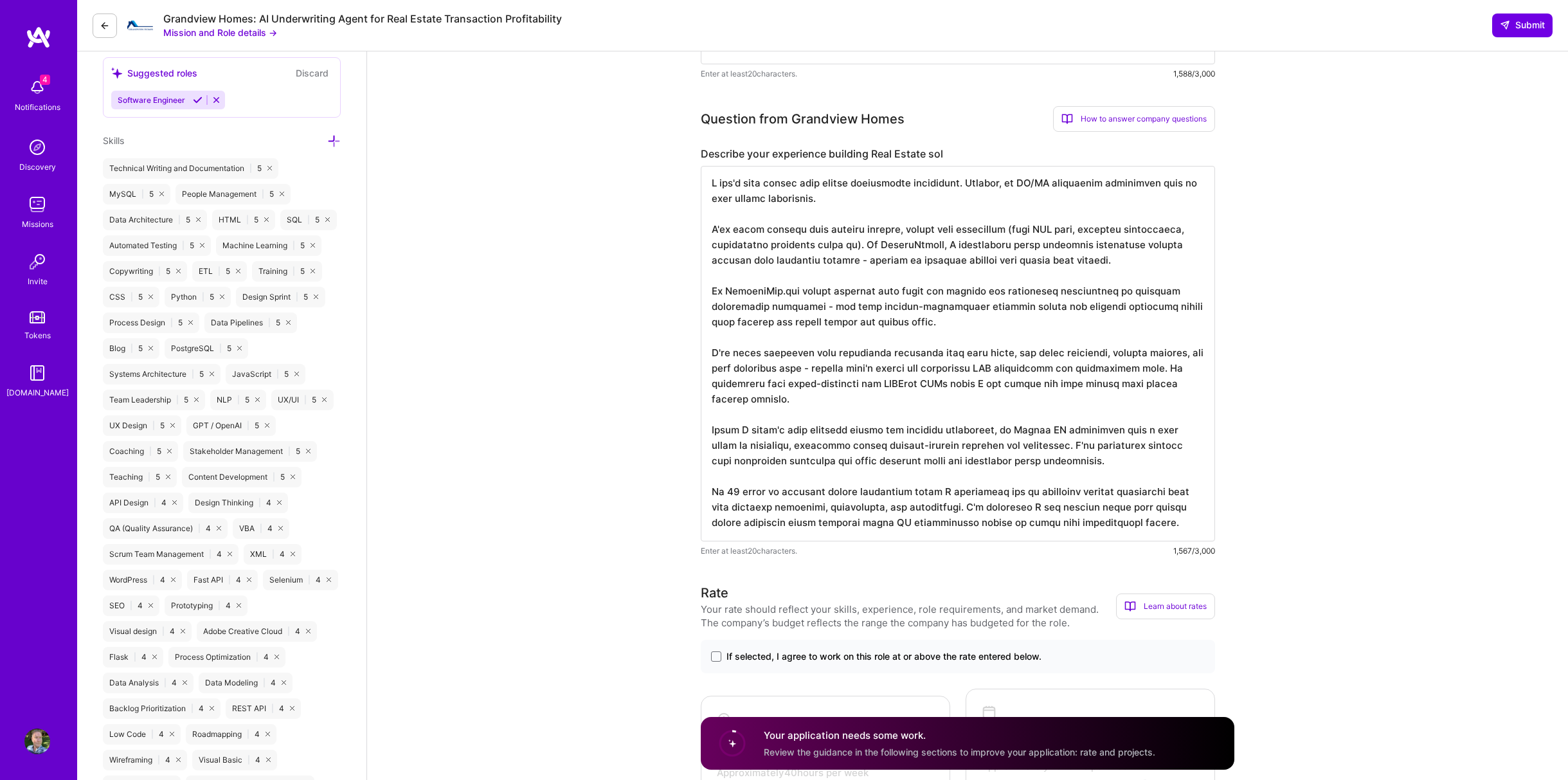
scroll to position [986, 0]
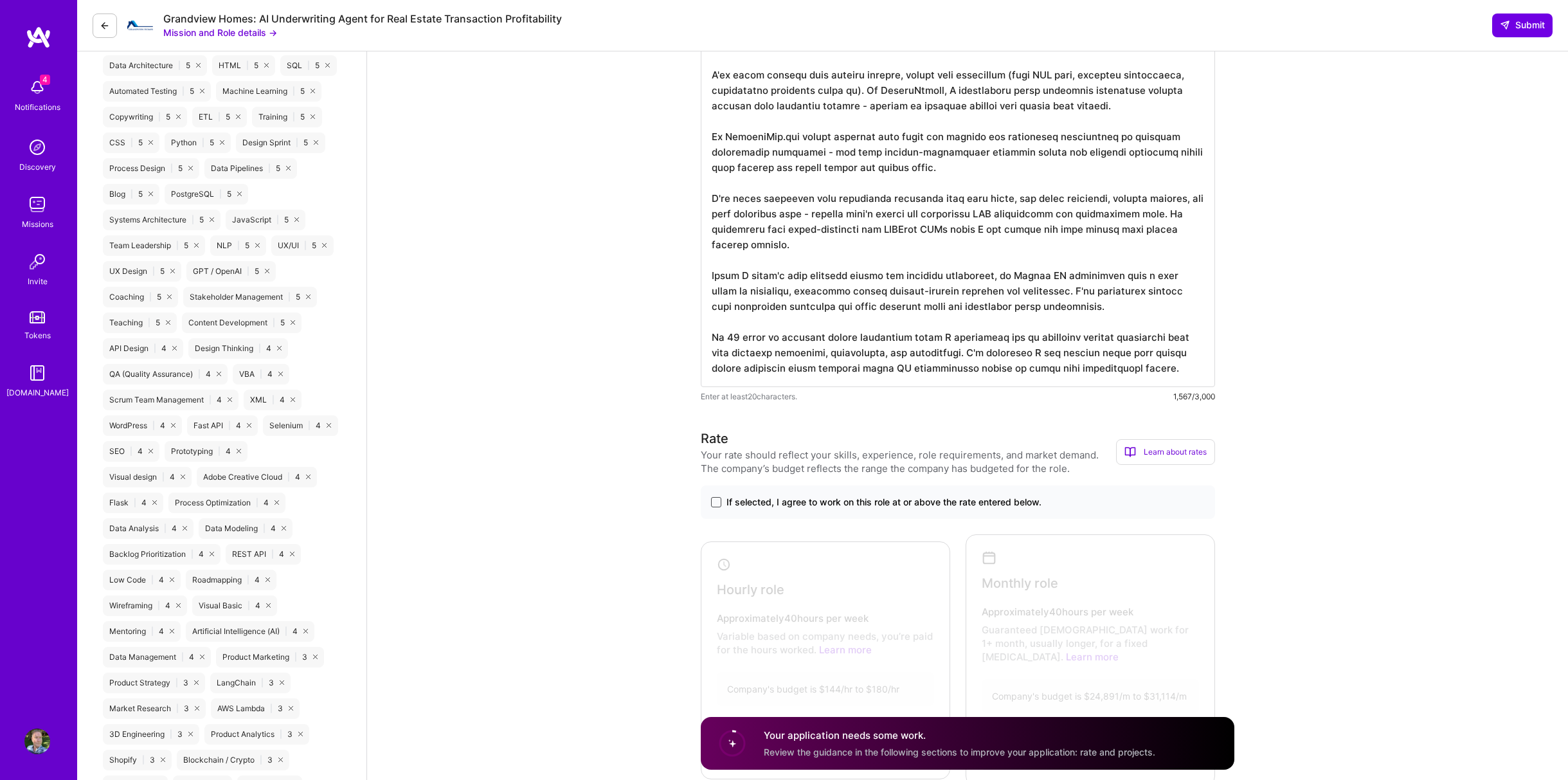
type textarea "I don't have direct real estate development experience. However, my ML/AI backg…"
click at [714, 504] on span at bounding box center [716, 502] width 10 height 10
click at [0, 0] on input "If selected, I agree to work on this role at or above the rate entered below." at bounding box center [0, 0] width 0 height 0
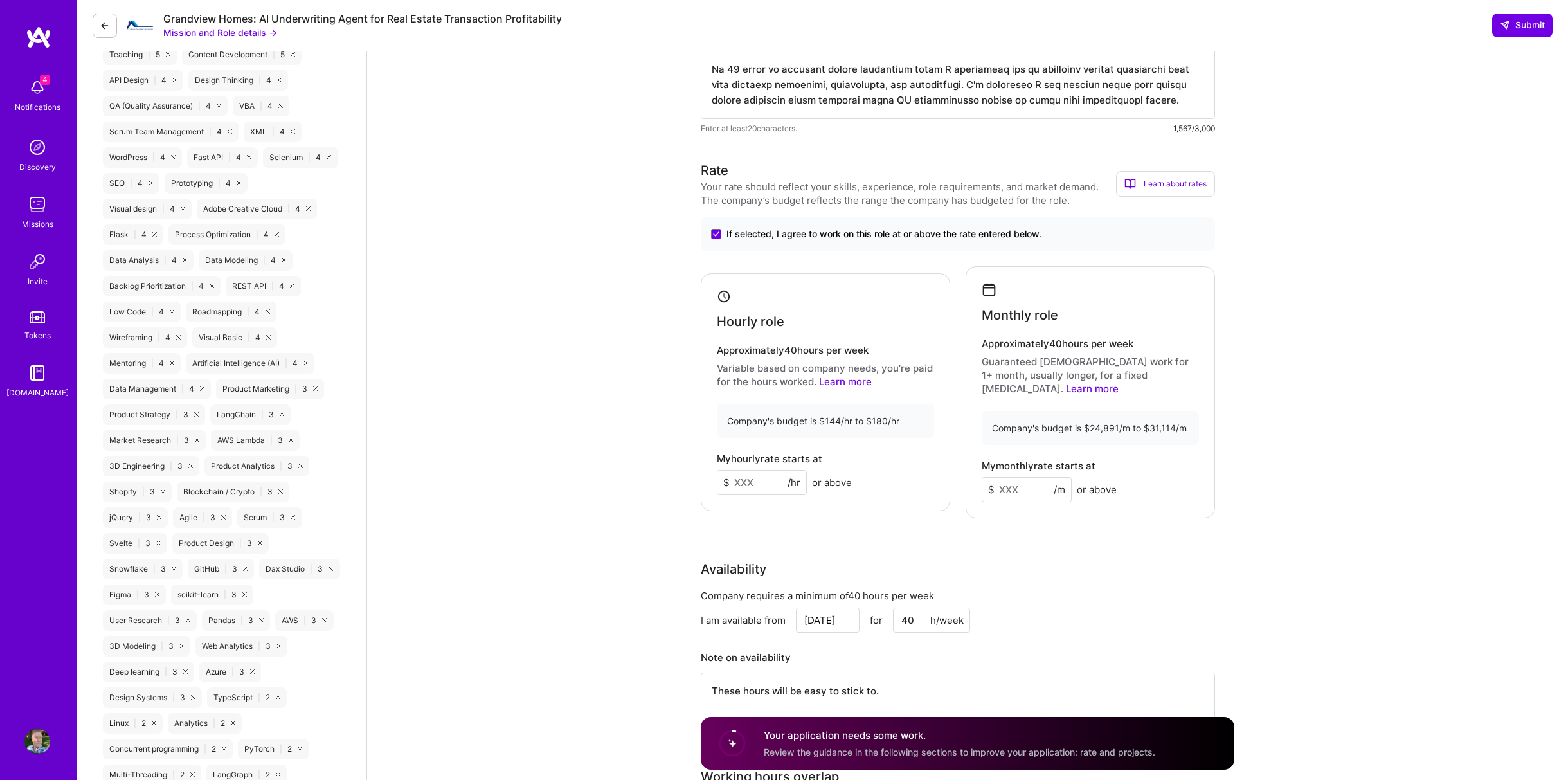
scroll to position [1286, 0]
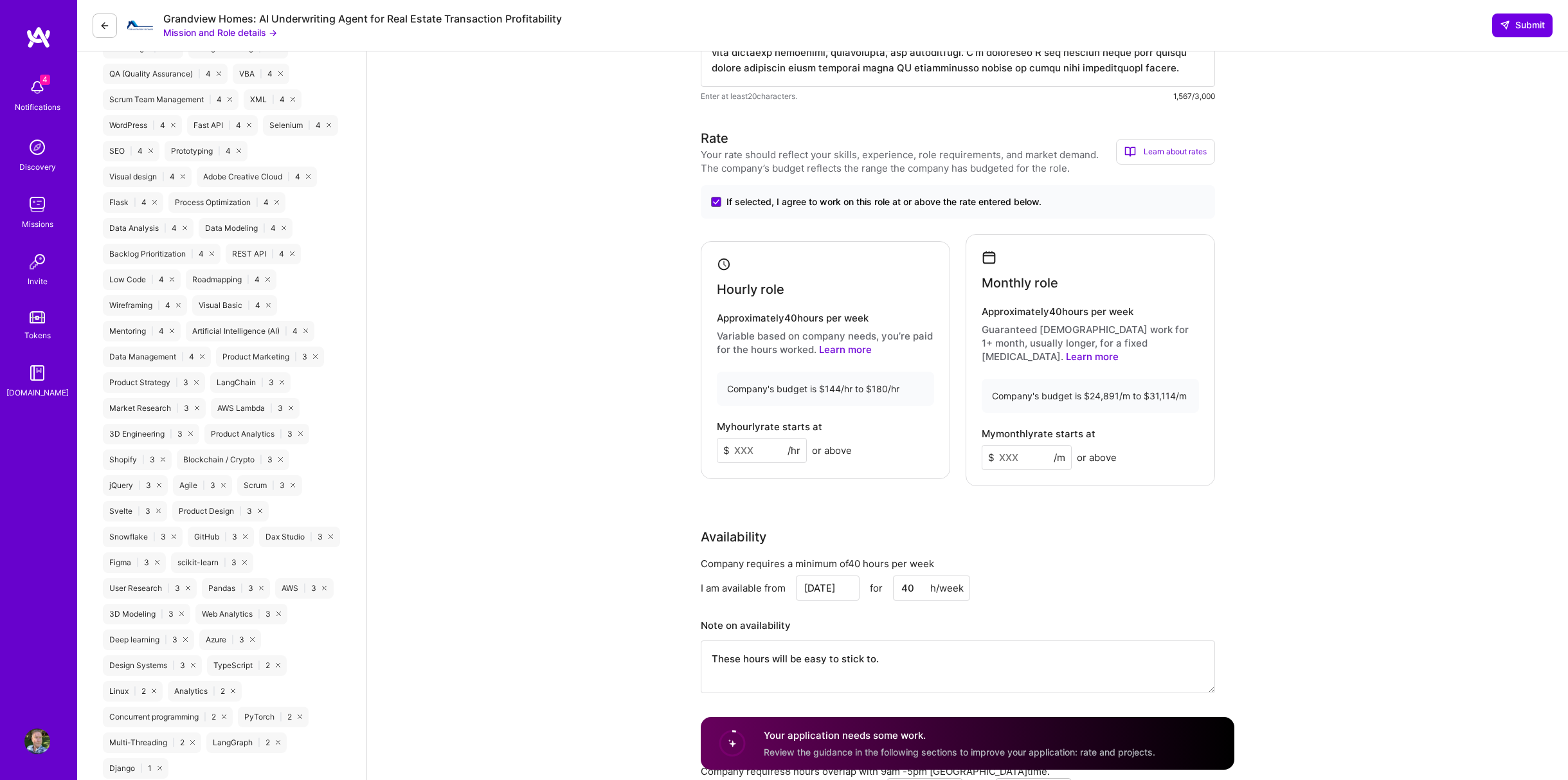
drag, startPoint x: 759, startPoint y: 448, endPoint x: 723, endPoint y: 448, distance: 36.0
click at [723, 448] on input at bounding box center [761, 451] width 90 height 25
type input "144"
click at [1025, 448] on input at bounding box center [1026, 457] width 90 height 25
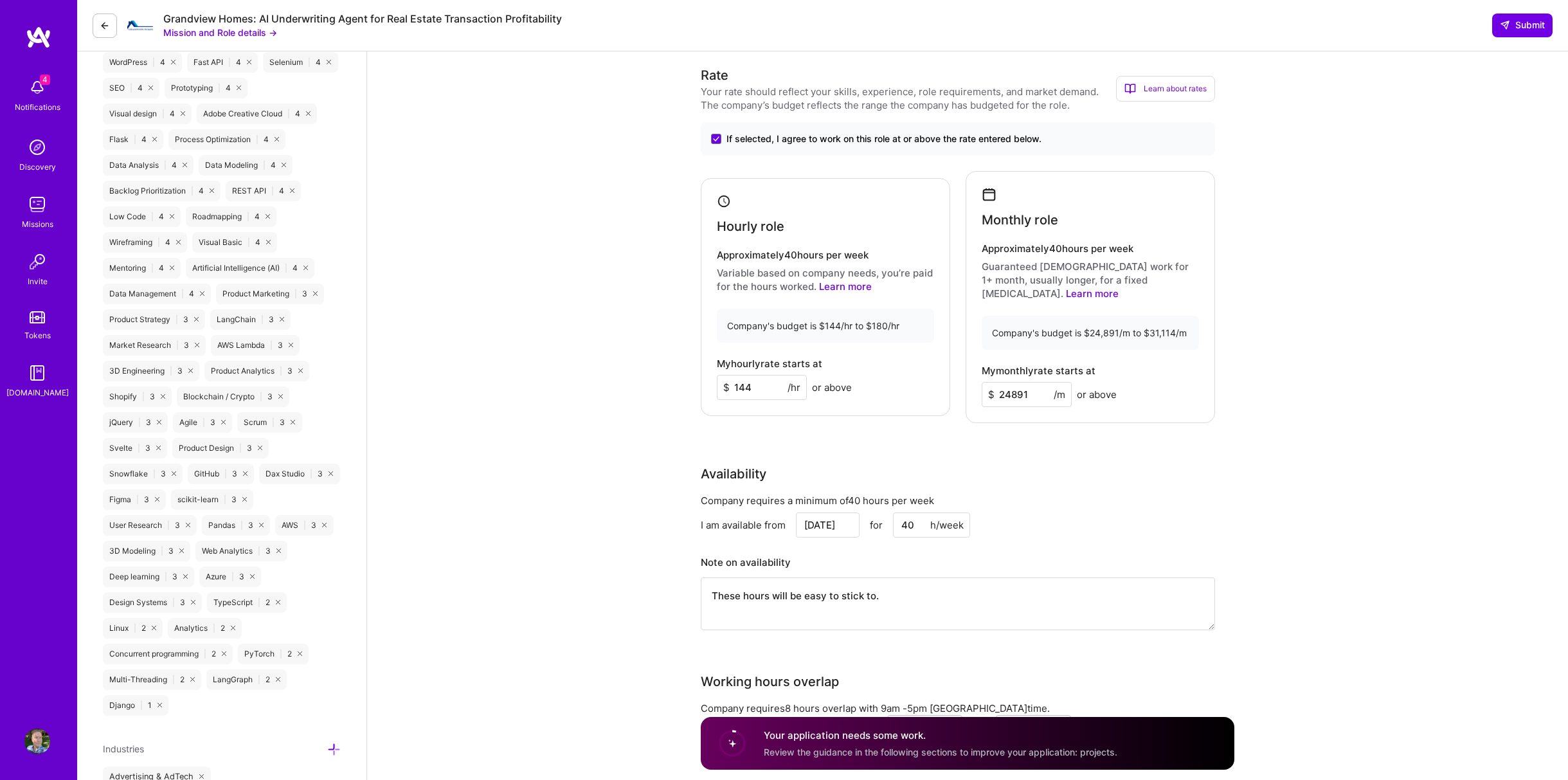
scroll to position [1414, 0]
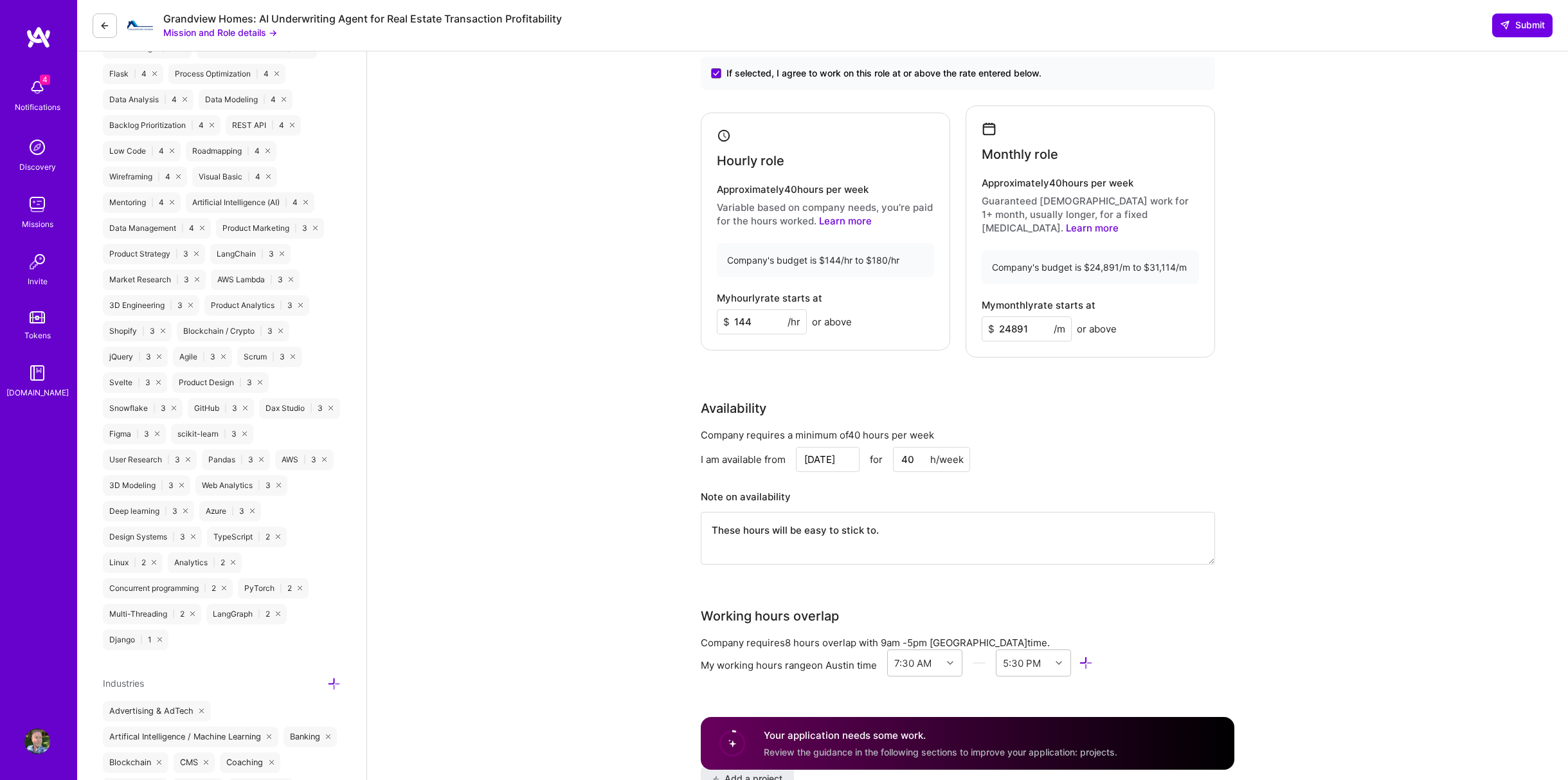
type input "24891"
click at [844, 447] on input "Aug 29" at bounding box center [827, 459] width 64 height 25
click at [741, 409] on div "1" at bounding box center [741, 408] width 17 height 17
type input "Sep 1"
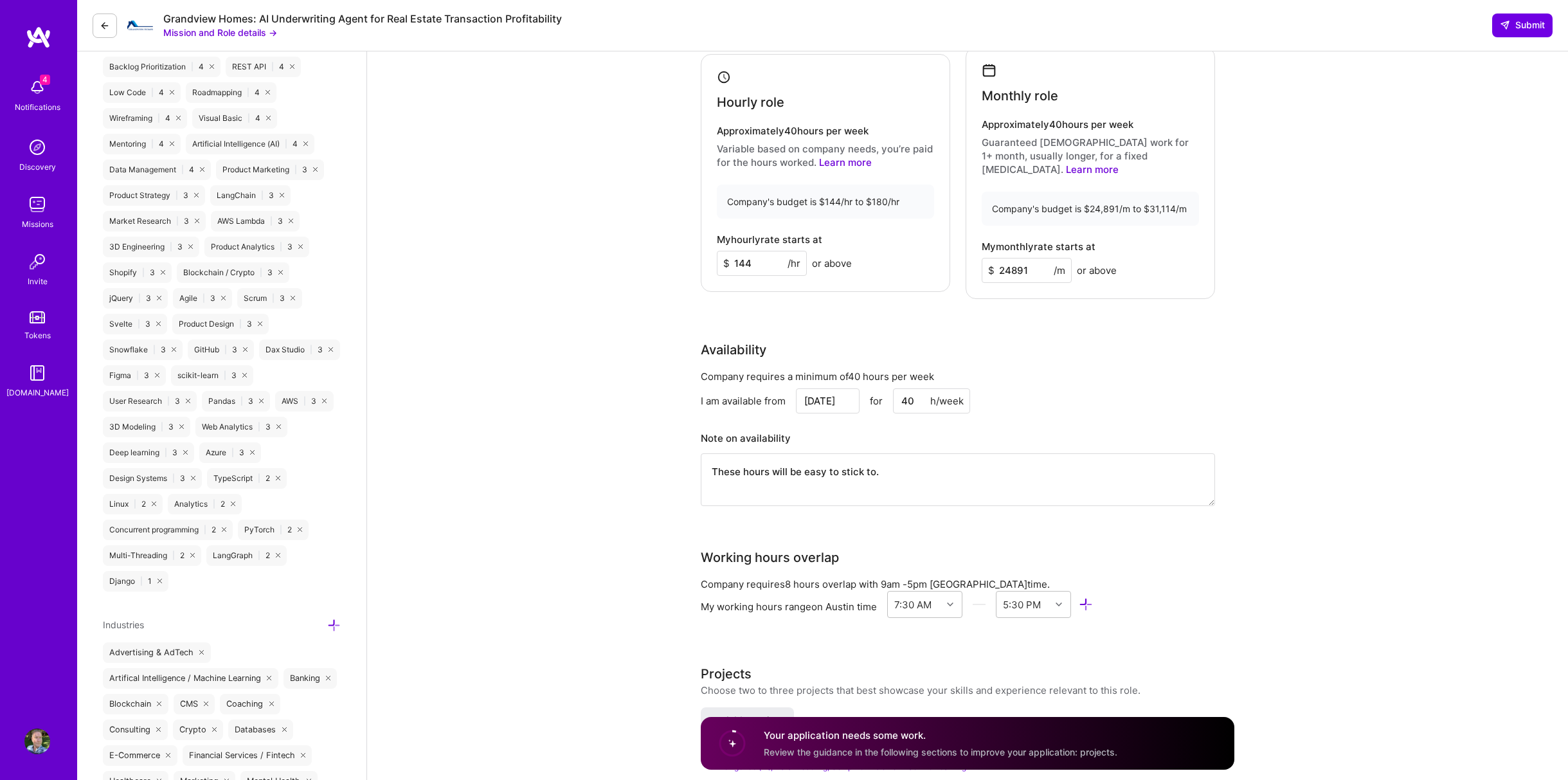
scroll to position [1543, 0]
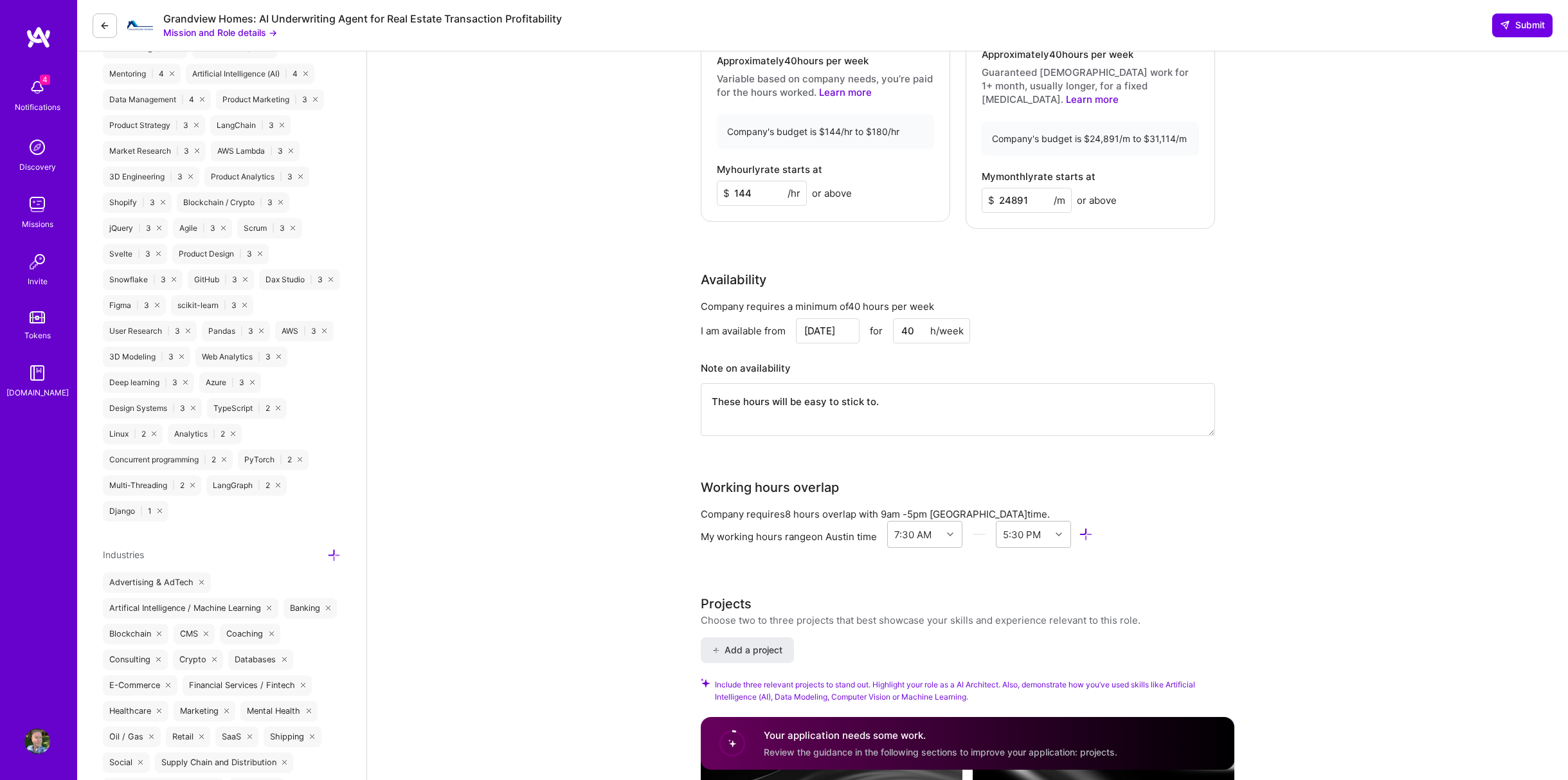
click at [818, 318] on input "Sep 1" at bounding box center [827, 331] width 64 height 25
click at [1128, 303] on div "Company requires a minimum of 40 hours per week I am available from Sep 1 Previ…" at bounding box center [958, 376] width 514 height 153
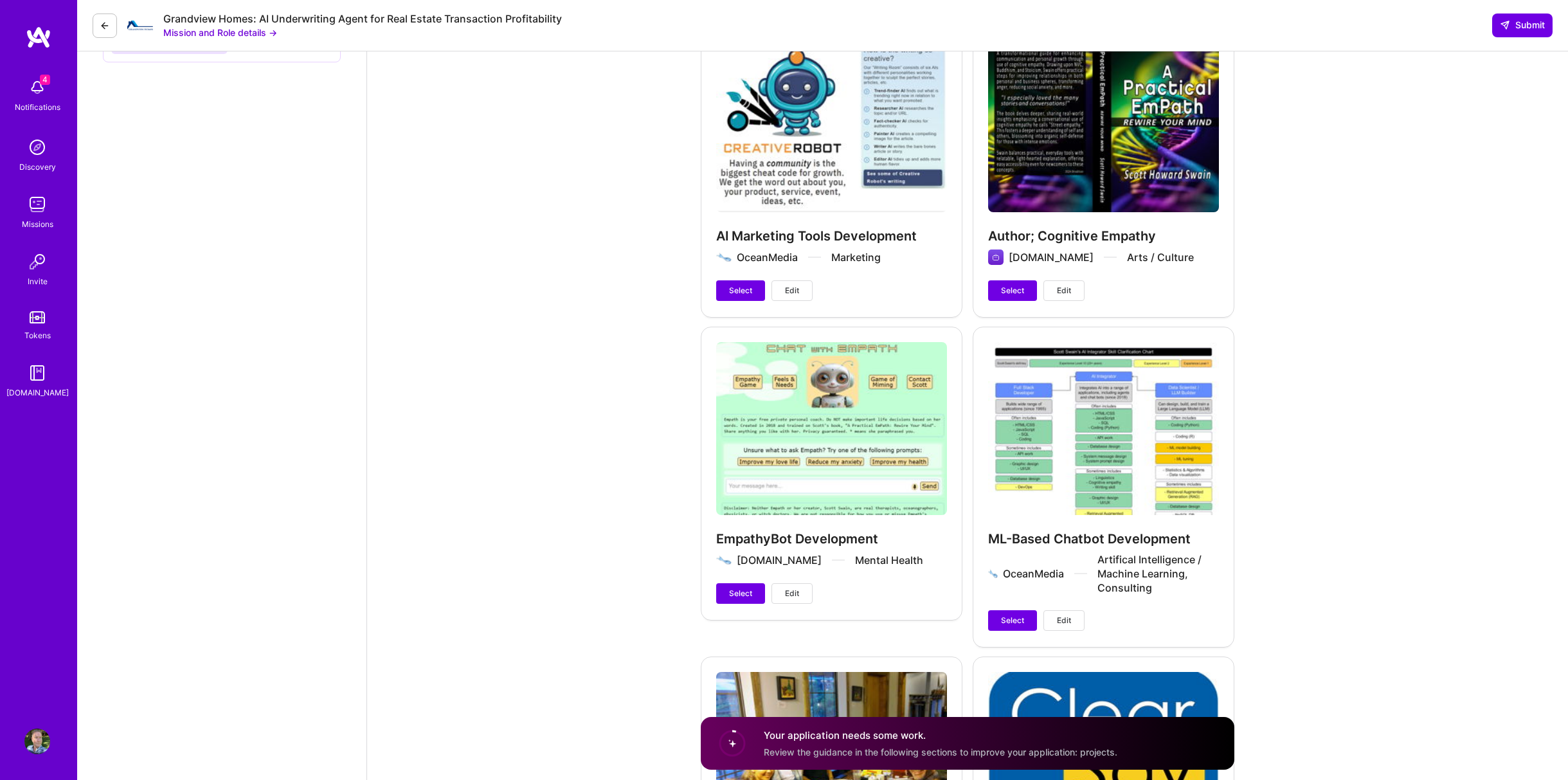
scroll to position [2572, 0]
click at [743, 284] on span "Select" at bounding box center [741, 290] width 23 height 12
click at [732, 587] on span "Select" at bounding box center [741, 593] width 23 height 12
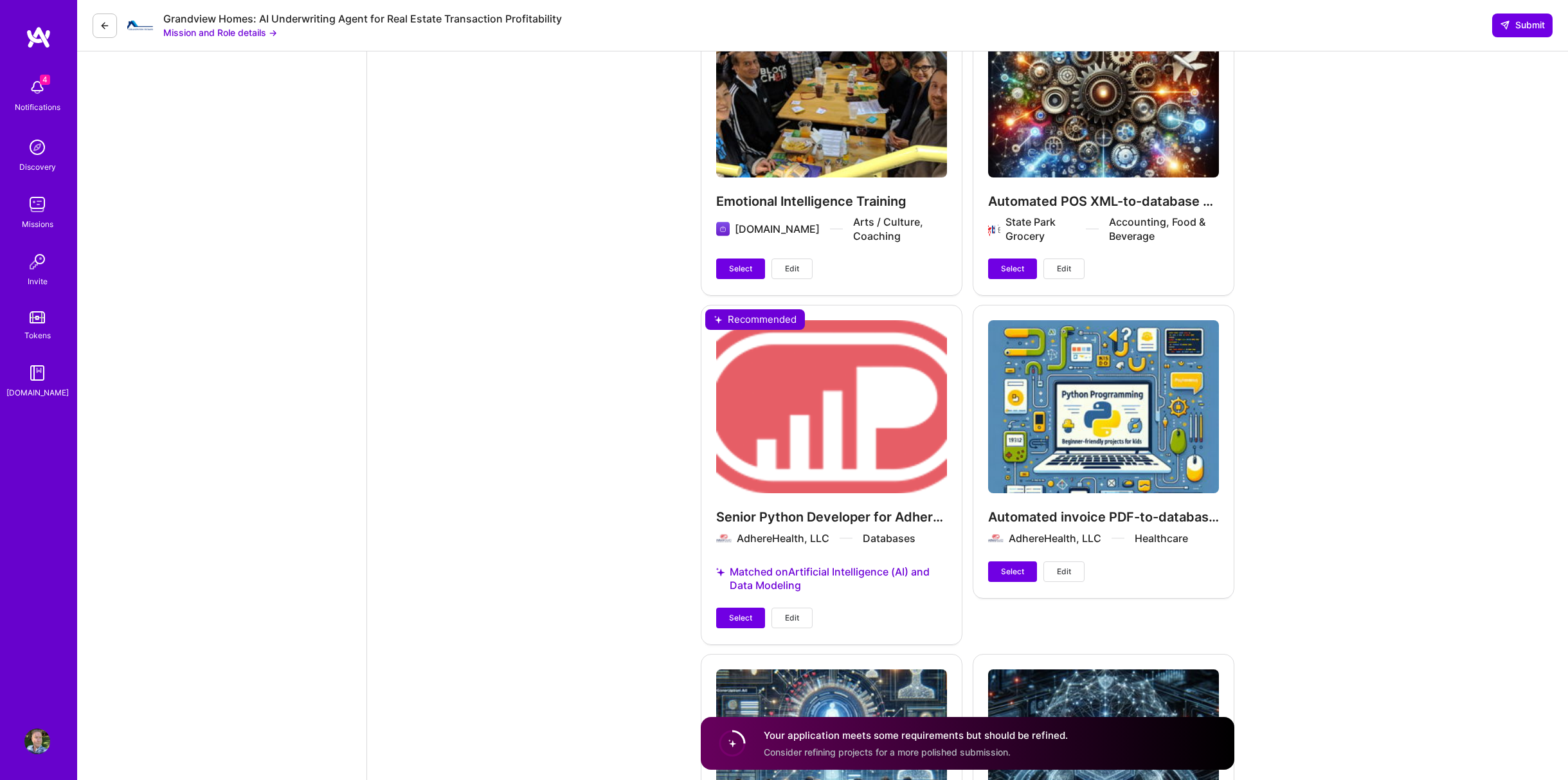
scroll to position [3557, 0]
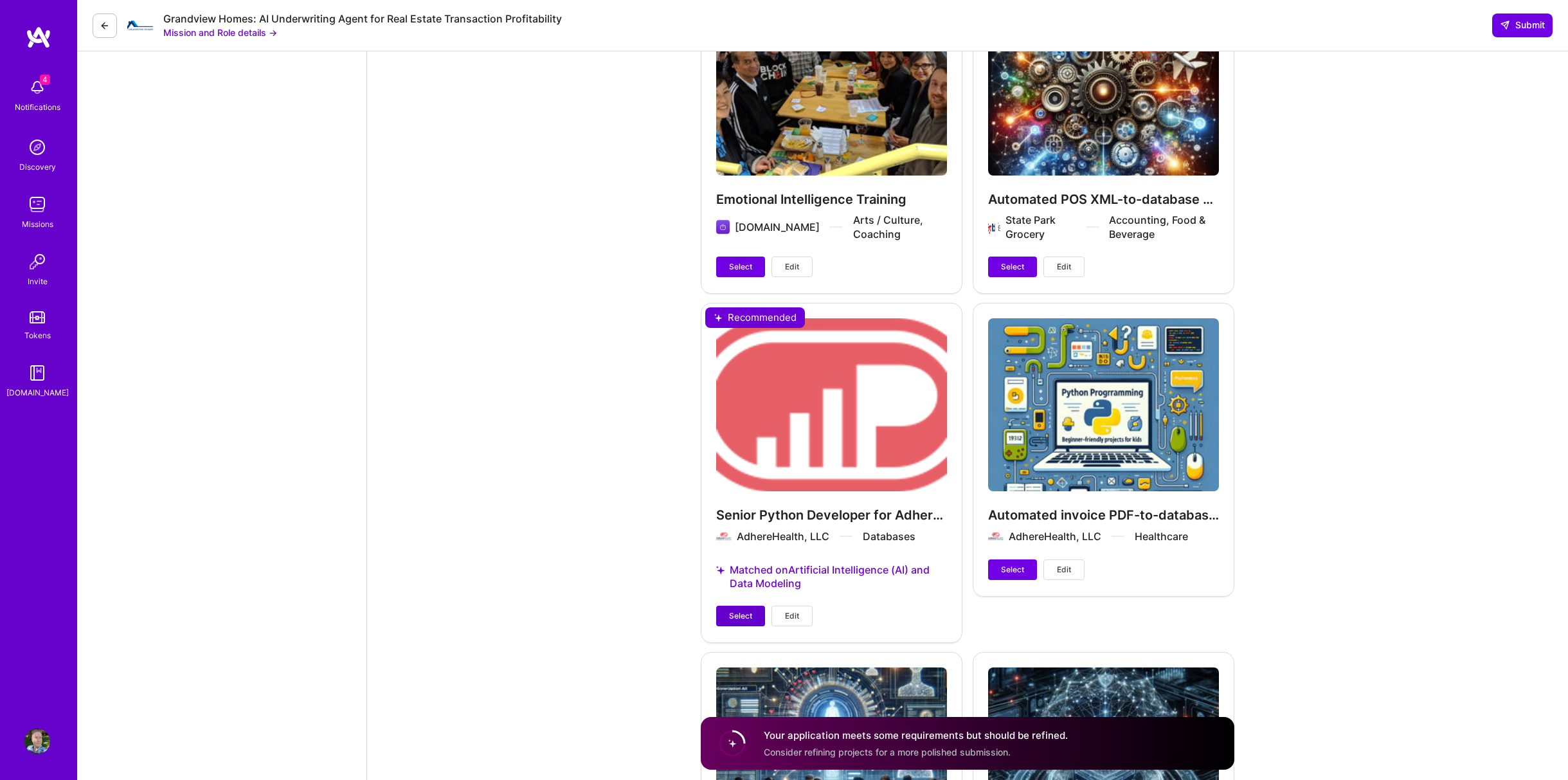
click at [734, 610] on span "Select" at bounding box center [741, 616] width 23 height 12
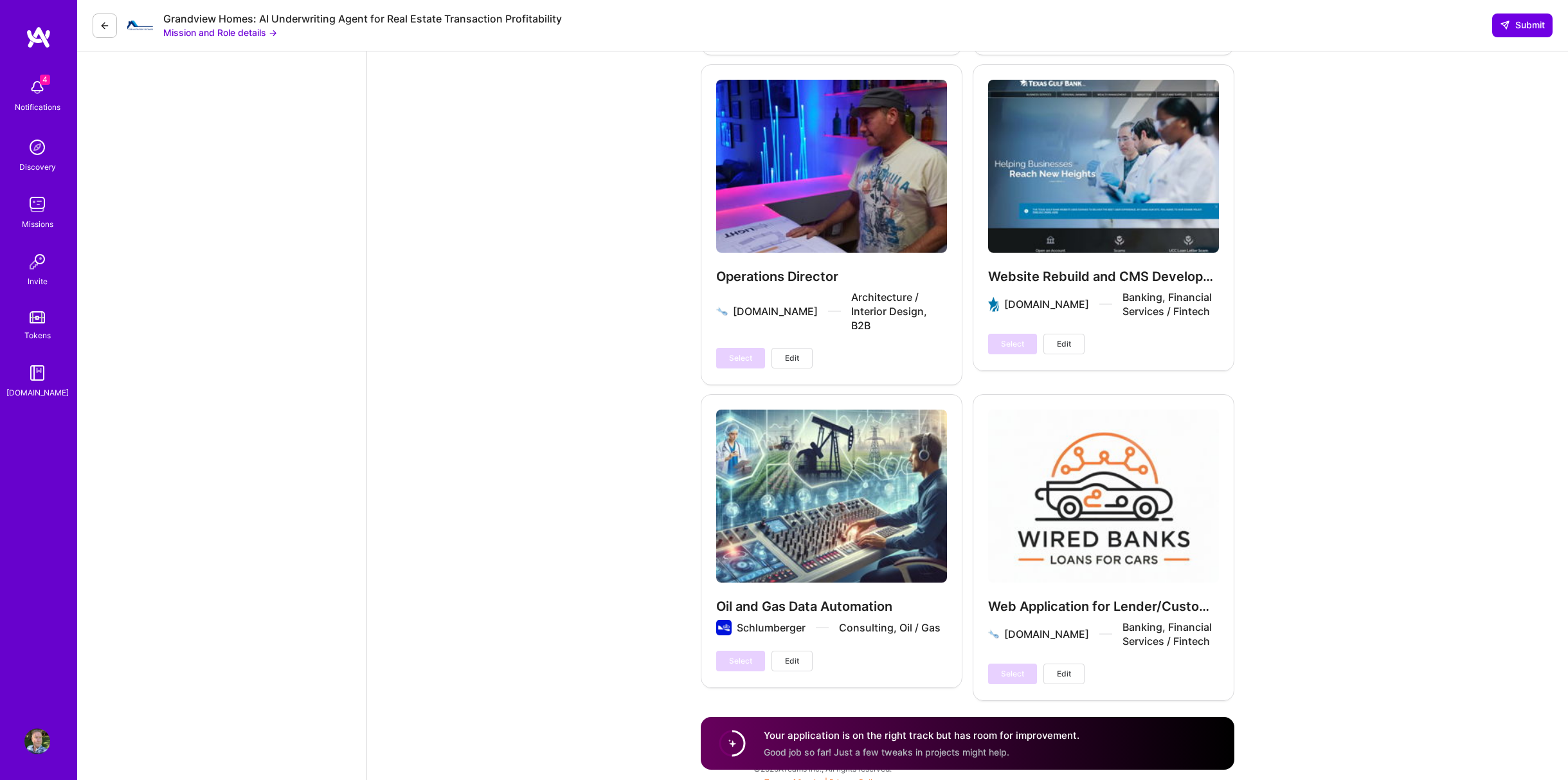
scroll to position [5106, 0]
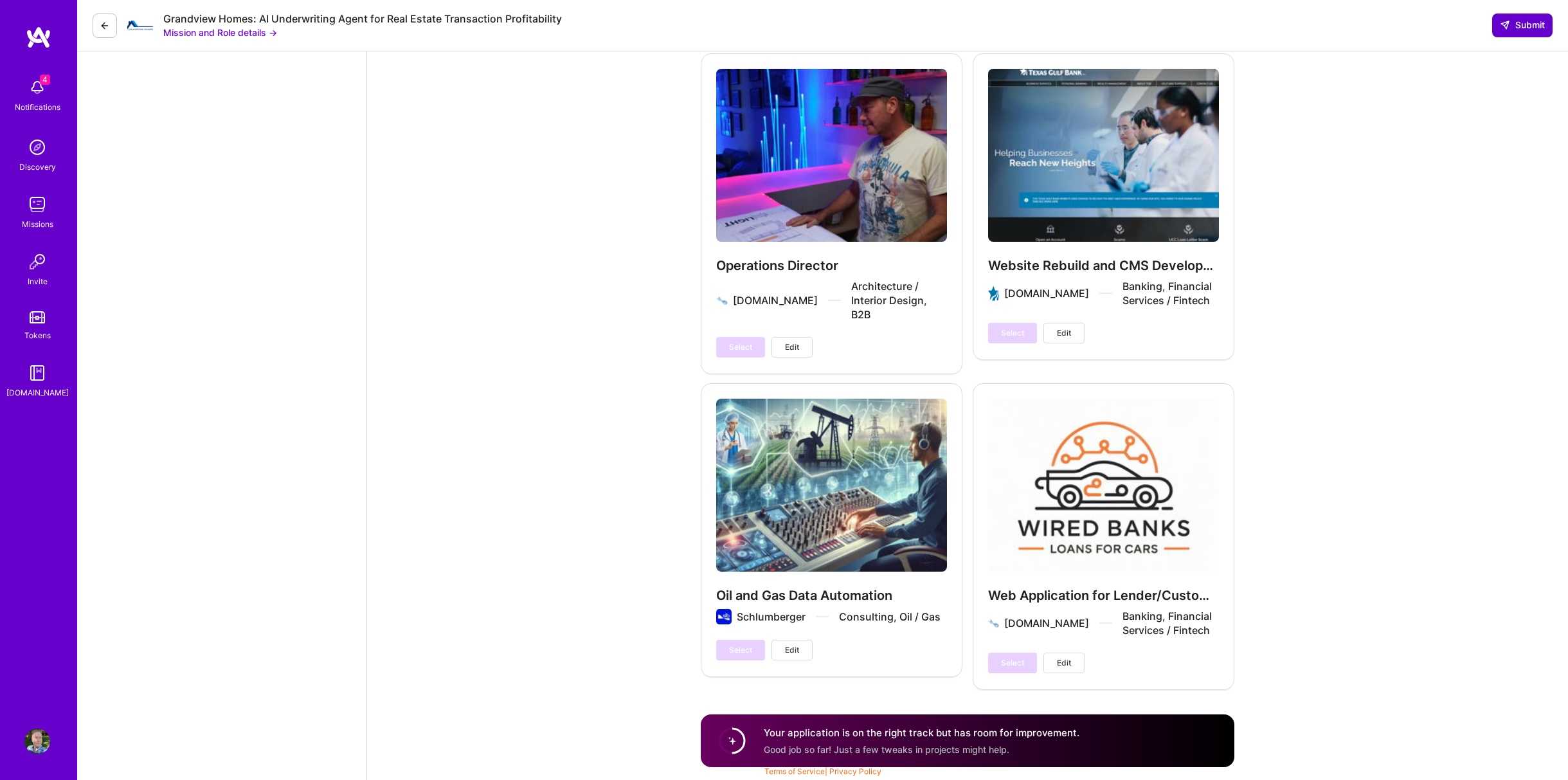
click at [1522, 21] on span "Submit" at bounding box center [1522, 25] width 45 height 13
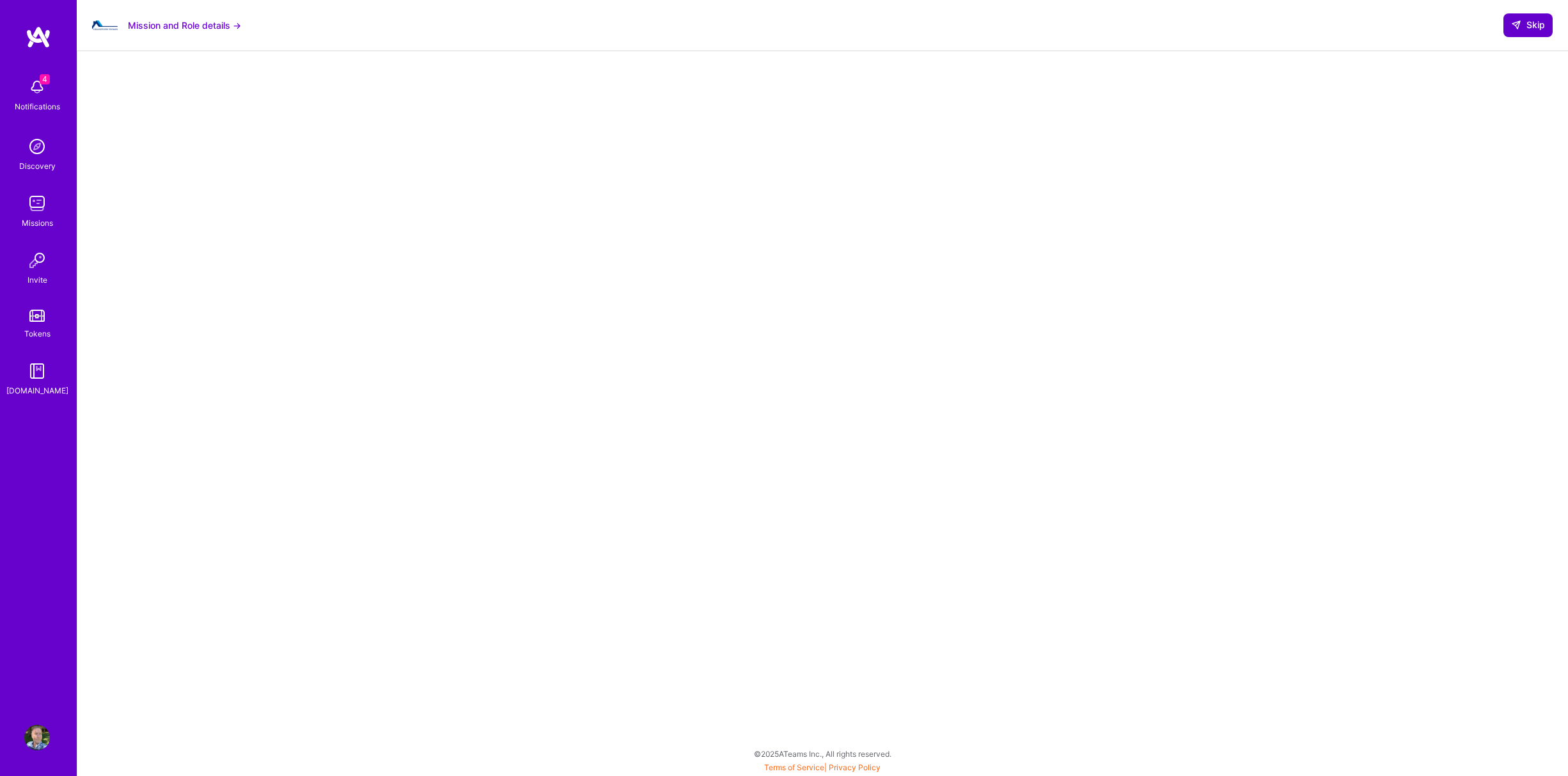
click at [1516, 30] on icon at bounding box center [1516, 25] width 10 height 10
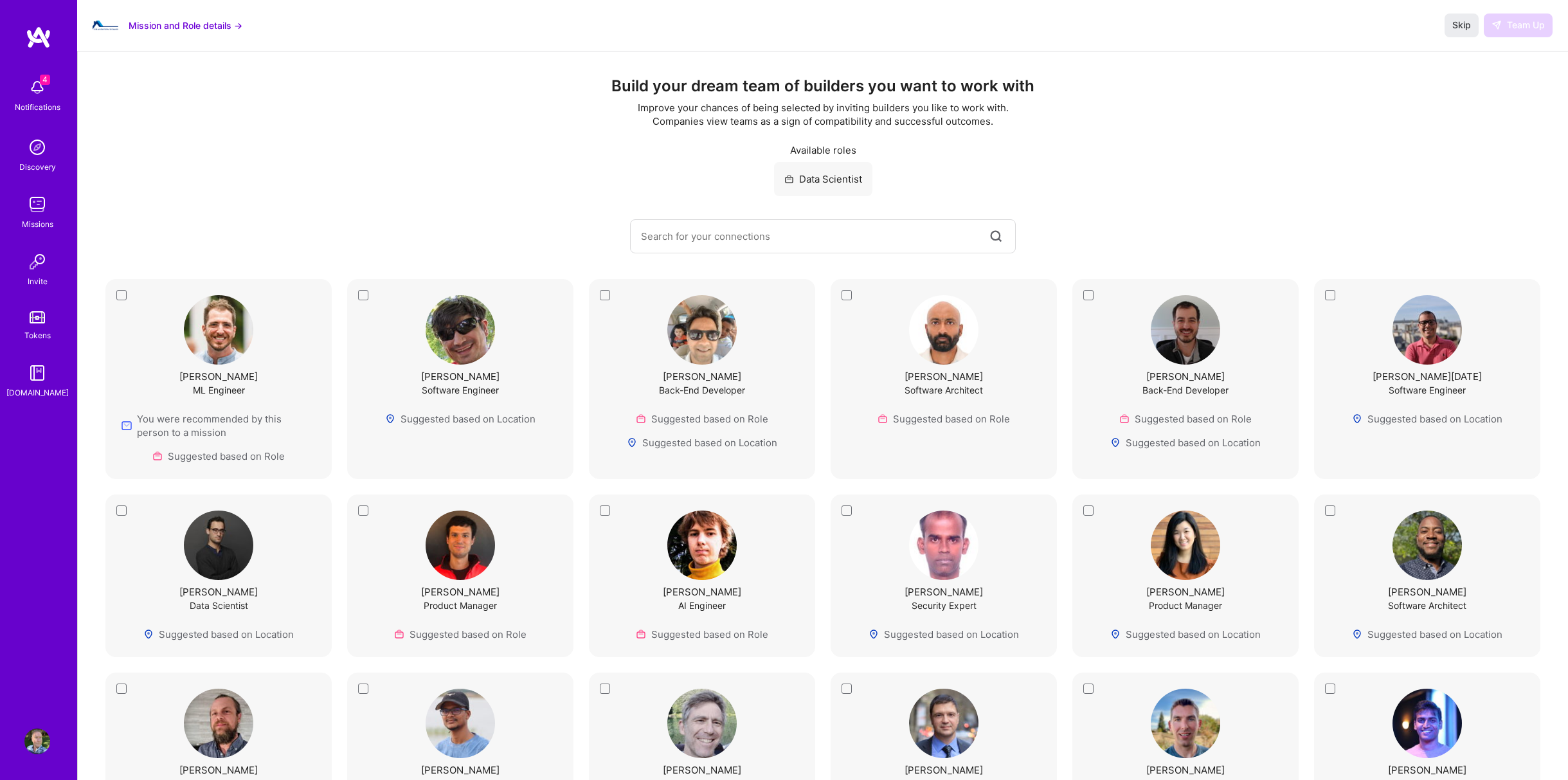
click at [362, 296] on div "Michael Hadley Software Engineer Suggested based on Location" at bounding box center [460, 379] width 226 height 200
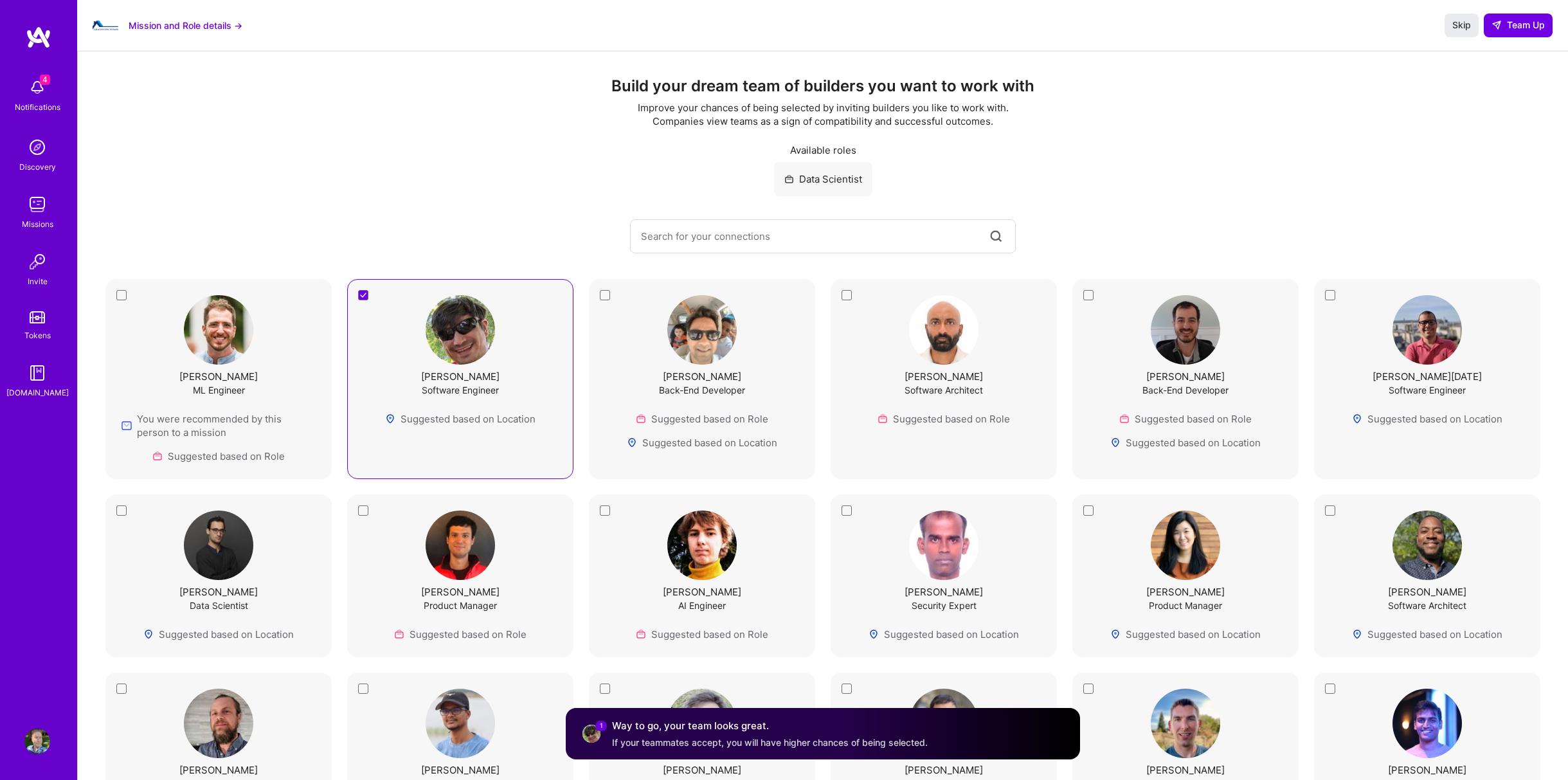
click at [120, 294] on div "Noam Salomonski ML Engineer You were recommended by this person to a mission Su…" at bounding box center [218, 379] width 226 height 200
click at [1087, 296] on div "Marshall Worth Back-End Developer Suggested based on Role Suggested based on Lo…" at bounding box center [1185, 379] width 226 height 200
click at [361, 288] on div "Michael Hadley Software Engineer Suggested based on Location" at bounding box center [460, 379] width 226 height 200
click at [122, 508] on div "Ben Wolfson Data Scientist Suggested based on Location" at bounding box center [218, 576] width 226 height 162
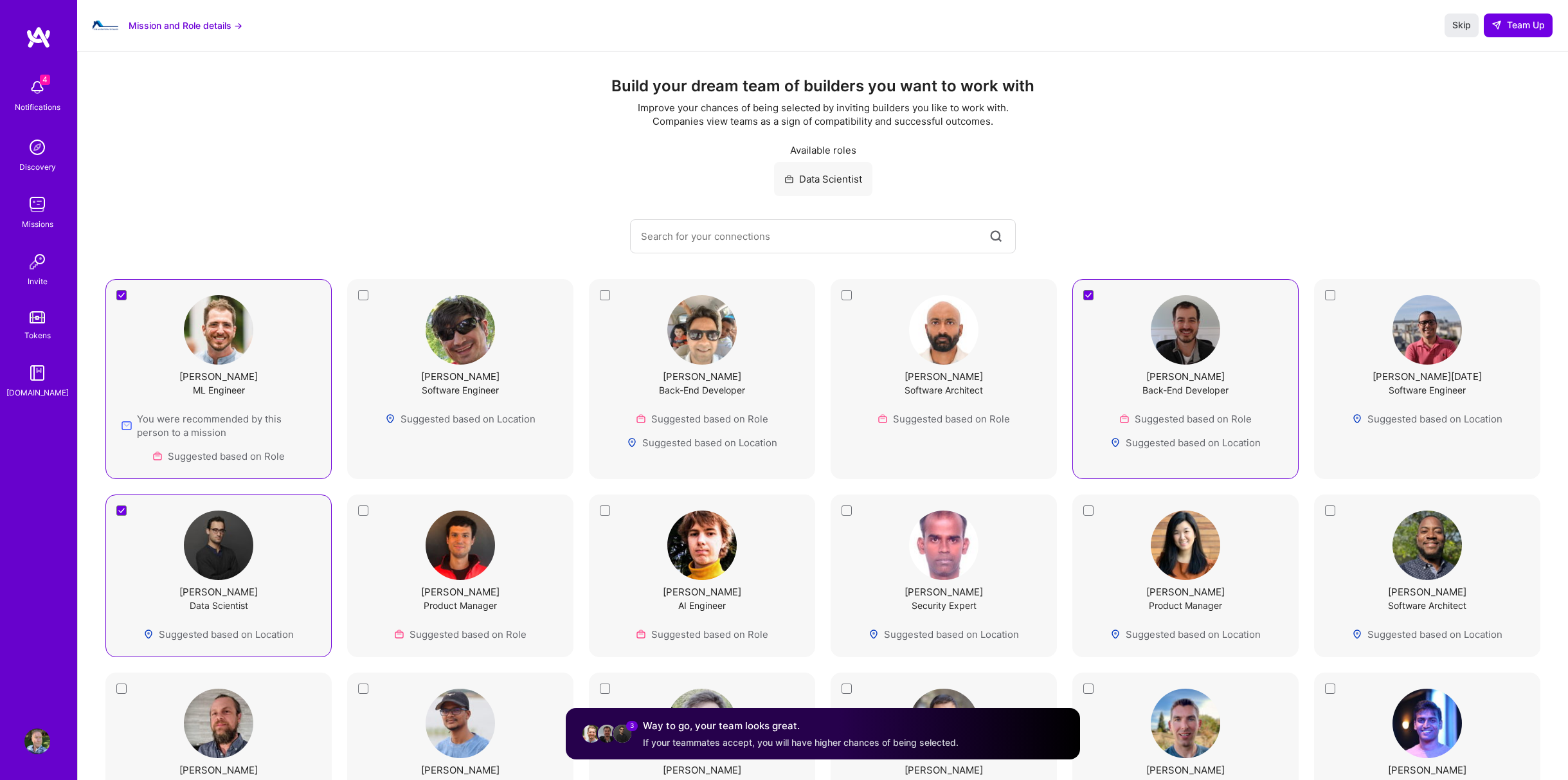
click at [120, 505] on div "Ben Wolfson Data Scientist Suggested based on Location" at bounding box center [218, 576] width 226 height 162
click at [602, 508] on div "Nikolai Kruglikov AI Engineer Suggested based on Role" at bounding box center [701, 576] width 226 height 162
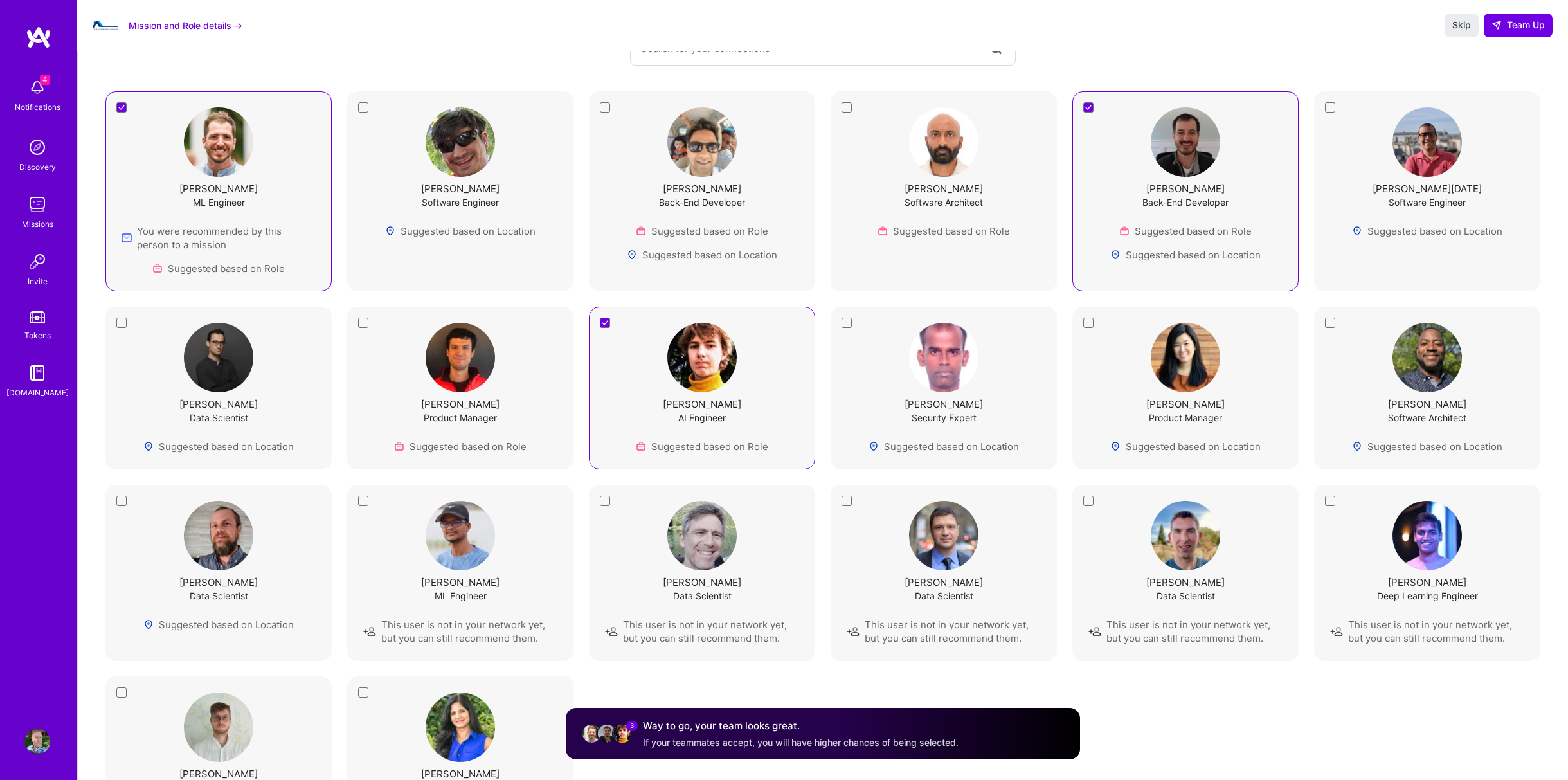
scroll to position [214, 0]
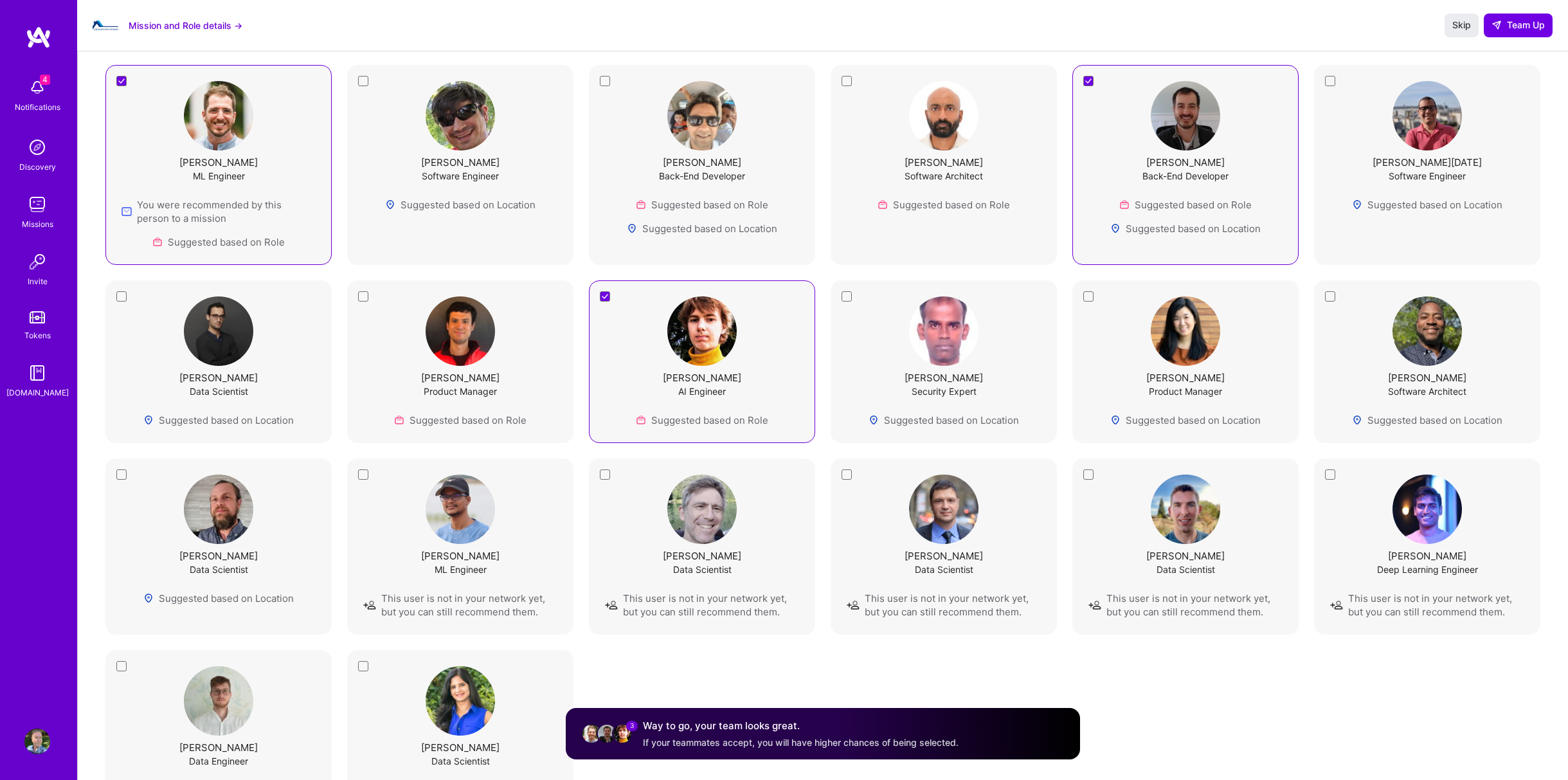
click at [1091, 475] on div "Michael Davis Data Scientist This user is not in your network yet, but you can …" at bounding box center [1185, 546] width 194 height 144
click at [360, 471] on div "Vinay Kumar Namadi ML Engineer This user is not in your network yet, but you ca…" at bounding box center [460, 546] width 226 height 176
click at [1505, 23] on span "Team Up" at bounding box center [1518, 25] width 54 height 13
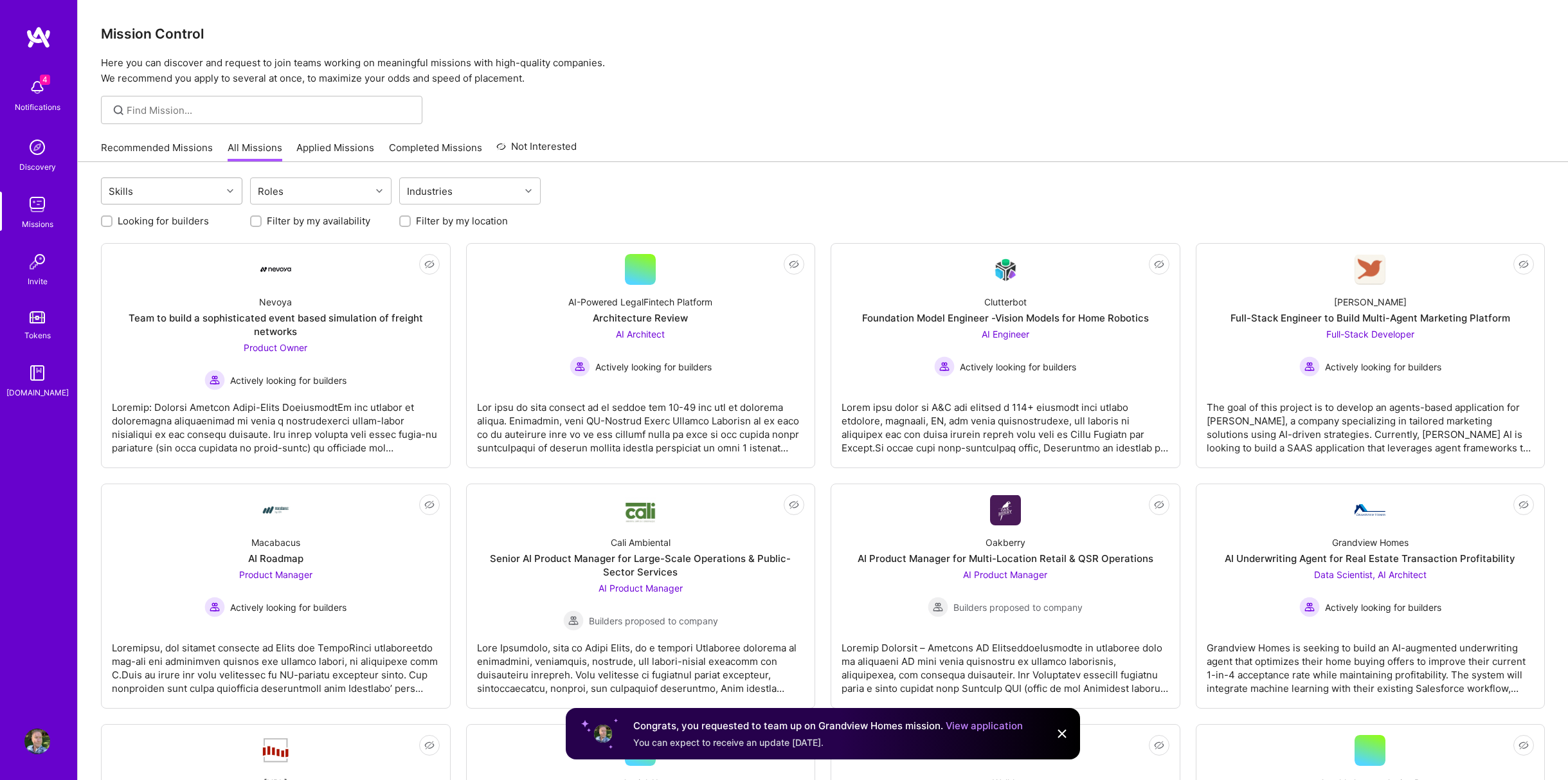
click at [224, 184] on div at bounding box center [231, 191] width 20 height 17
click at [312, 199] on div "Roles" at bounding box center [311, 191] width 120 height 25
click at [314, 196] on div "Roles" at bounding box center [311, 191] width 120 height 25
click at [224, 112] on input at bounding box center [270, 110] width 286 height 14
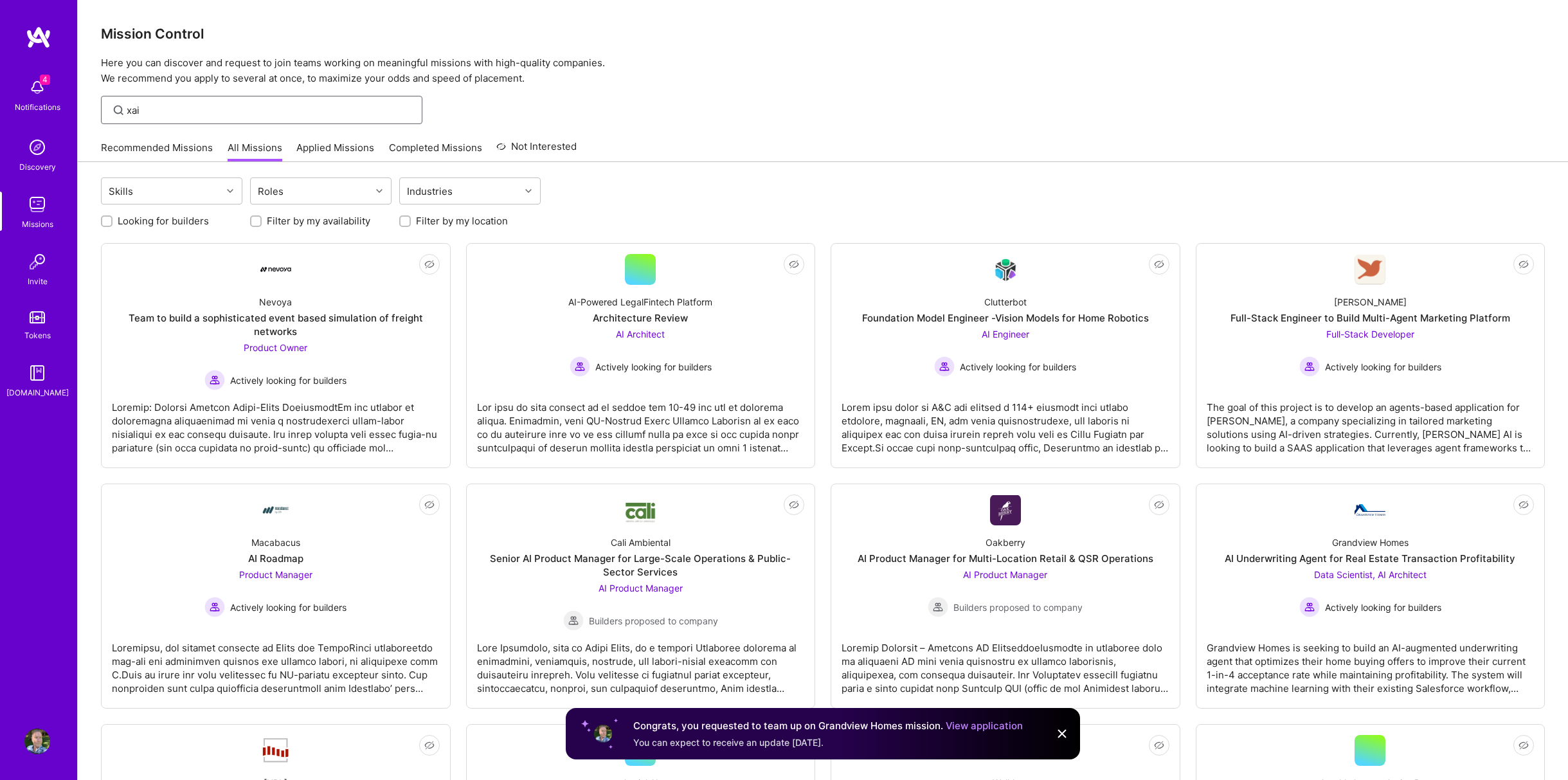
click at [243, 109] on input "xai" at bounding box center [270, 110] width 286 height 14
type input "ui/ux"
click at [1068, 733] on img at bounding box center [1062, 733] width 15 height 15
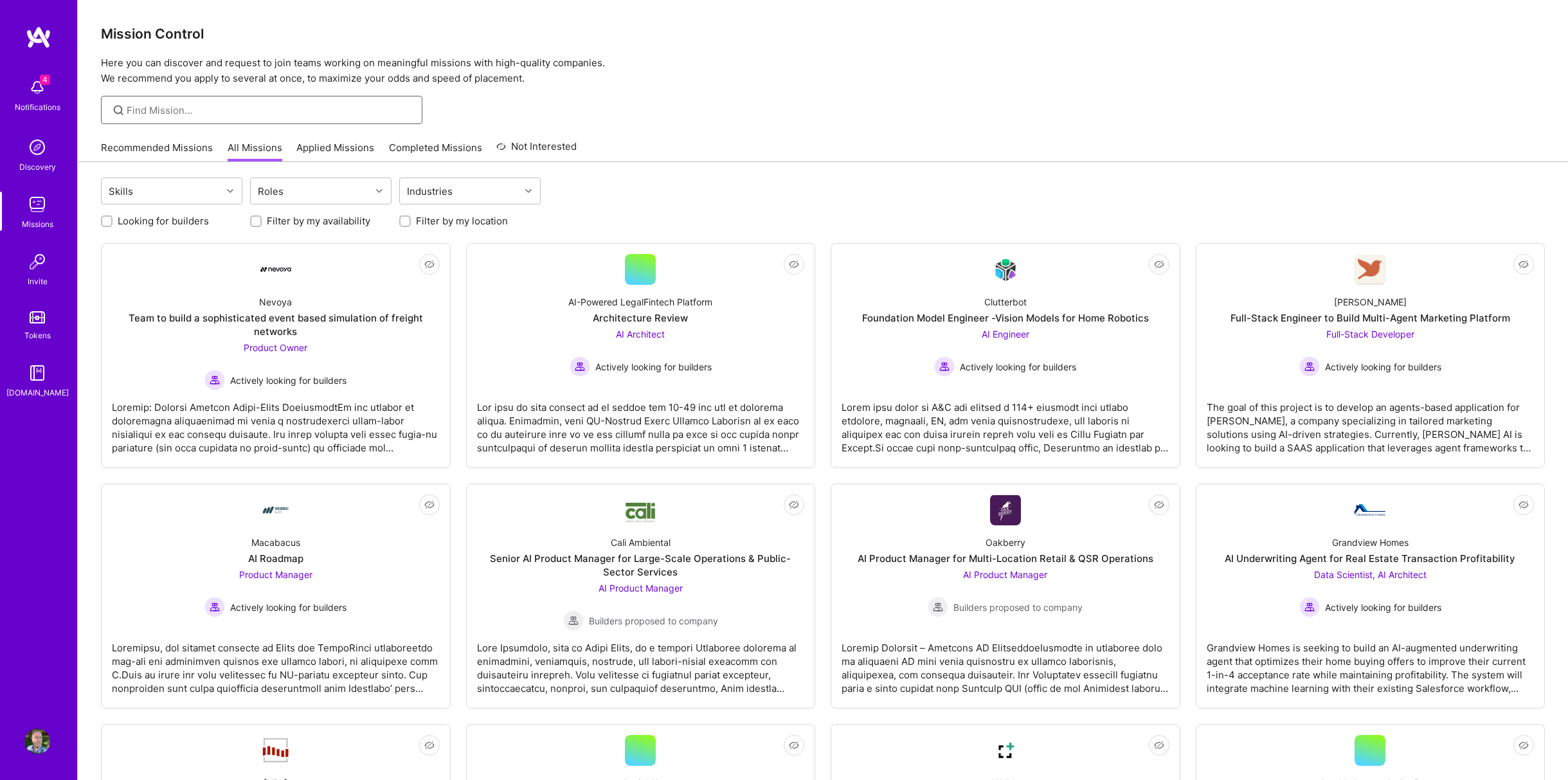
click at [254, 109] on input at bounding box center [270, 110] width 286 height 14
click at [290, 106] on input "ui" at bounding box center [270, 110] width 286 height 14
type input "designer"
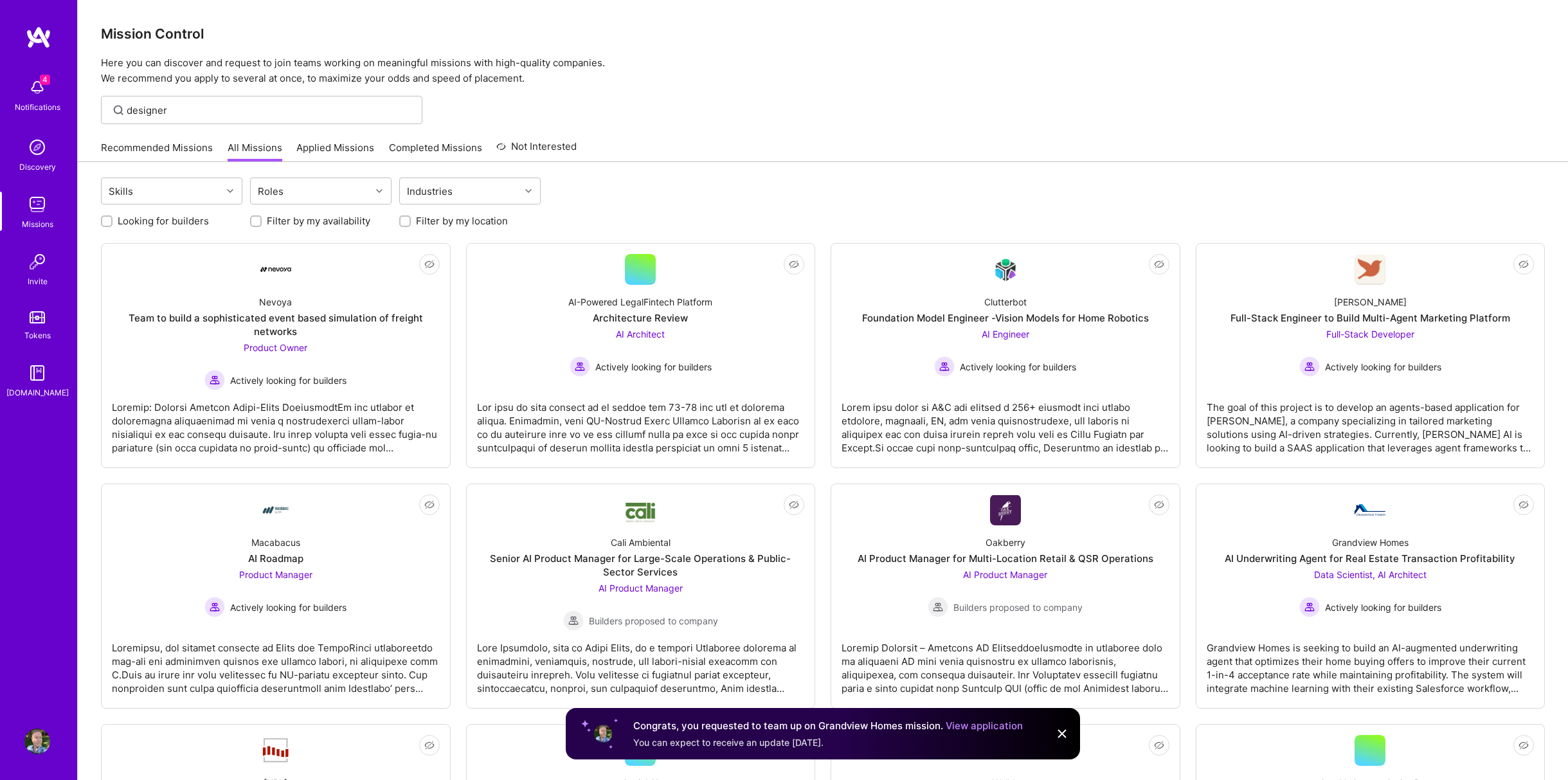
type input "designer"
click at [151, 217] on label "Looking for builders" at bounding box center [163, 221] width 91 height 14
click at [113, 217] on input "Looking for builders" at bounding box center [107, 221] width 9 height 9
checkbox input "true"
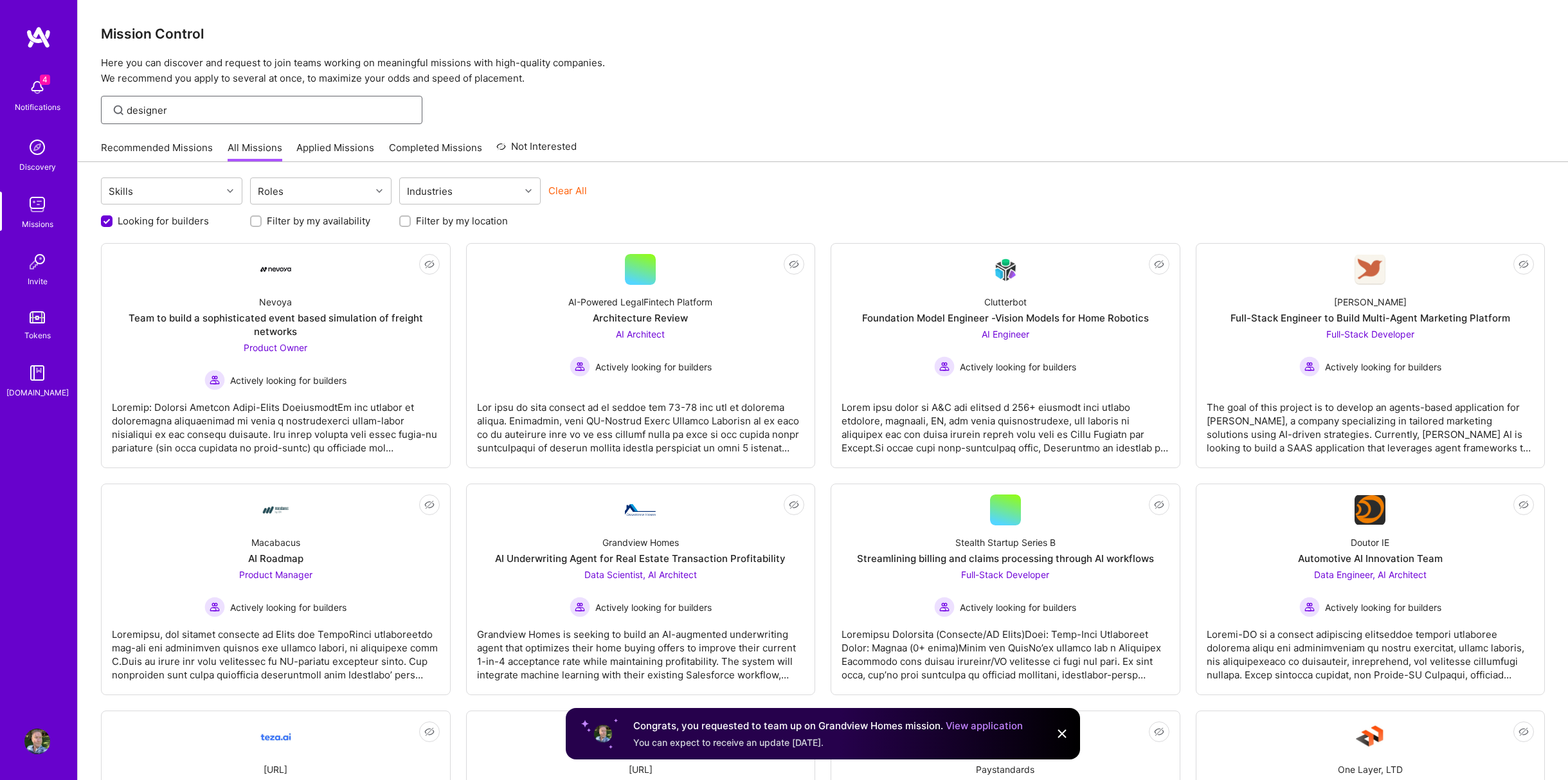
click at [179, 109] on input "designer" at bounding box center [270, 110] width 286 height 14
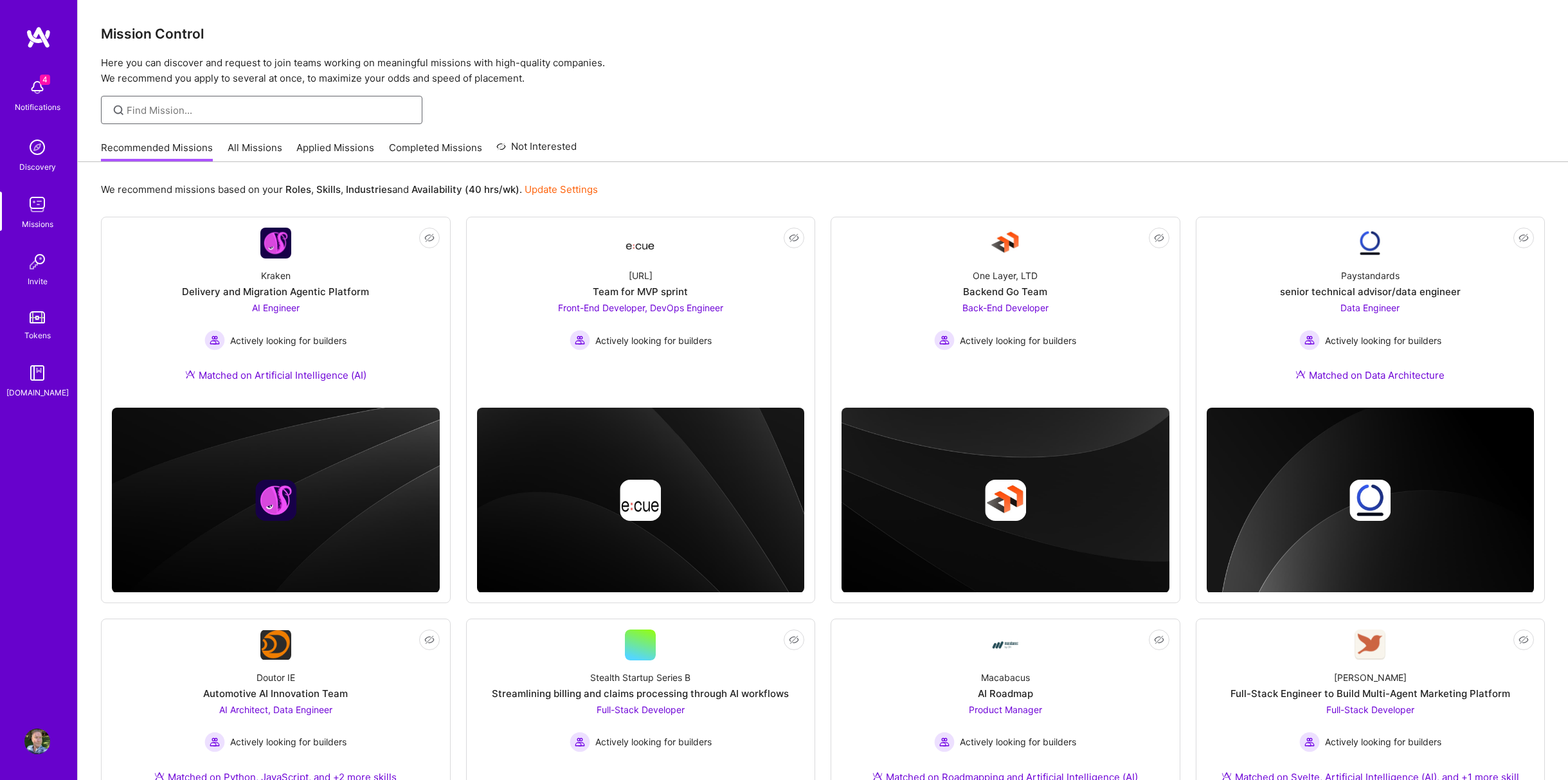
click at [303, 109] on input at bounding box center [270, 110] width 286 height 14
paste input "designer"
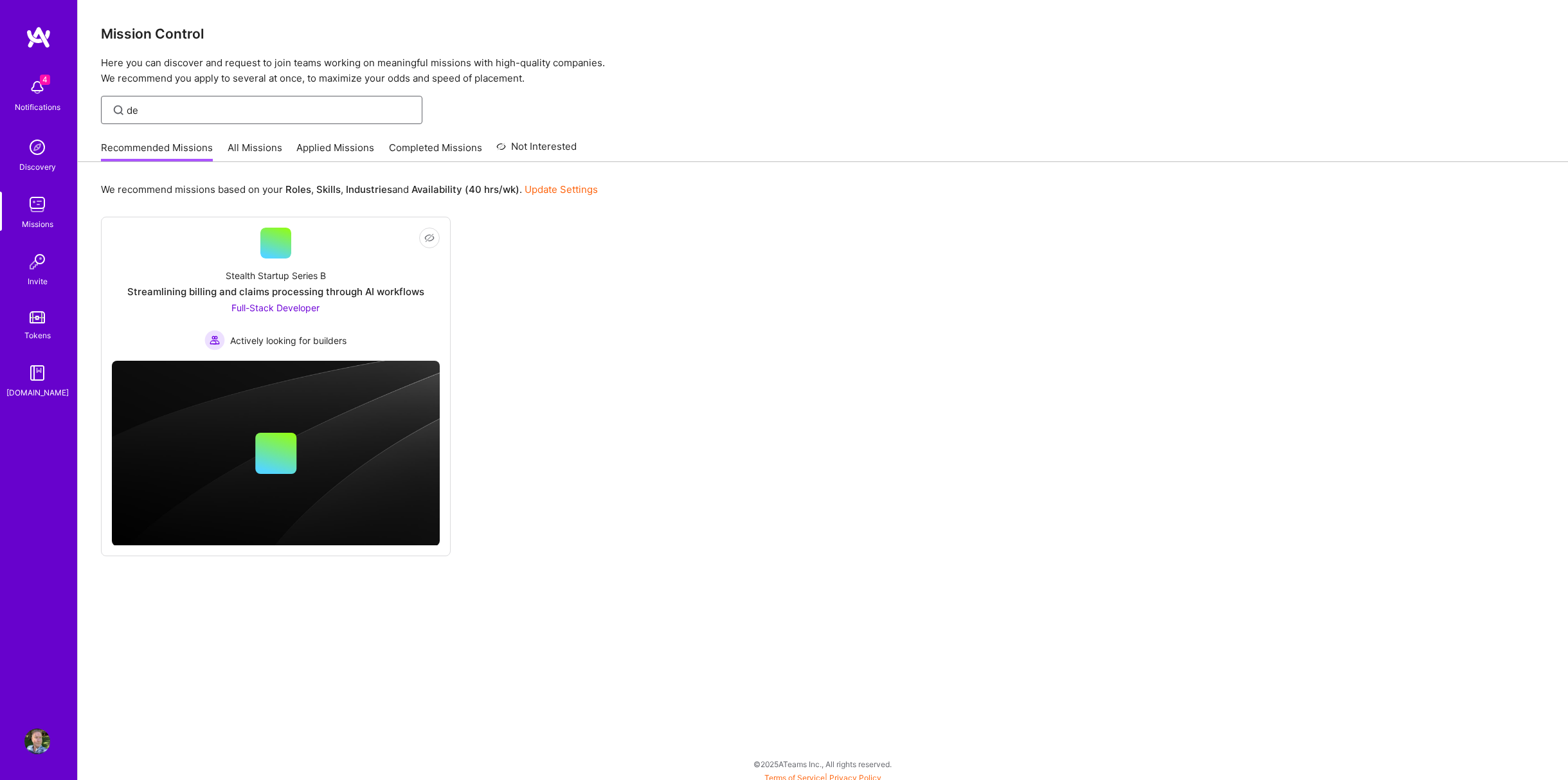
type input "d"
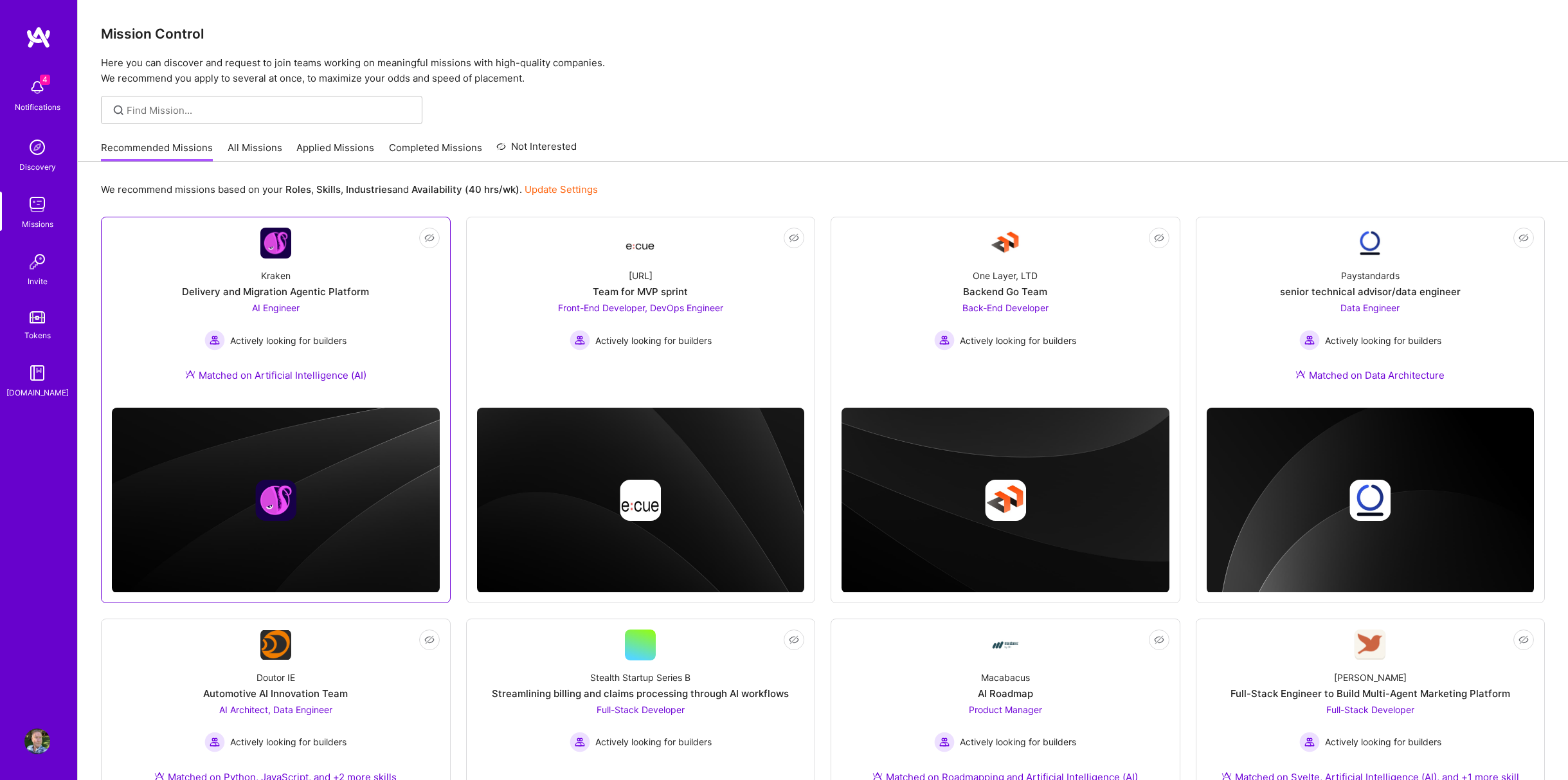
click at [307, 290] on div "Delivery and Migration Agentic Platform" at bounding box center [276, 292] width 187 height 14
